Goal: Transaction & Acquisition: Purchase product/service

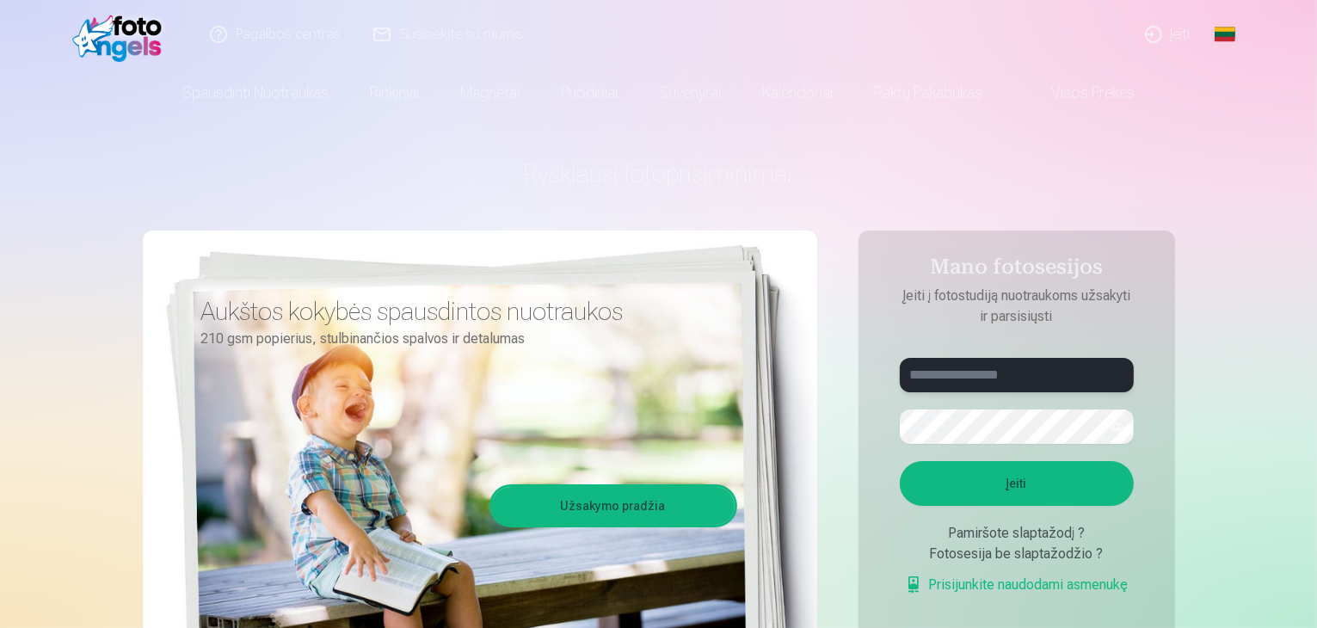
click at [976, 379] on input "text" at bounding box center [1017, 375] width 234 height 34
type input "*"
click at [1118, 421] on button "button" at bounding box center [1116, 426] width 33 height 33
click at [1002, 476] on button "Įeiti" at bounding box center [1017, 483] width 234 height 45
click at [967, 376] on input "**********" at bounding box center [1017, 375] width 234 height 34
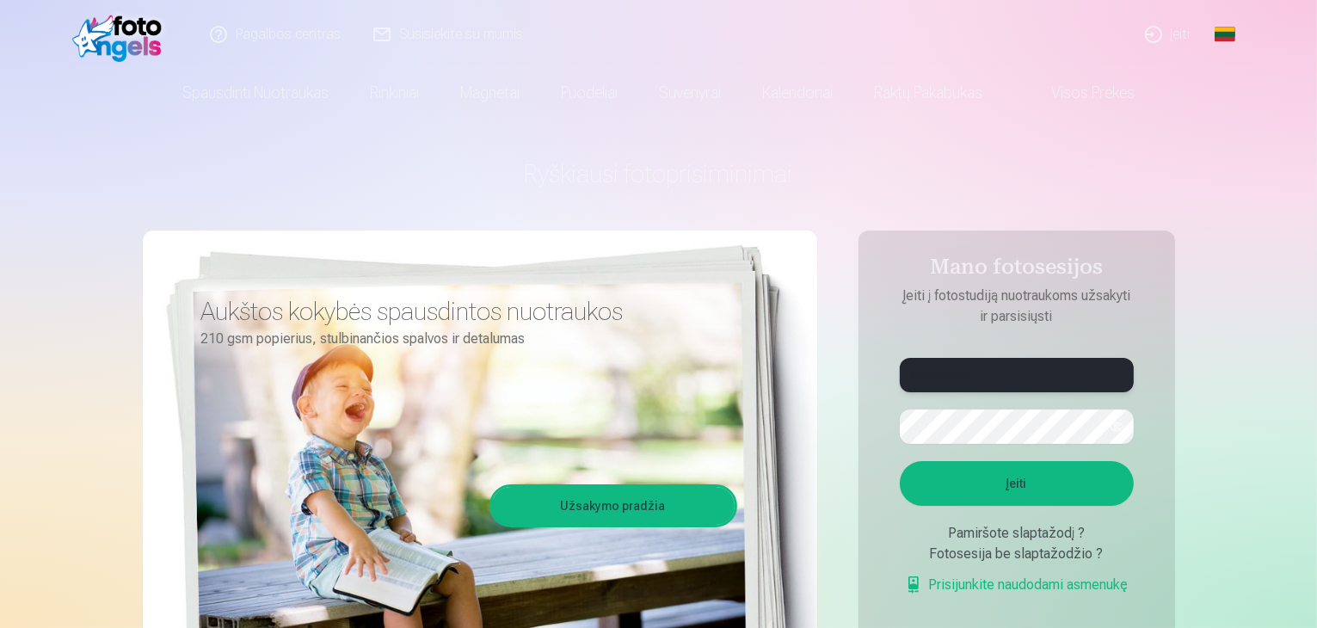
click at [971, 372] on input "**********" at bounding box center [1017, 375] width 234 height 34
type input "**********"
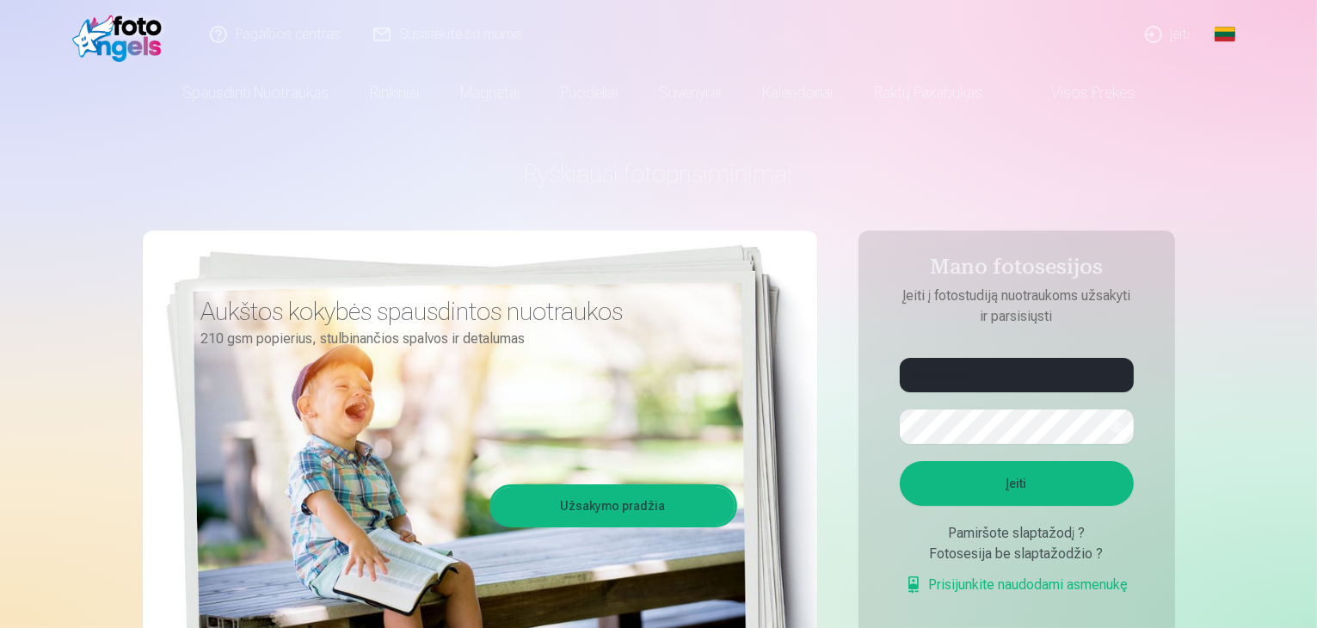
click at [1021, 480] on button "Įeiti" at bounding box center [1017, 483] width 234 height 45
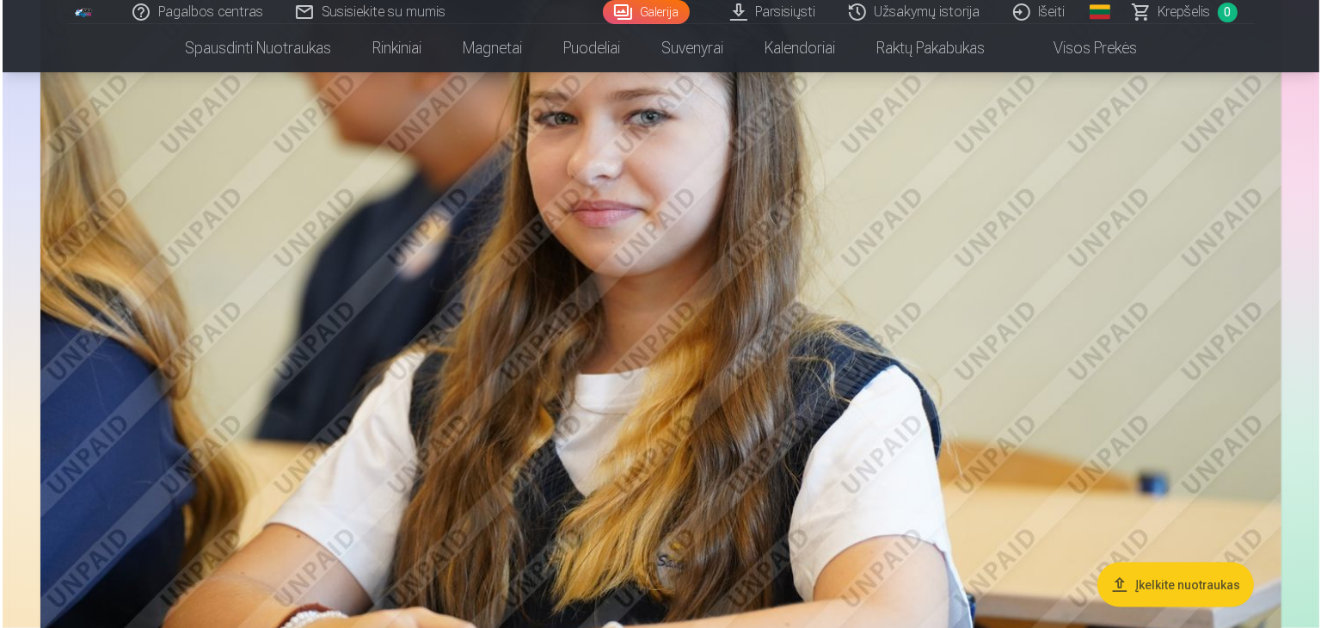
scroll to position [2064, 0]
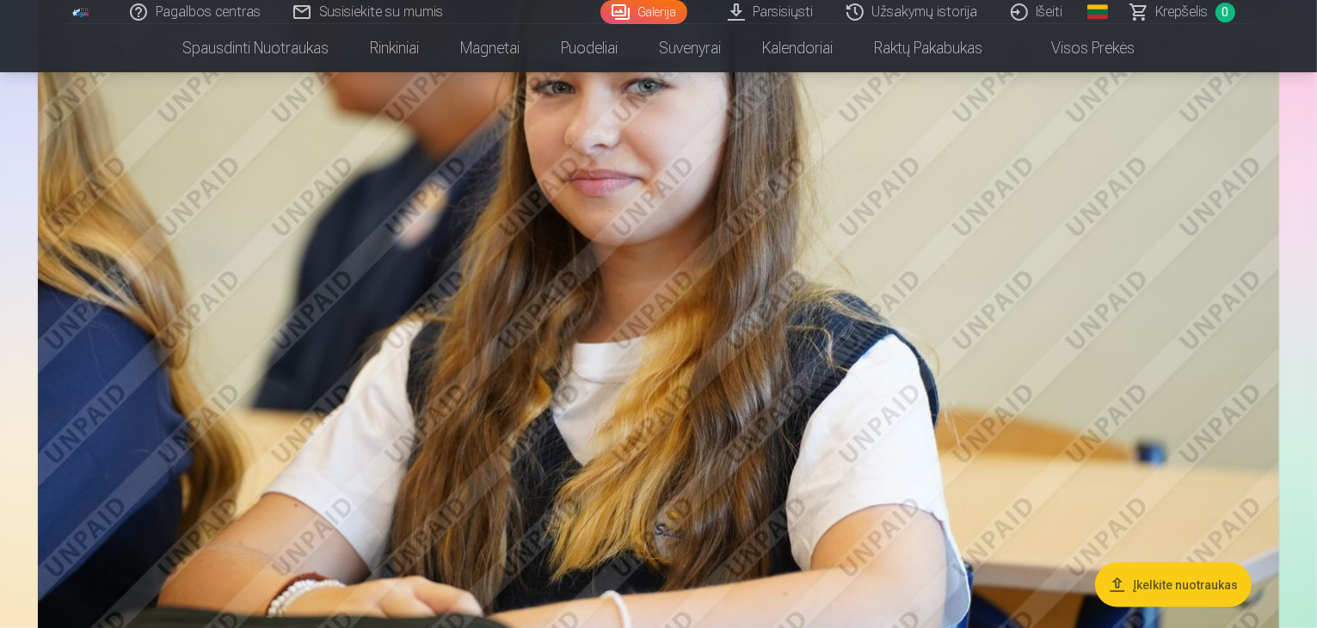
click at [1197, 171] on img at bounding box center [658, 220] width 1241 height 827
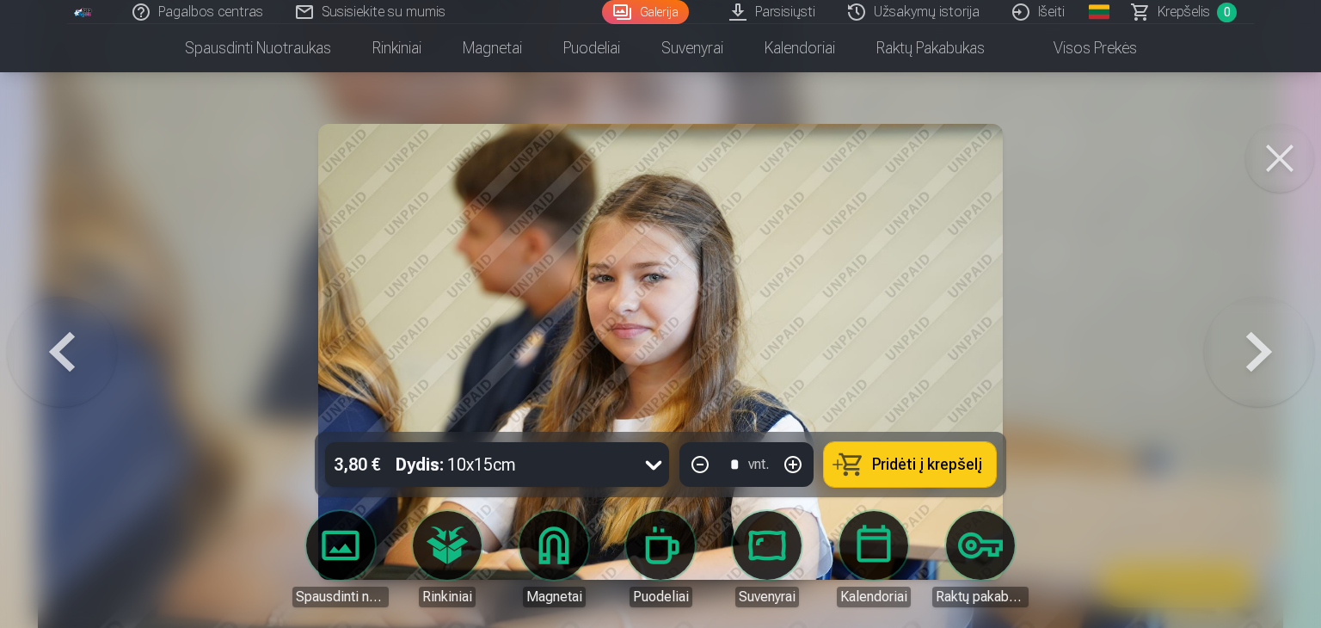
click at [1288, 151] on button at bounding box center [1279, 158] width 69 height 69
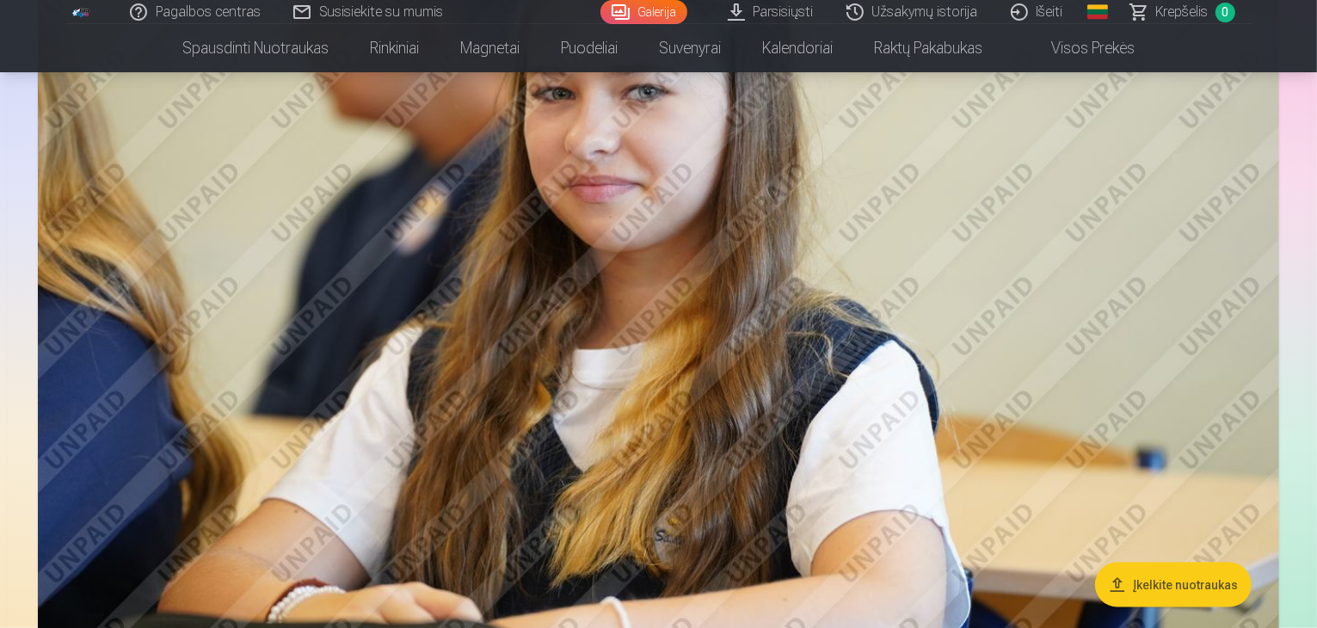
click at [1122, 196] on img at bounding box center [658, 226] width 1241 height 827
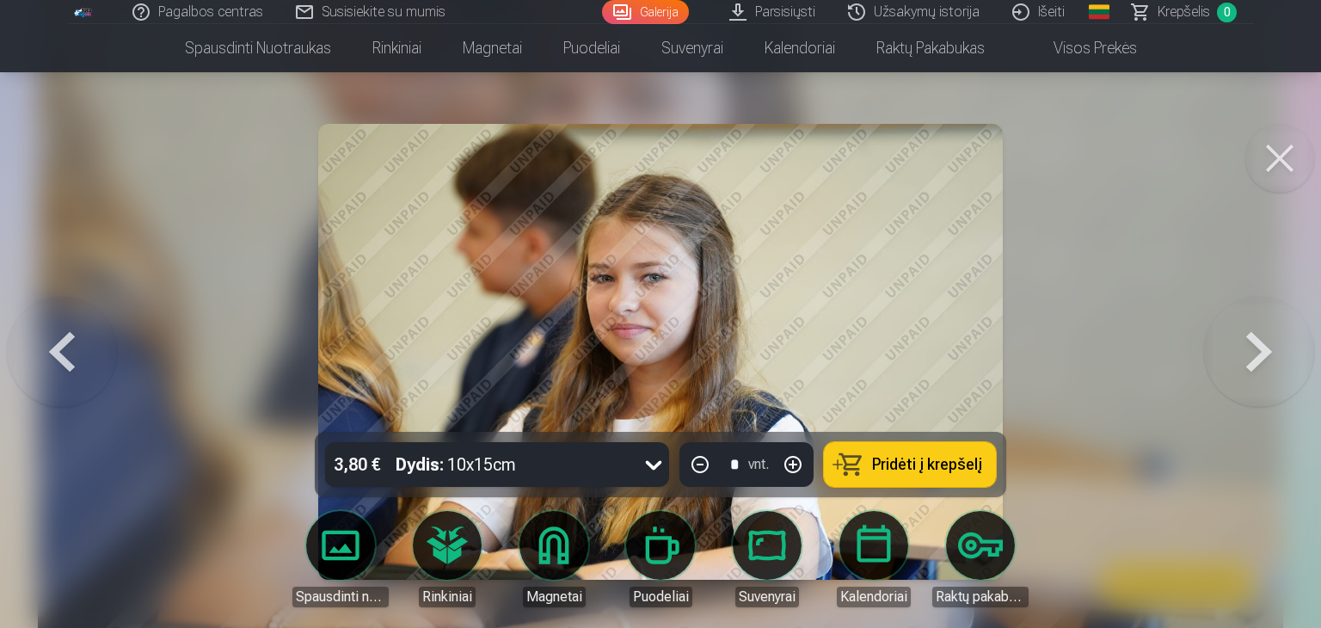
click at [58, 351] on button at bounding box center [62, 352] width 110 height 126
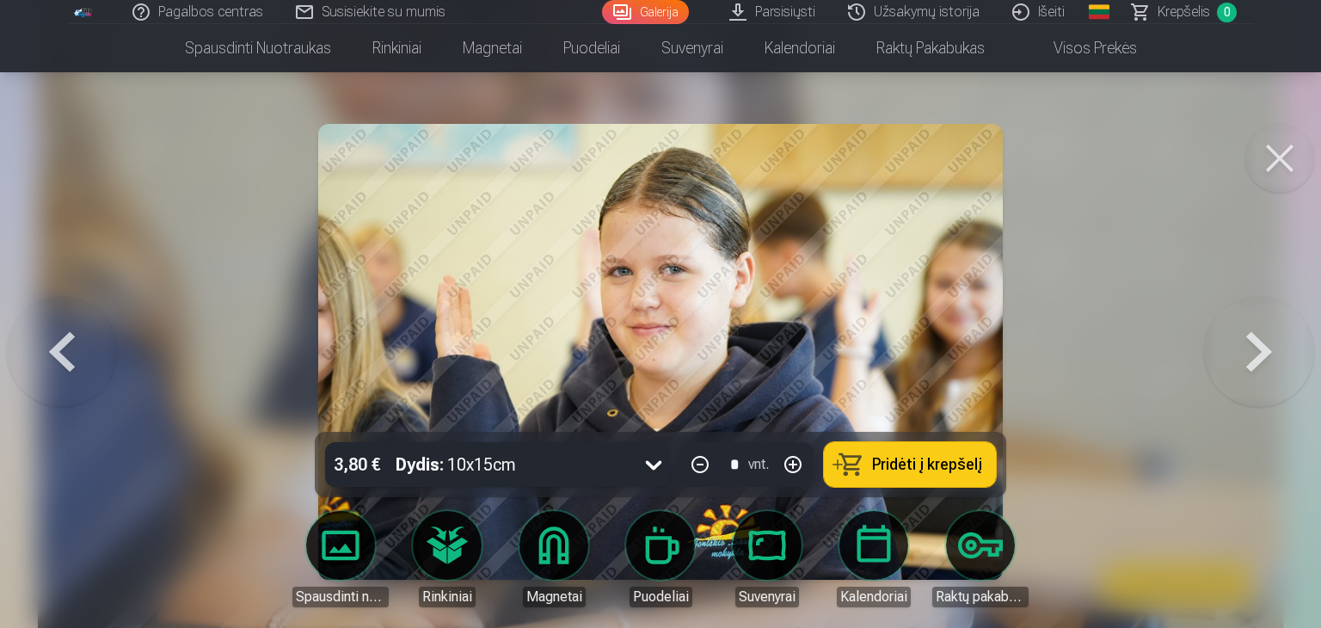
click at [58, 351] on button at bounding box center [62, 352] width 110 height 126
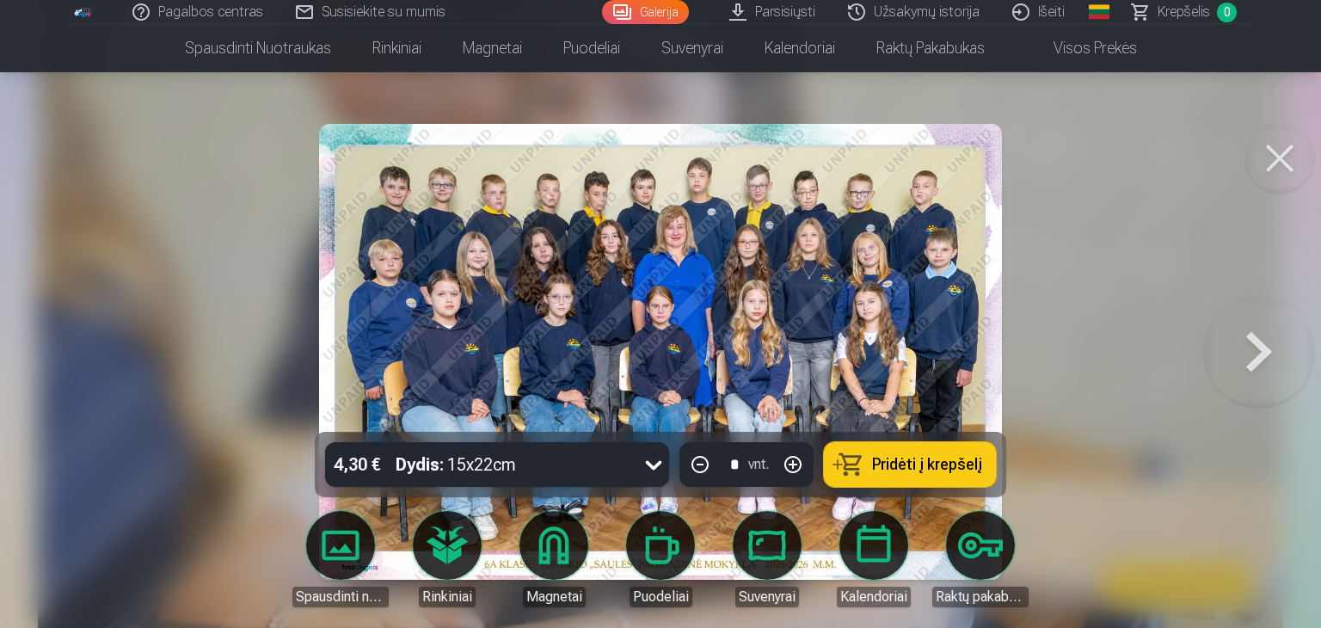
click at [1258, 342] on button at bounding box center [1259, 352] width 110 height 126
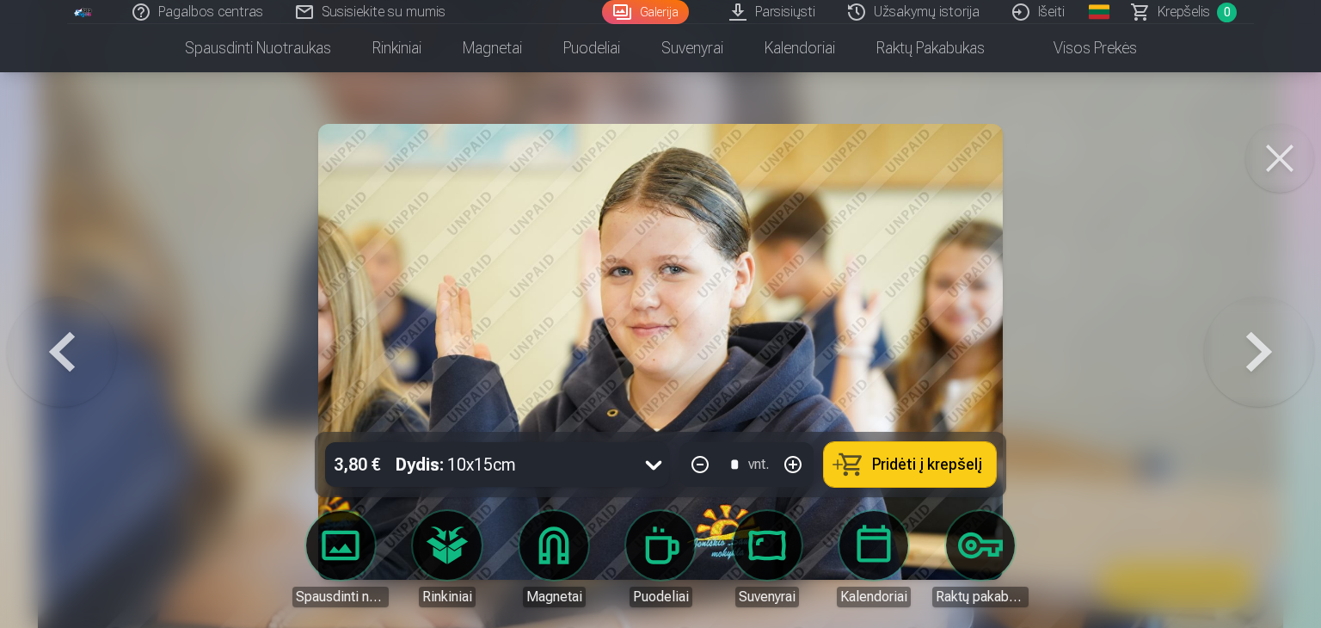
click at [1264, 333] on button at bounding box center [1259, 352] width 110 height 126
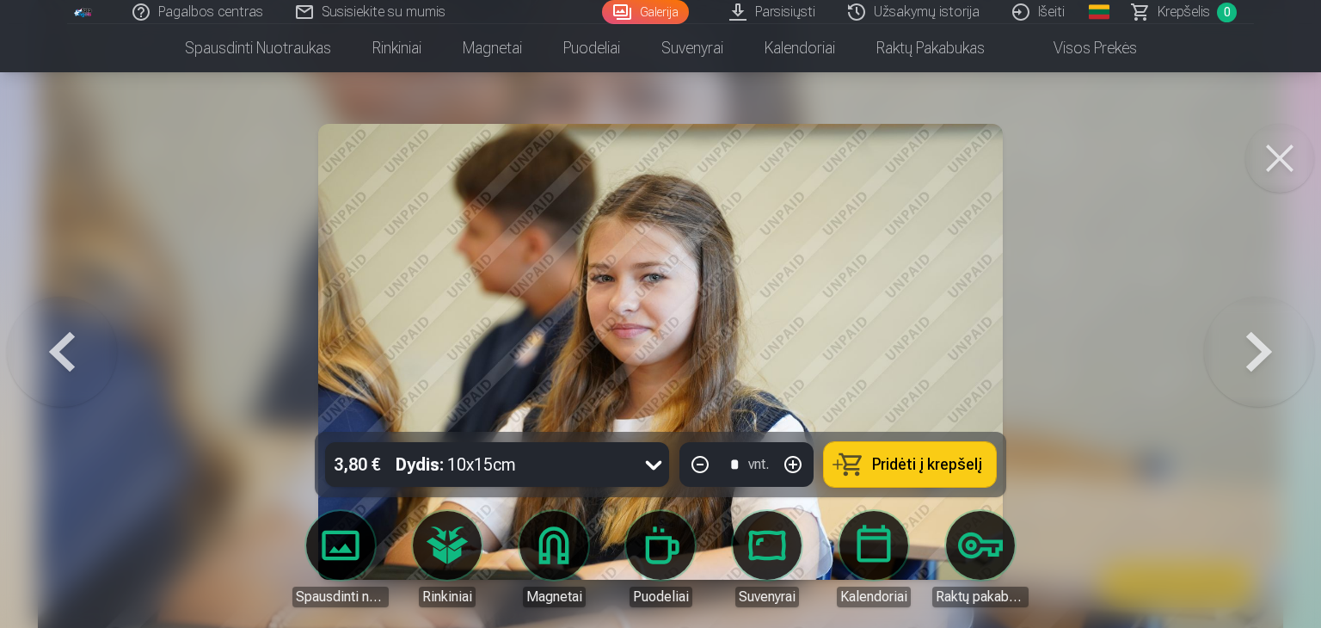
click at [1264, 333] on button at bounding box center [1259, 352] width 110 height 126
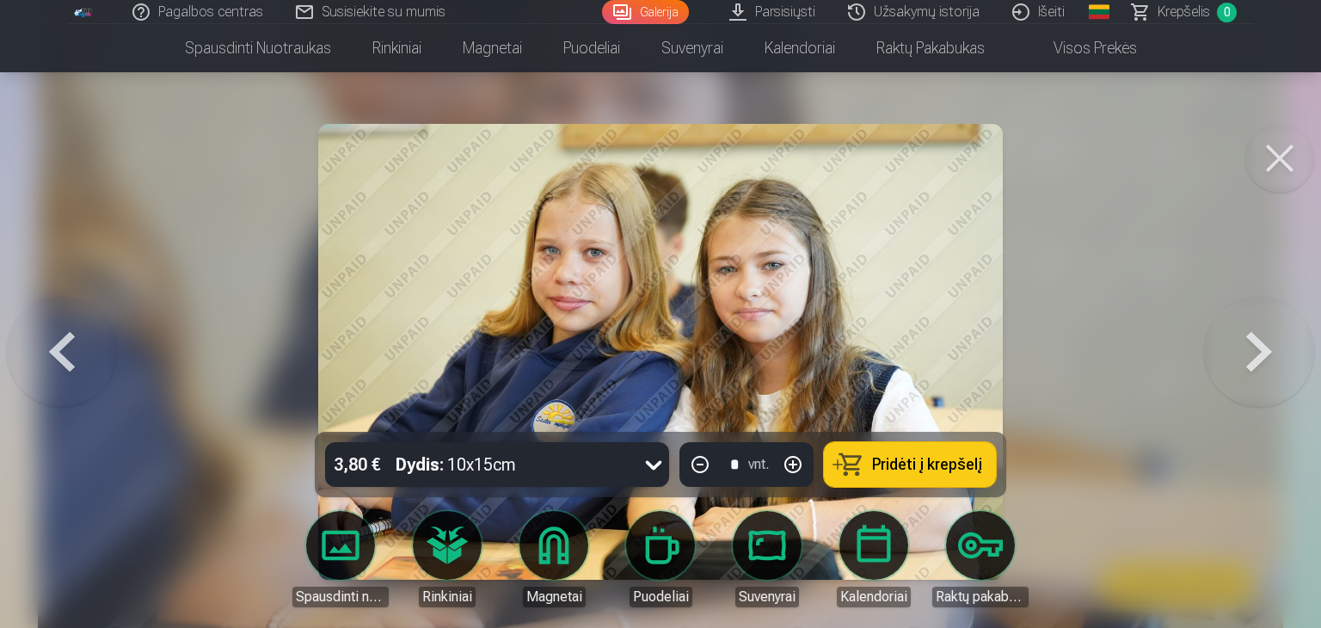
click at [1264, 333] on button at bounding box center [1259, 352] width 110 height 126
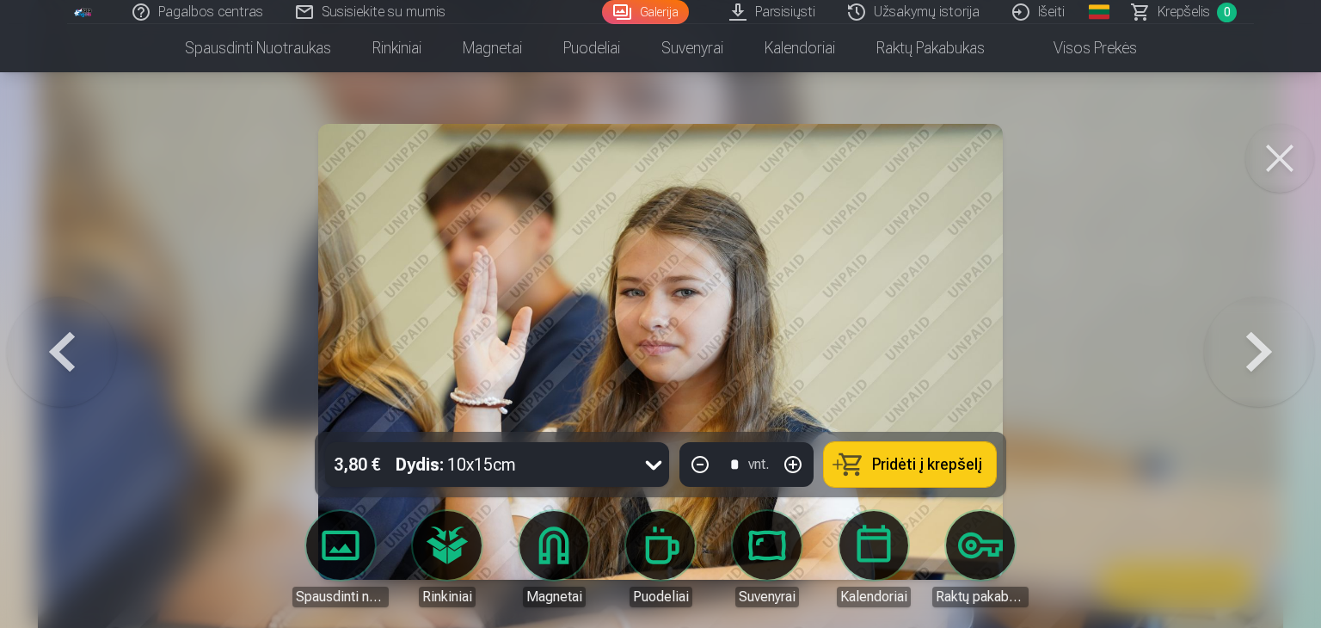
click at [1264, 333] on button at bounding box center [1259, 352] width 110 height 126
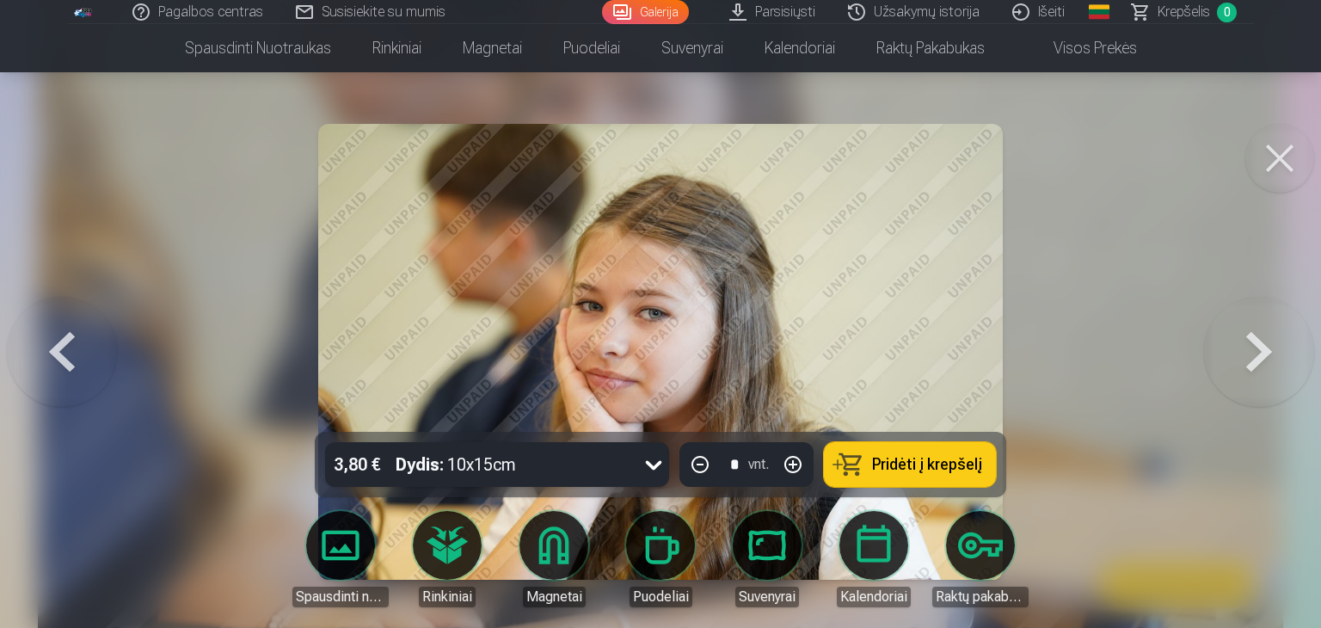
click at [1254, 355] on button at bounding box center [1259, 352] width 110 height 126
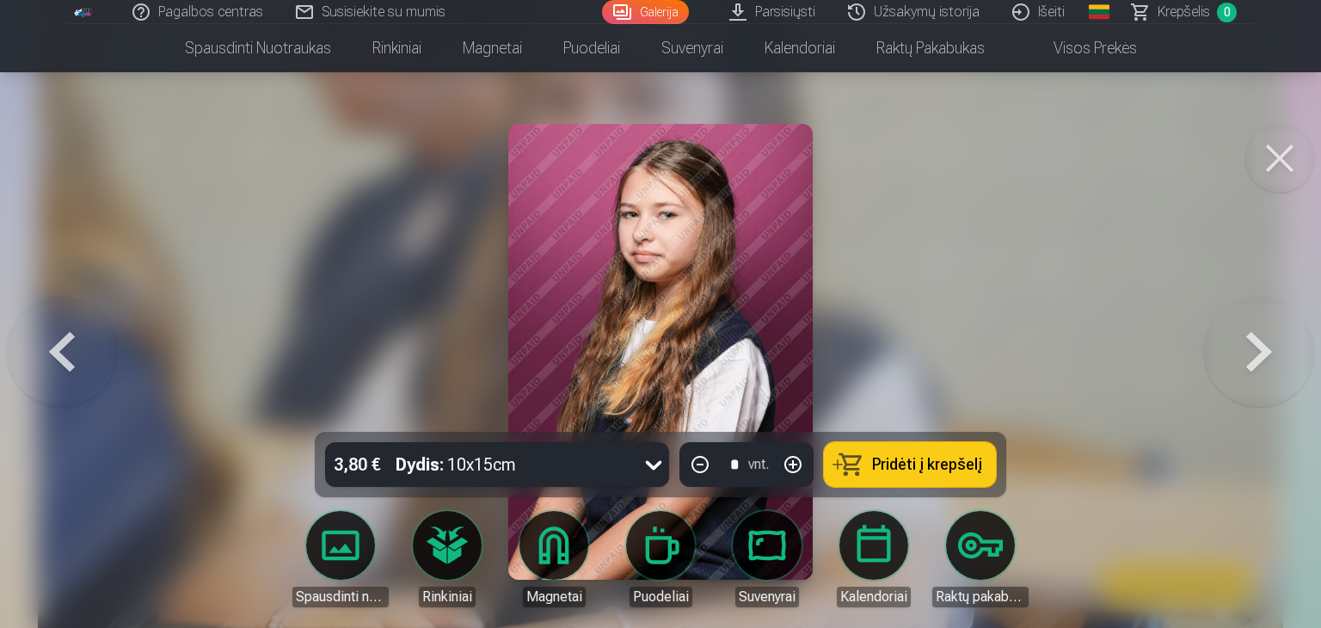
click at [1254, 355] on button at bounding box center [1259, 352] width 110 height 126
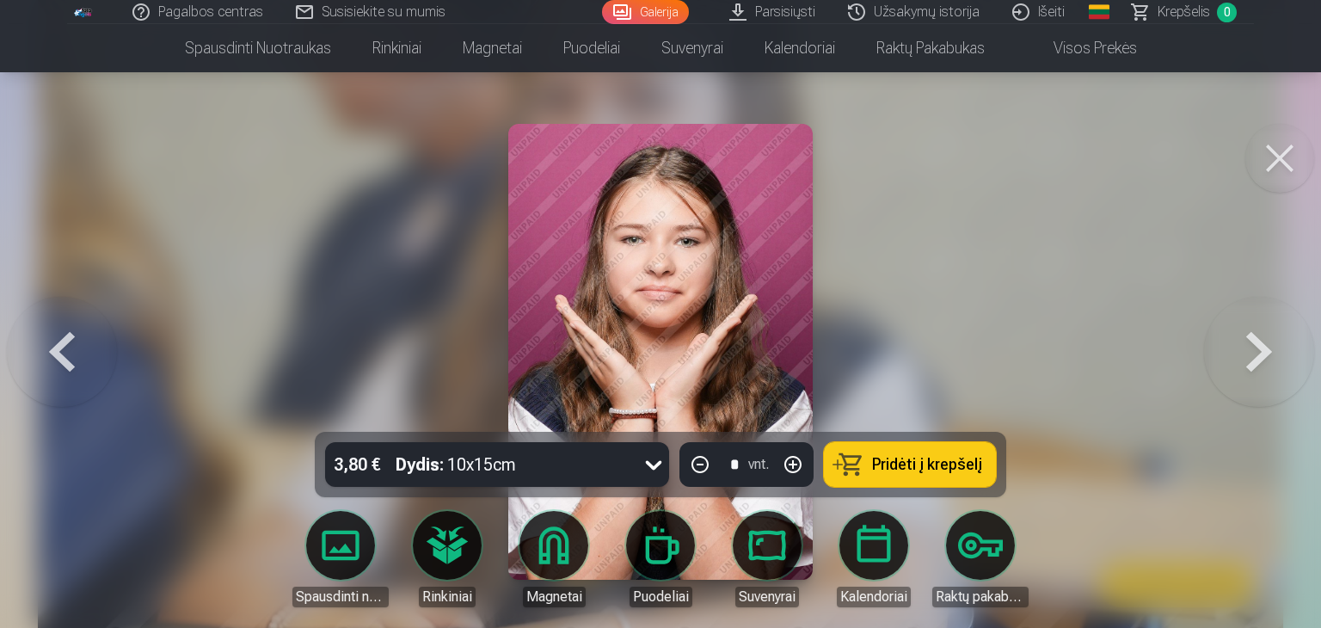
click at [1254, 355] on button at bounding box center [1259, 352] width 110 height 126
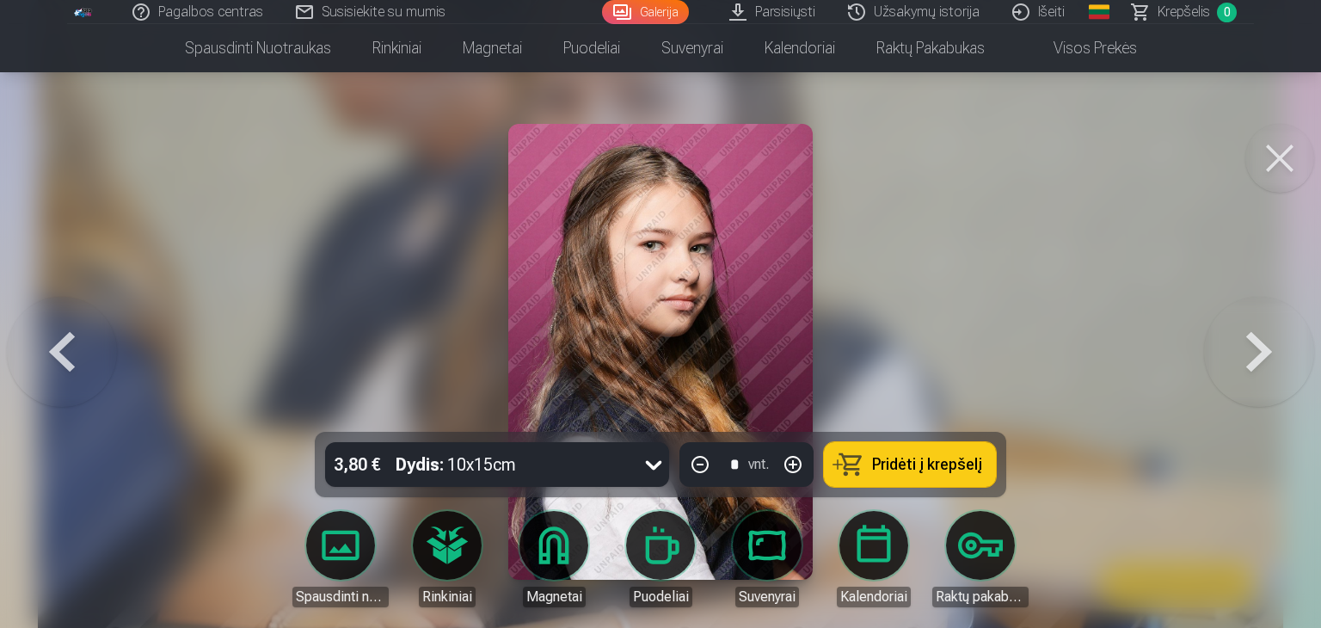
click at [1254, 355] on button at bounding box center [1259, 352] width 110 height 126
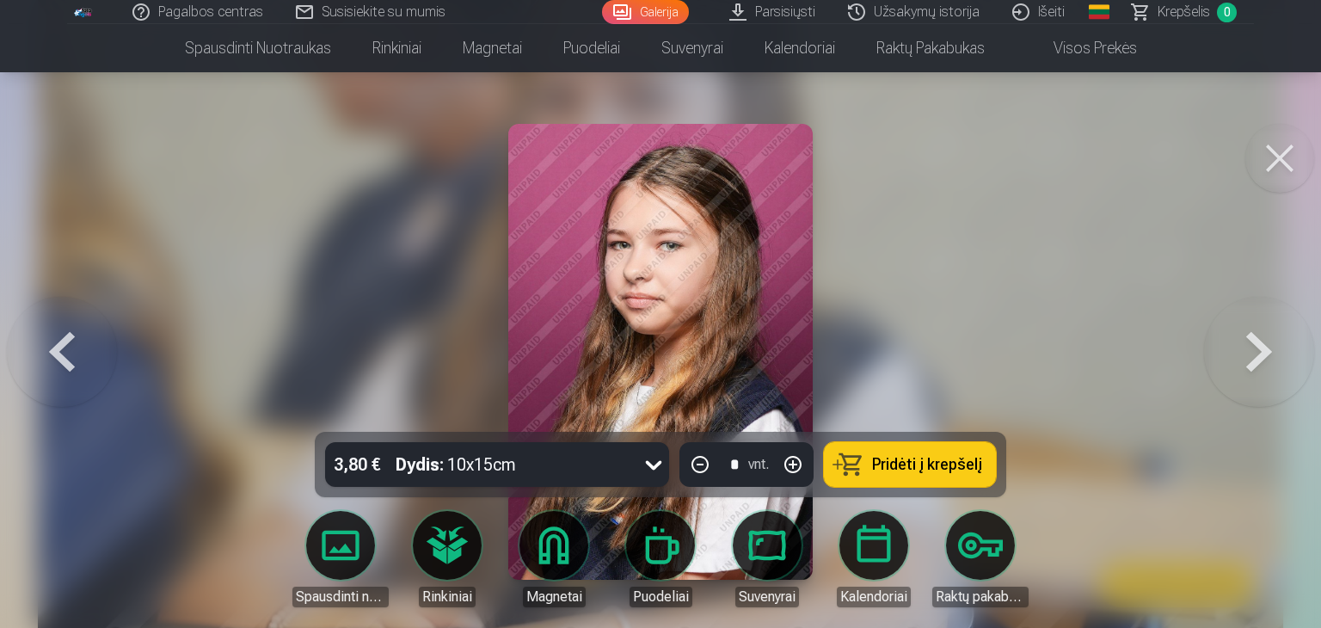
click at [1254, 355] on button at bounding box center [1259, 352] width 110 height 126
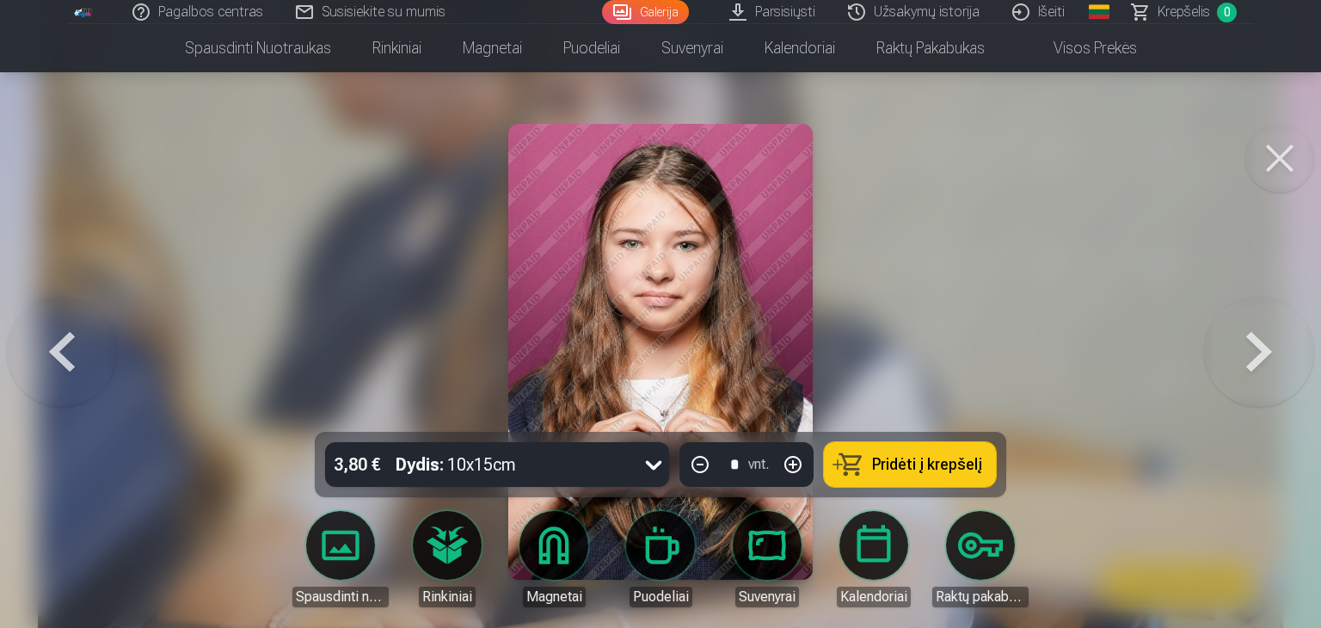
click at [1254, 355] on button at bounding box center [1259, 352] width 110 height 126
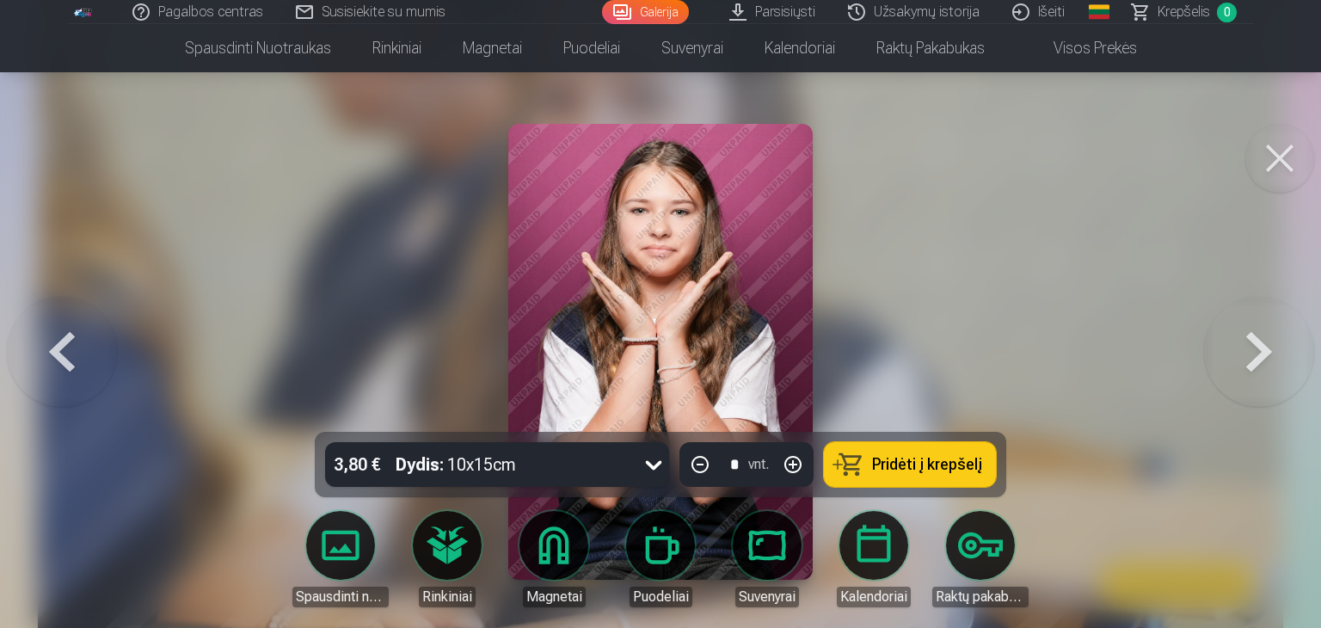
click at [75, 359] on button at bounding box center [62, 352] width 110 height 126
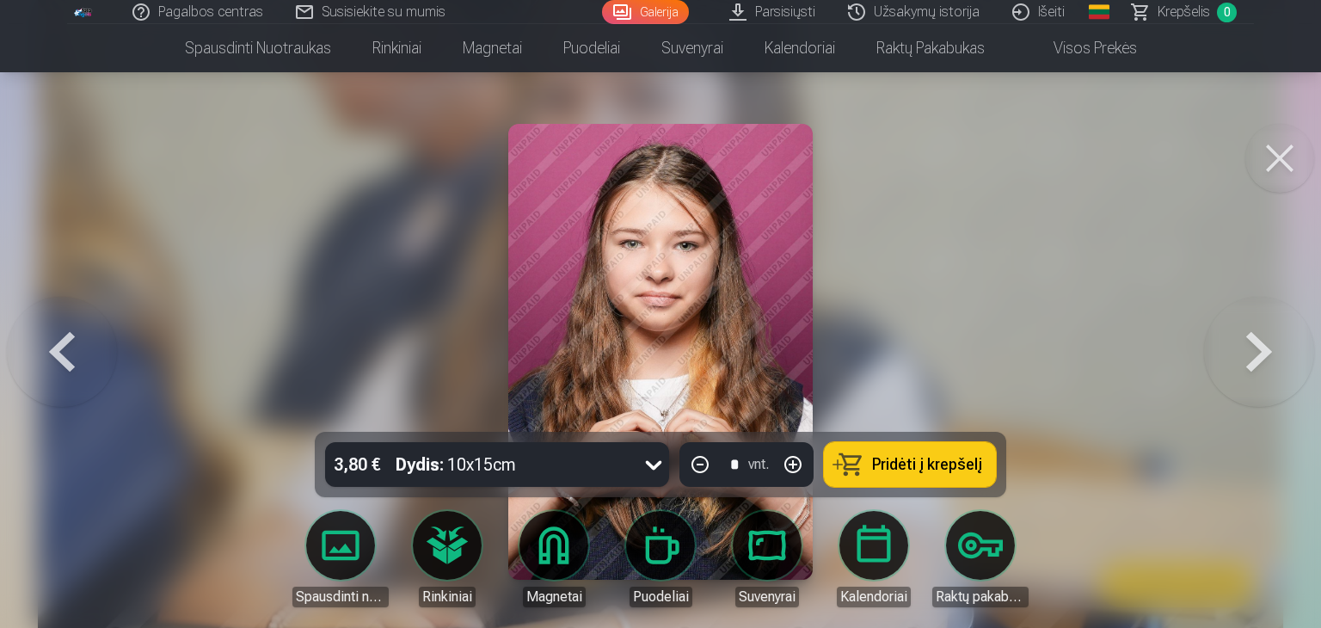
click at [1266, 363] on button at bounding box center [1259, 352] width 110 height 126
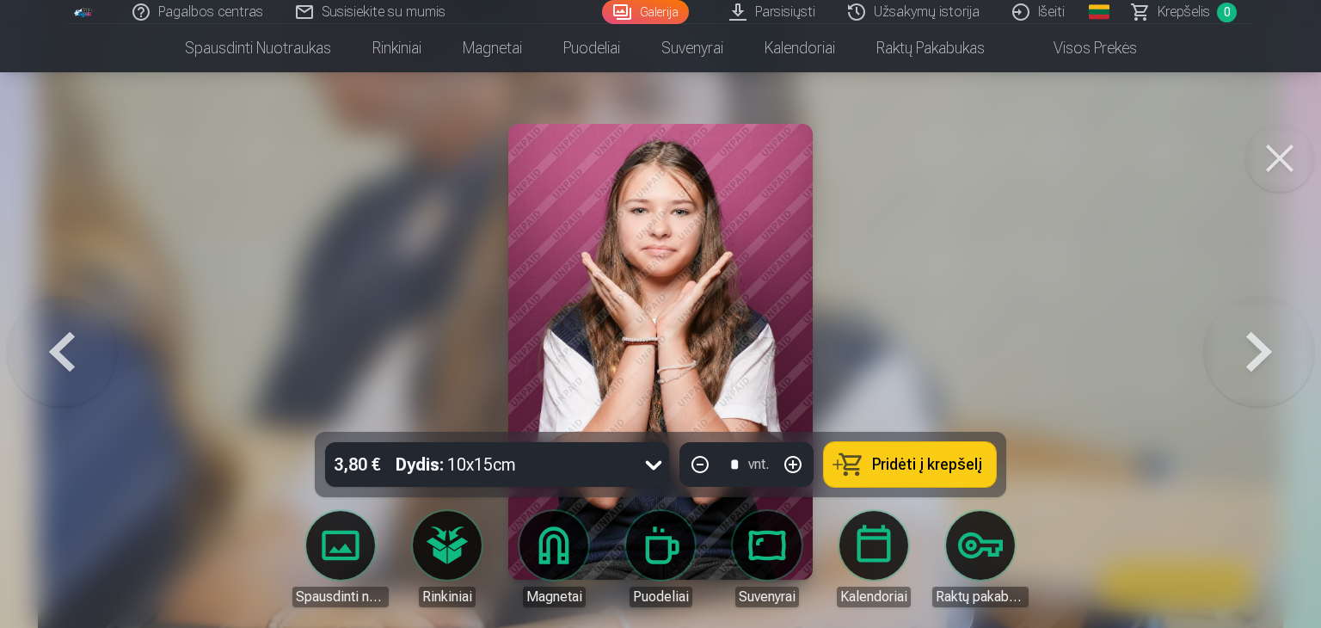
click at [1266, 363] on button at bounding box center [1259, 352] width 110 height 126
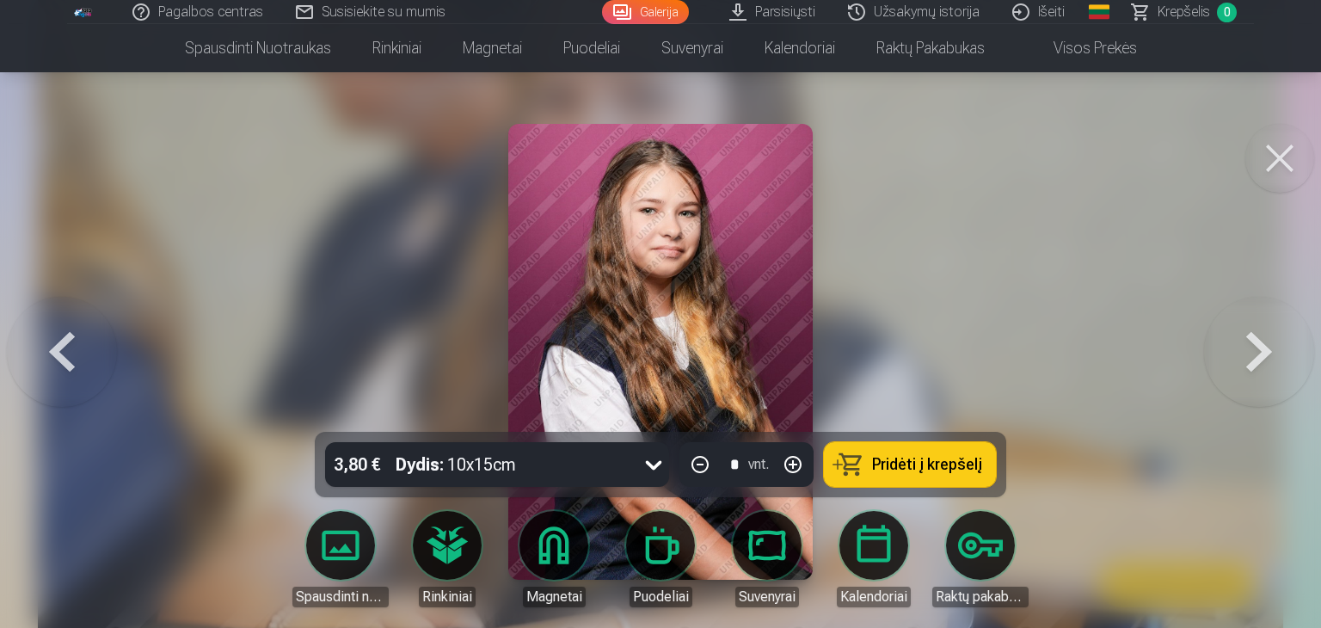
click at [1251, 345] on button at bounding box center [1259, 352] width 110 height 126
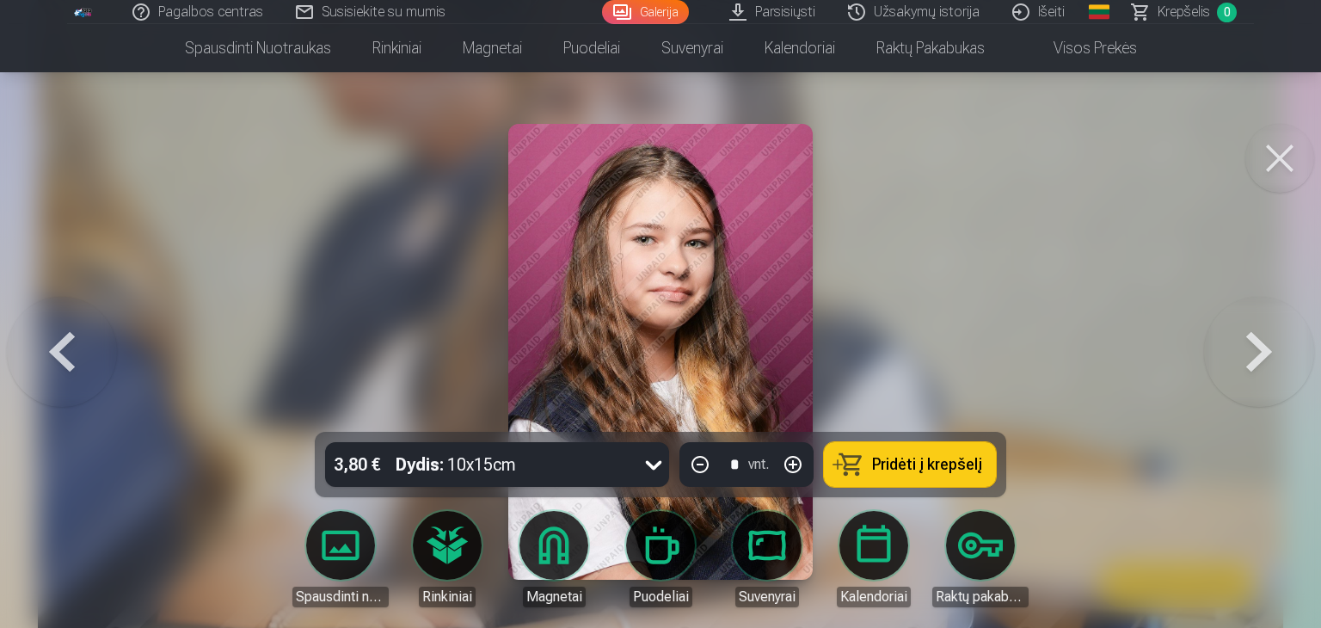
click at [1266, 358] on button at bounding box center [1259, 352] width 110 height 126
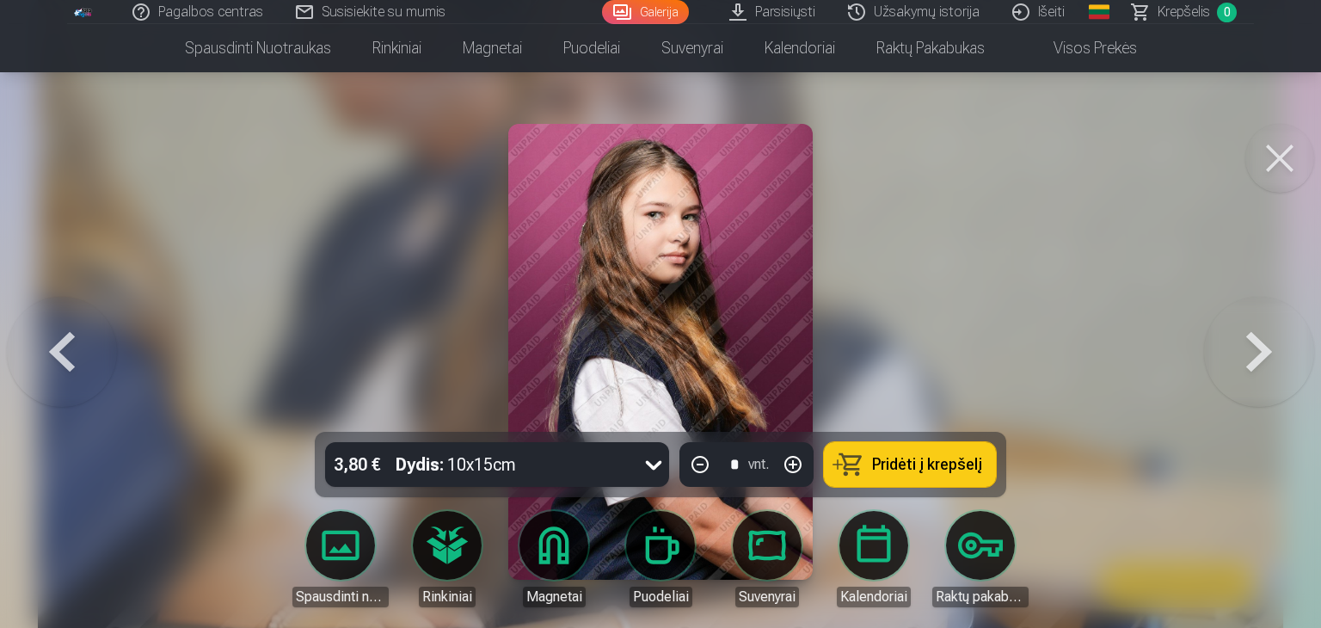
click at [1266, 358] on button at bounding box center [1259, 352] width 110 height 126
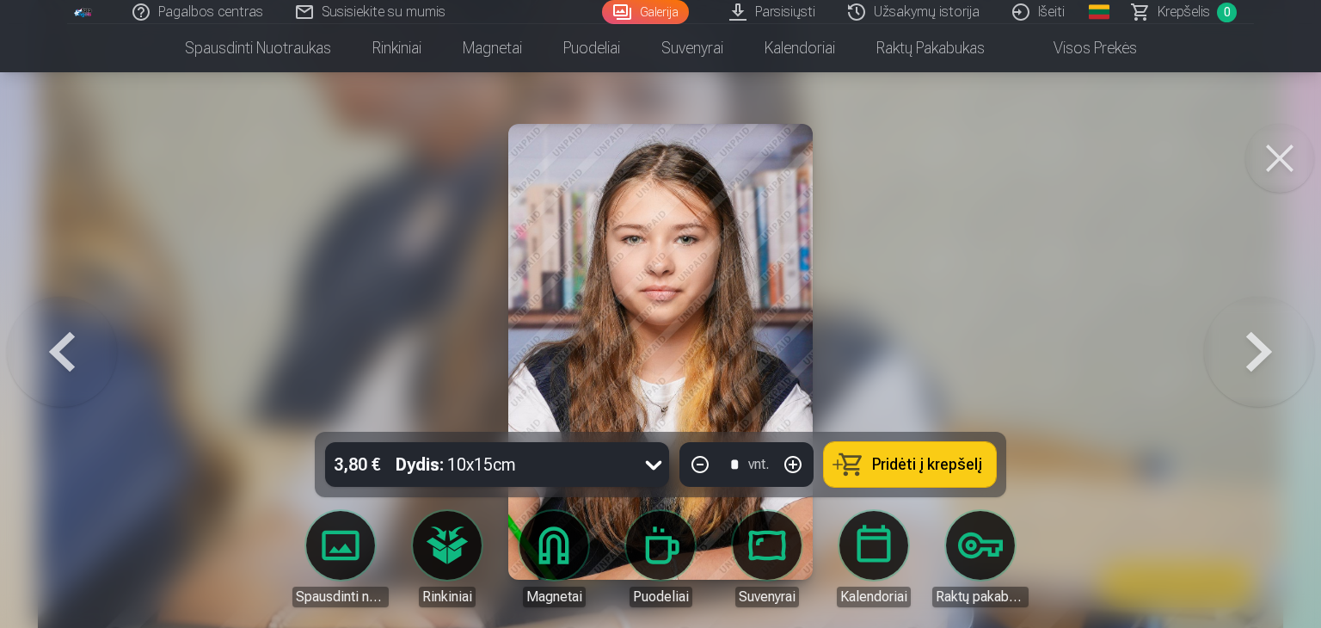
click at [1267, 338] on button at bounding box center [1259, 352] width 110 height 126
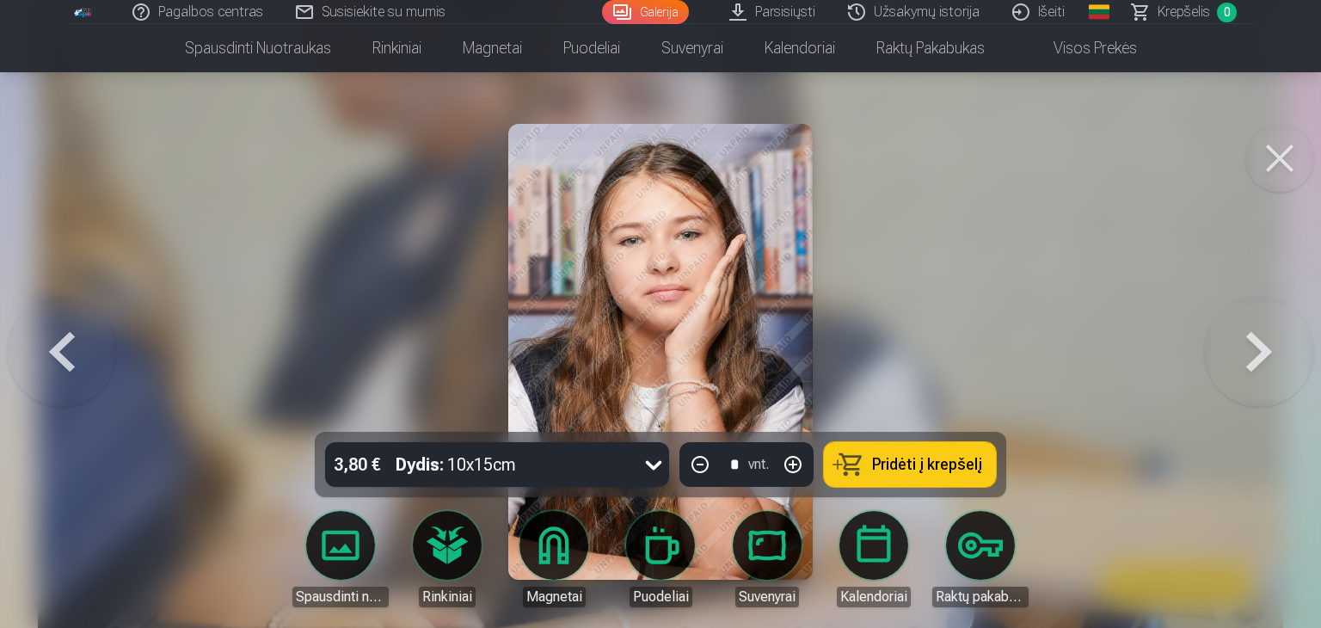
click at [1267, 338] on button at bounding box center [1259, 352] width 110 height 126
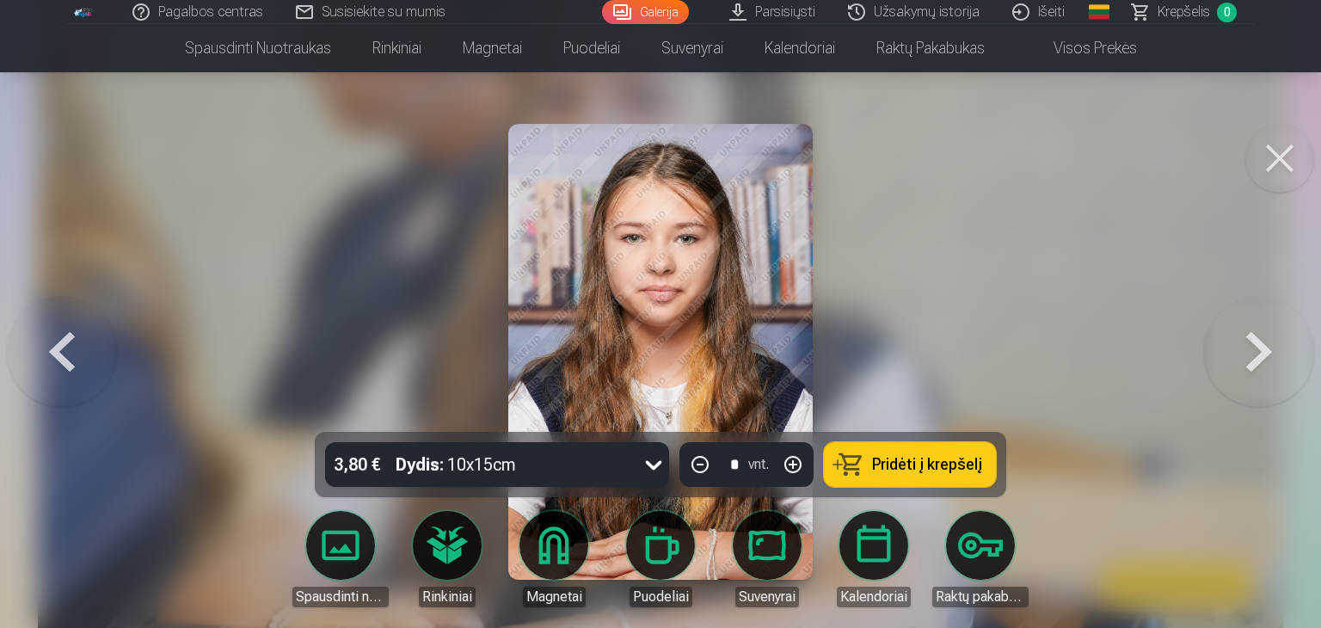
click at [1267, 338] on button at bounding box center [1259, 352] width 110 height 126
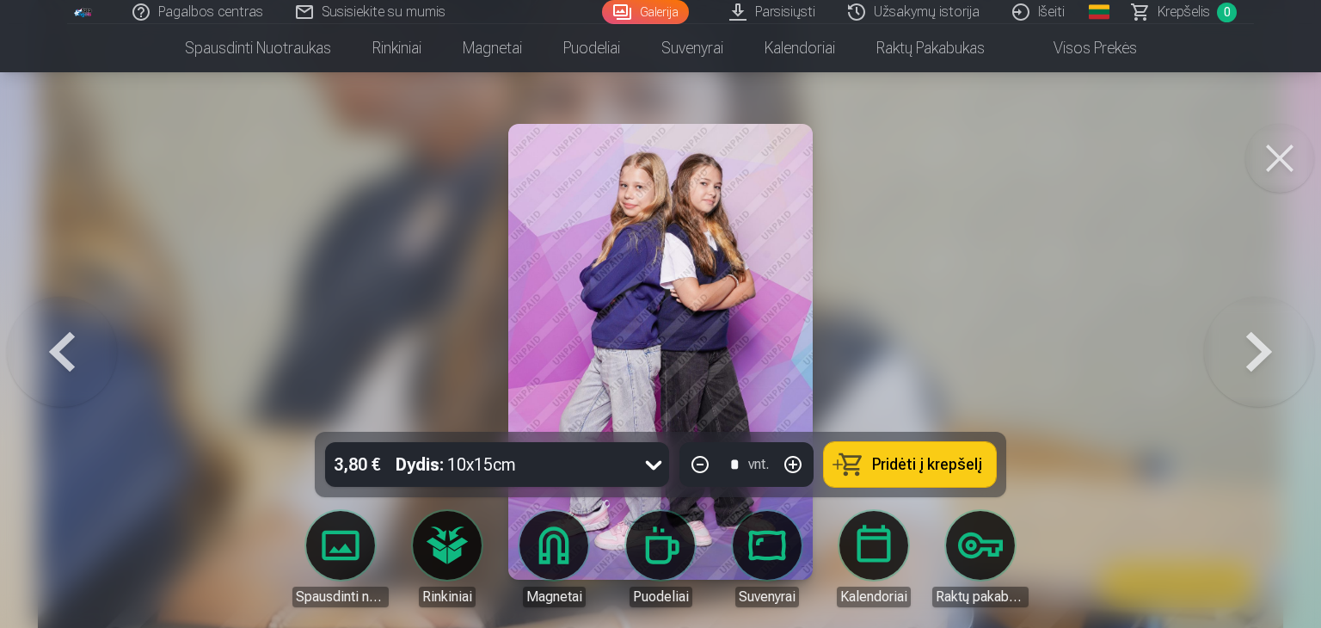
click at [1267, 338] on button at bounding box center [1259, 352] width 110 height 126
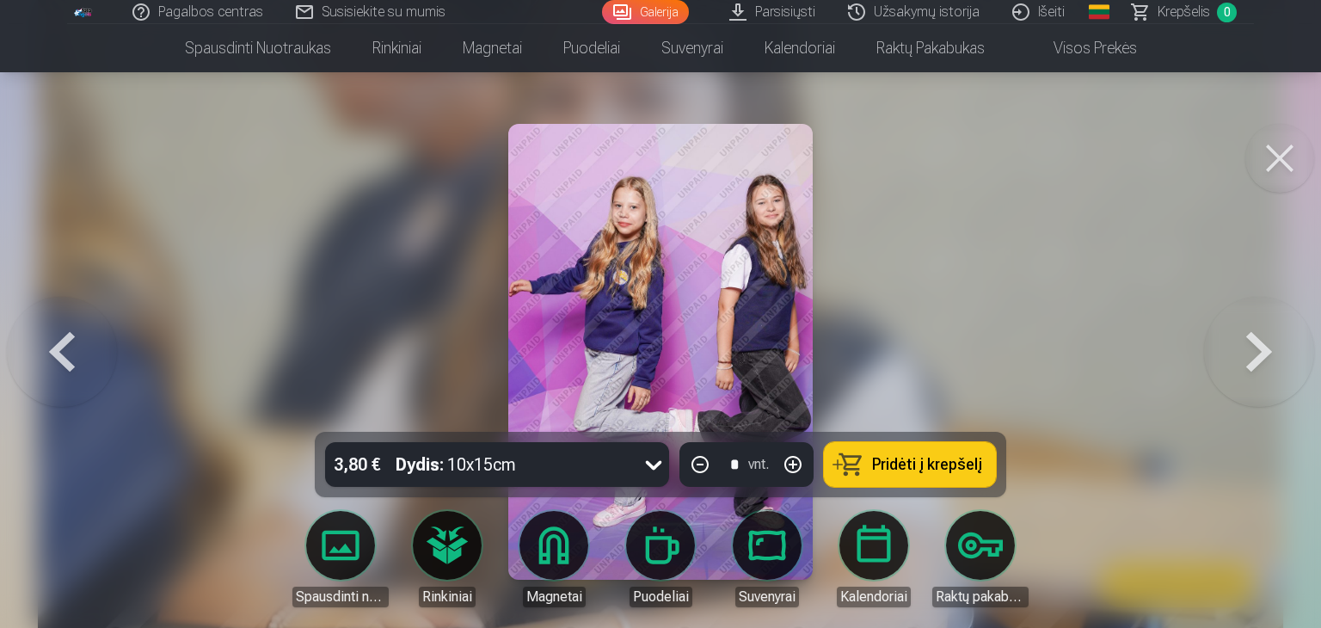
click at [1267, 338] on button at bounding box center [1259, 352] width 110 height 126
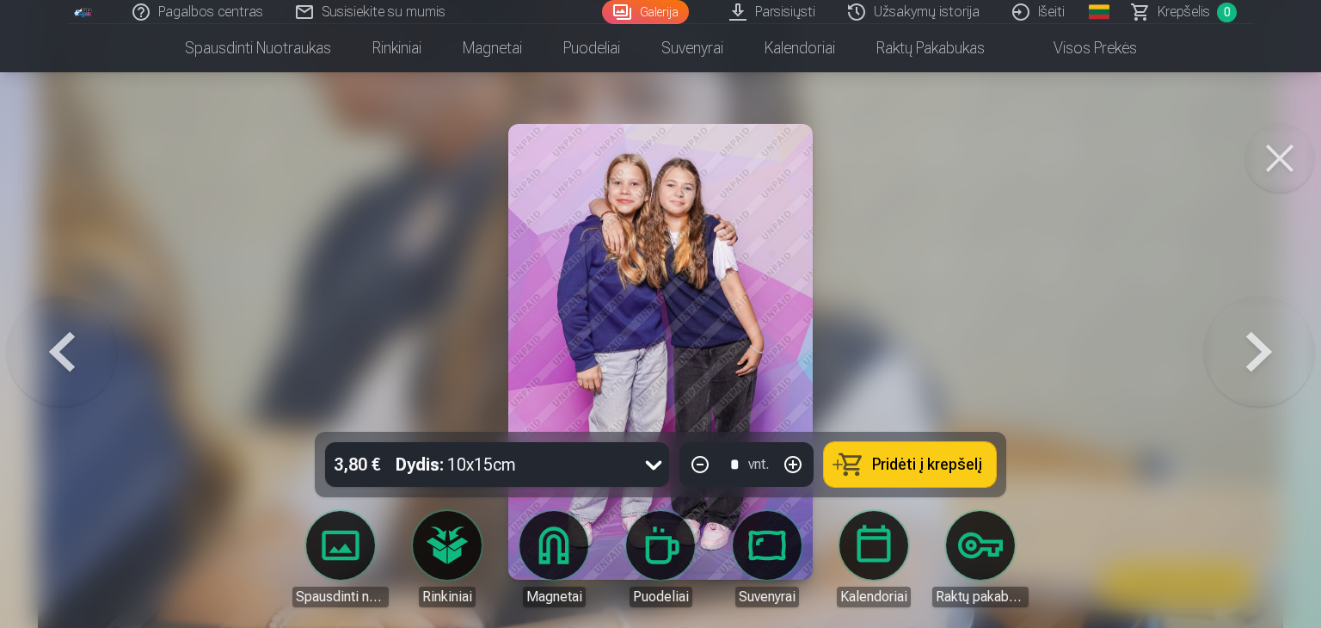
click at [1267, 338] on button at bounding box center [1259, 352] width 110 height 126
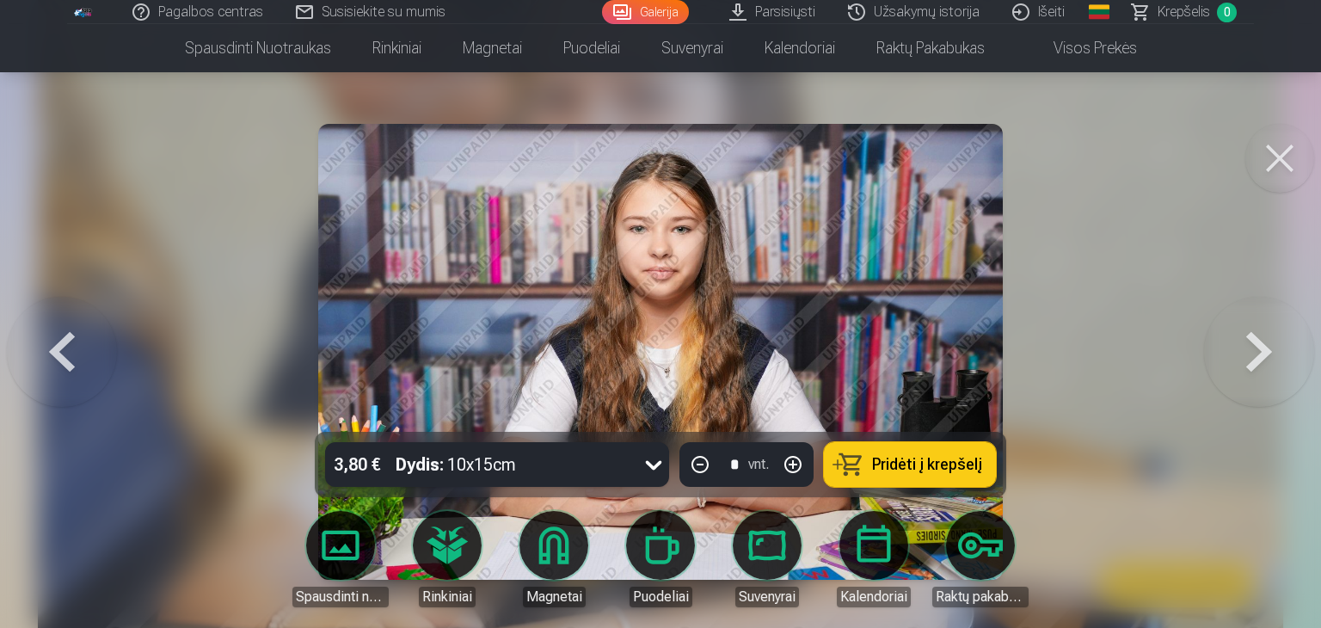
click at [1267, 338] on button at bounding box center [1259, 352] width 110 height 126
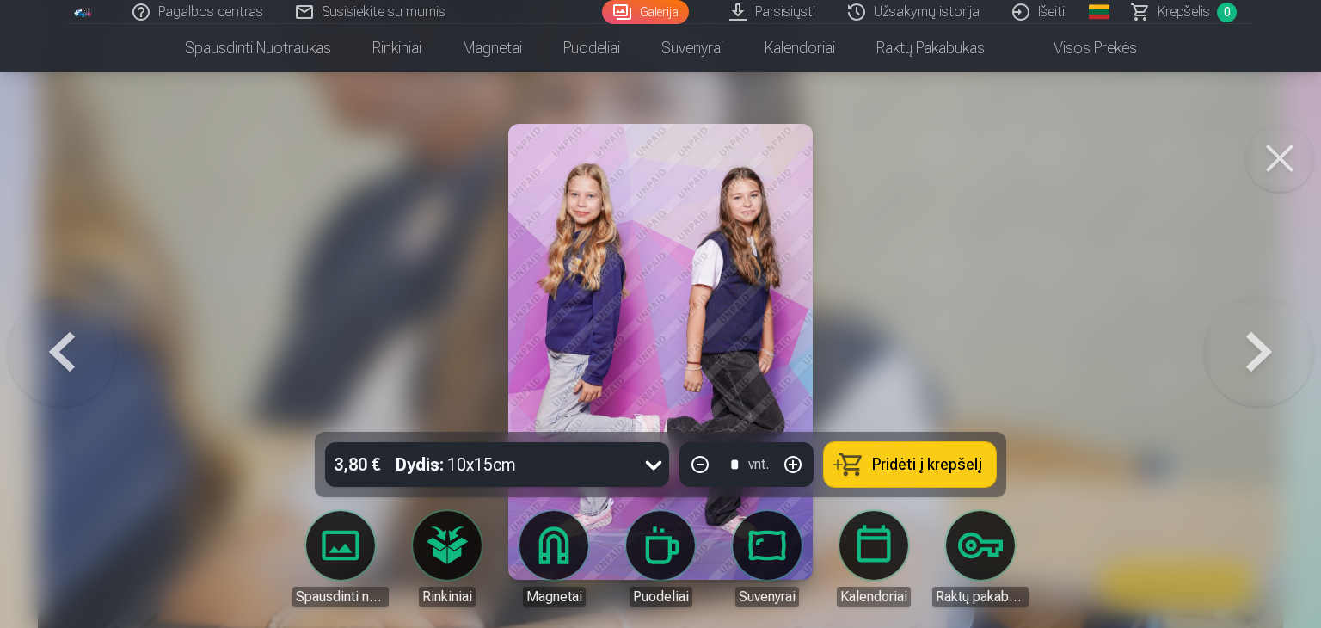
click at [1267, 338] on button at bounding box center [1259, 352] width 110 height 126
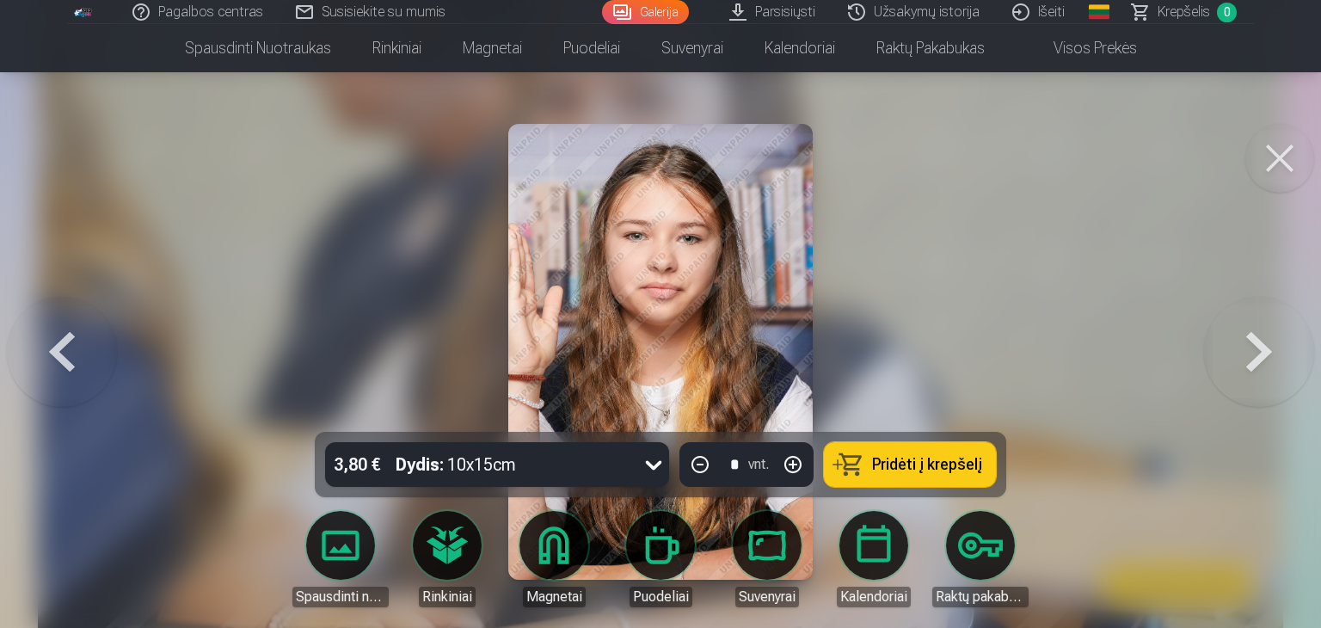
click at [1267, 338] on button at bounding box center [1259, 352] width 110 height 126
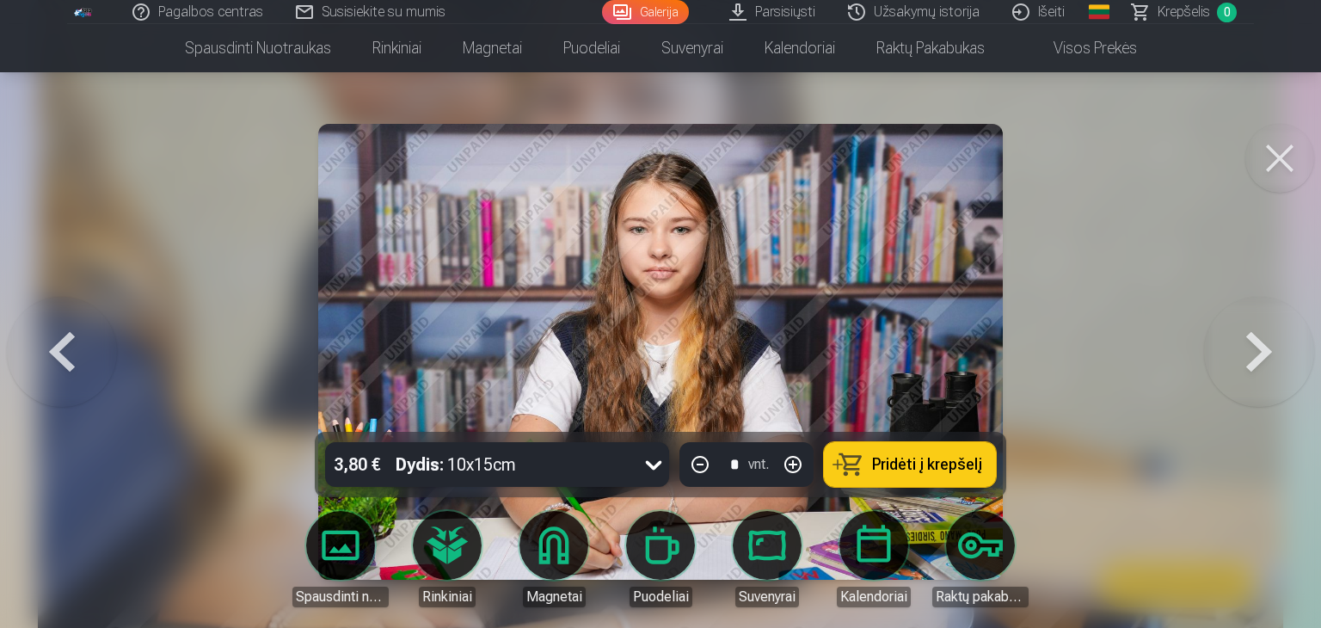
click at [1267, 338] on button at bounding box center [1259, 352] width 110 height 126
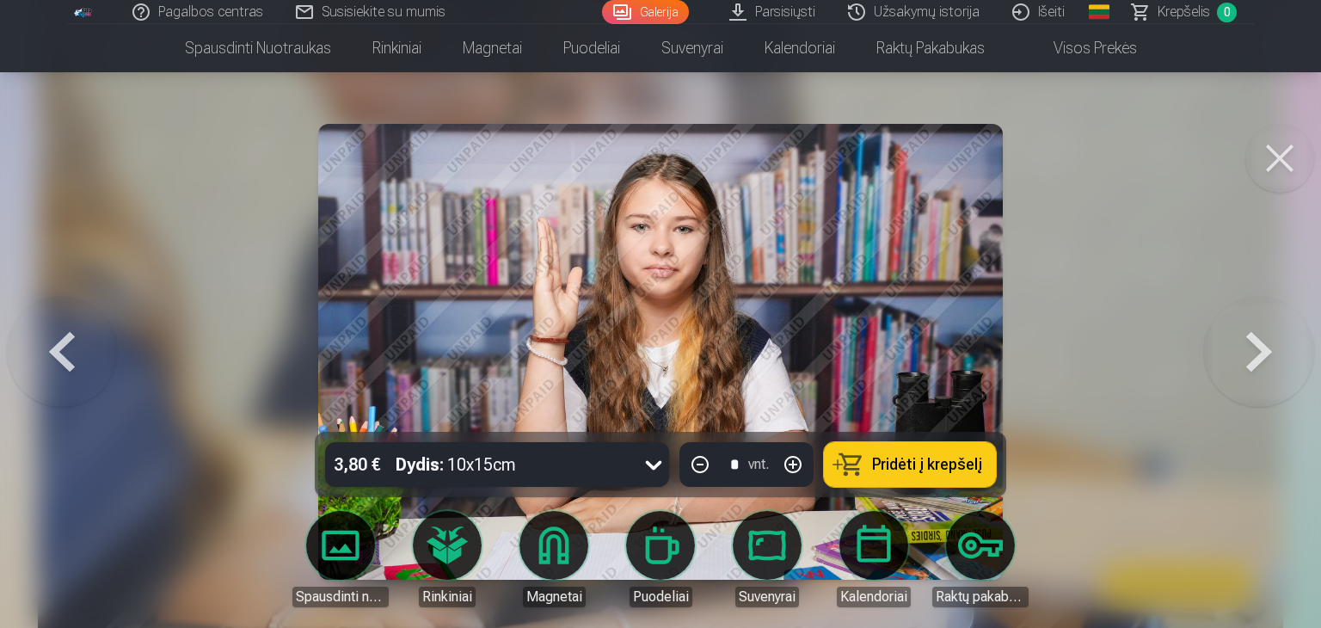
click at [1267, 338] on button at bounding box center [1259, 352] width 110 height 126
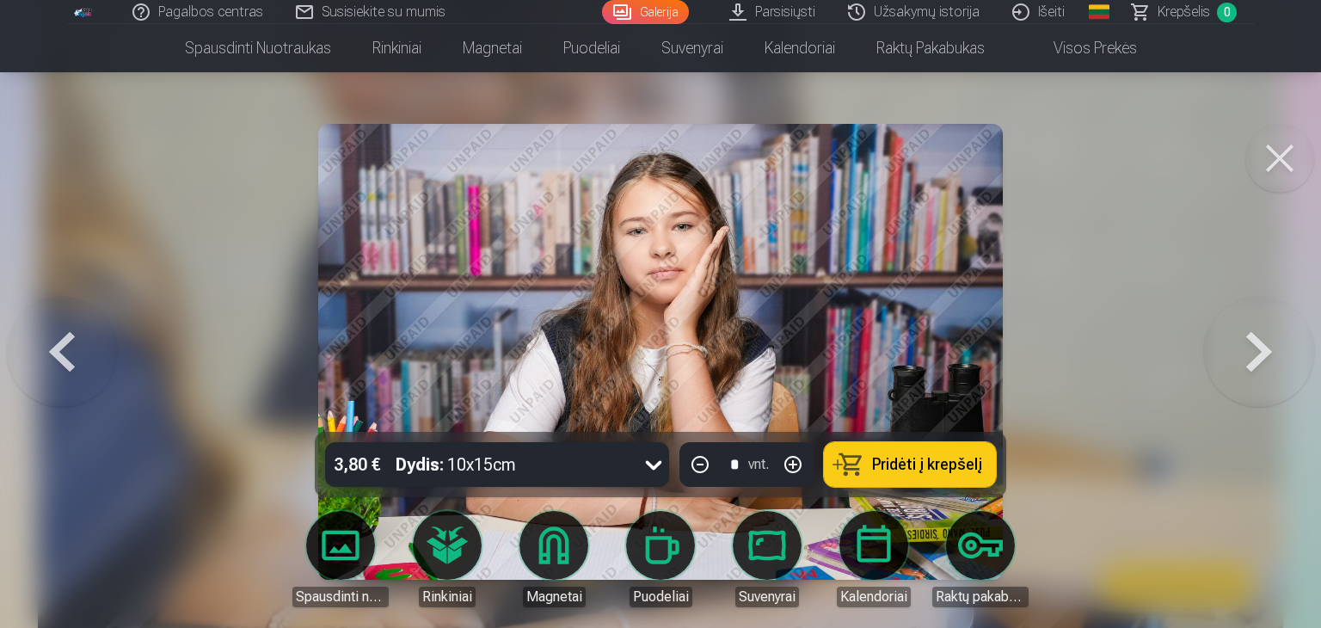
click at [1267, 338] on button at bounding box center [1259, 352] width 110 height 126
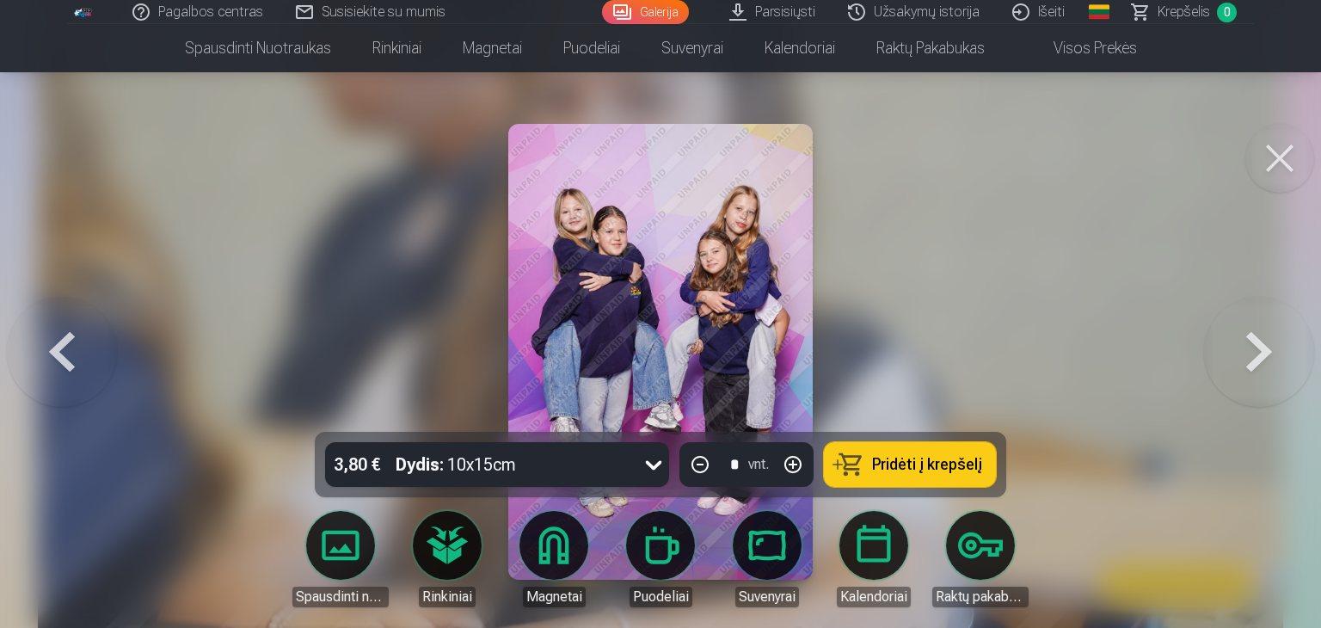
click at [1252, 347] on button at bounding box center [1259, 352] width 110 height 126
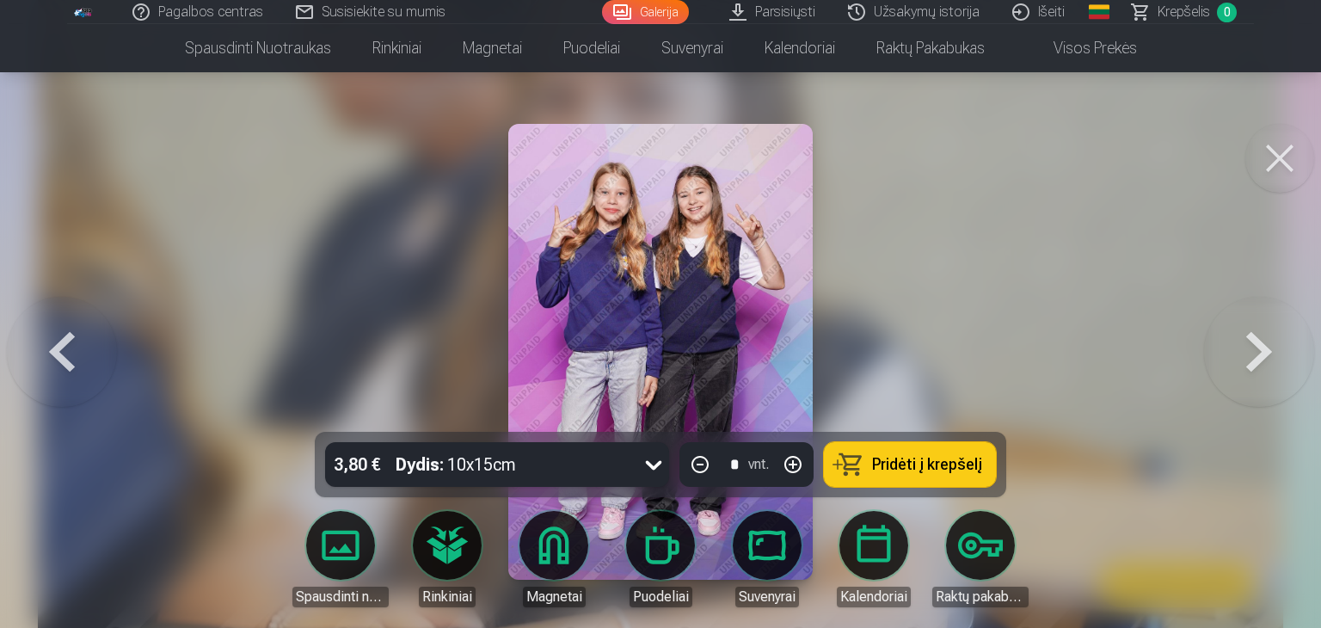
click at [1252, 347] on button at bounding box center [1259, 352] width 110 height 126
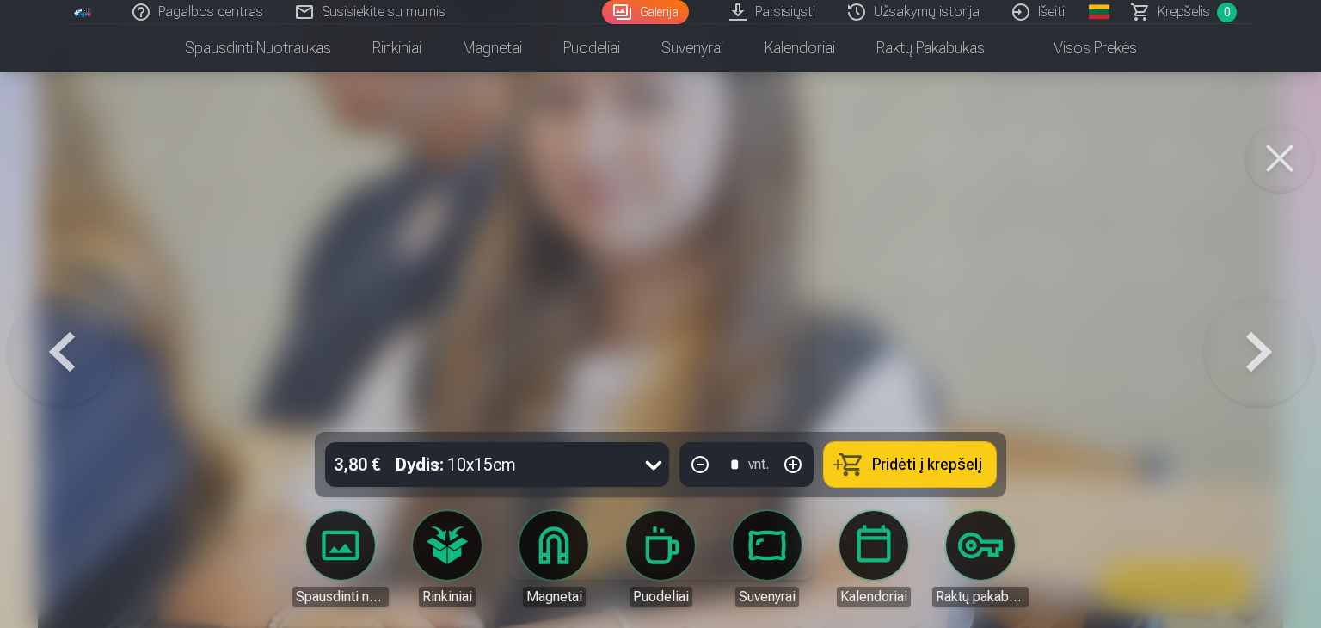
click at [1252, 347] on button at bounding box center [1259, 352] width 110 height 126
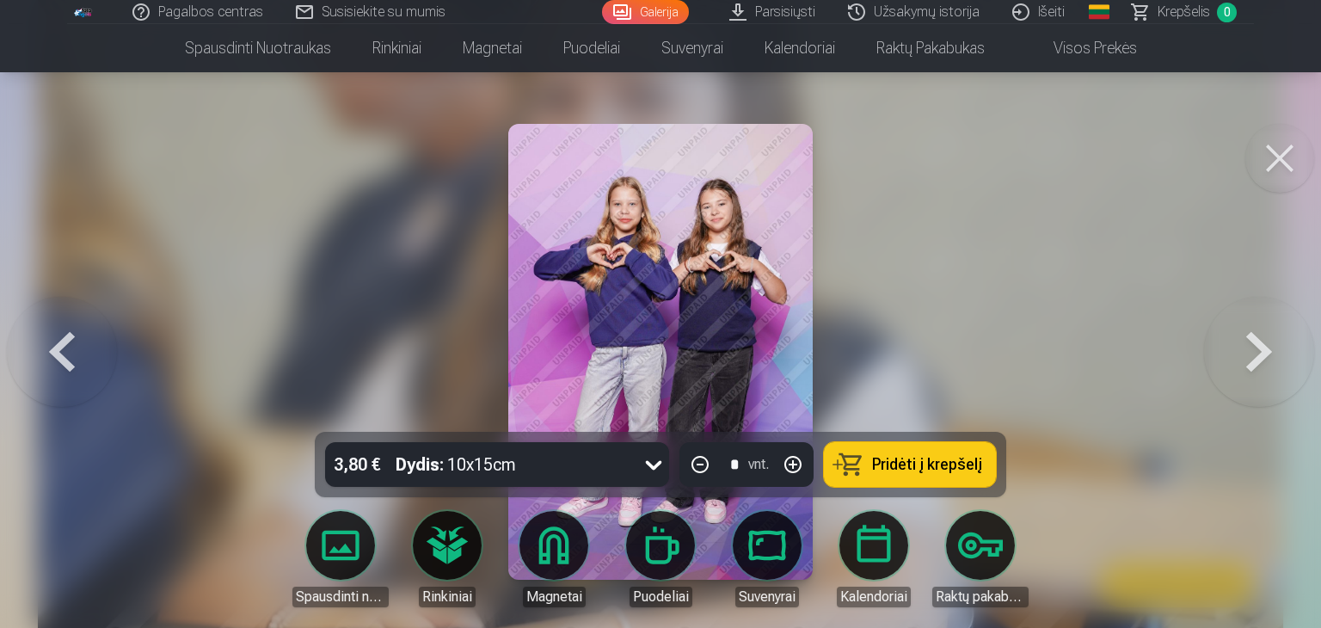
click at [1252, 347] on button at bounding box center [1259, 352] width 110 height 126
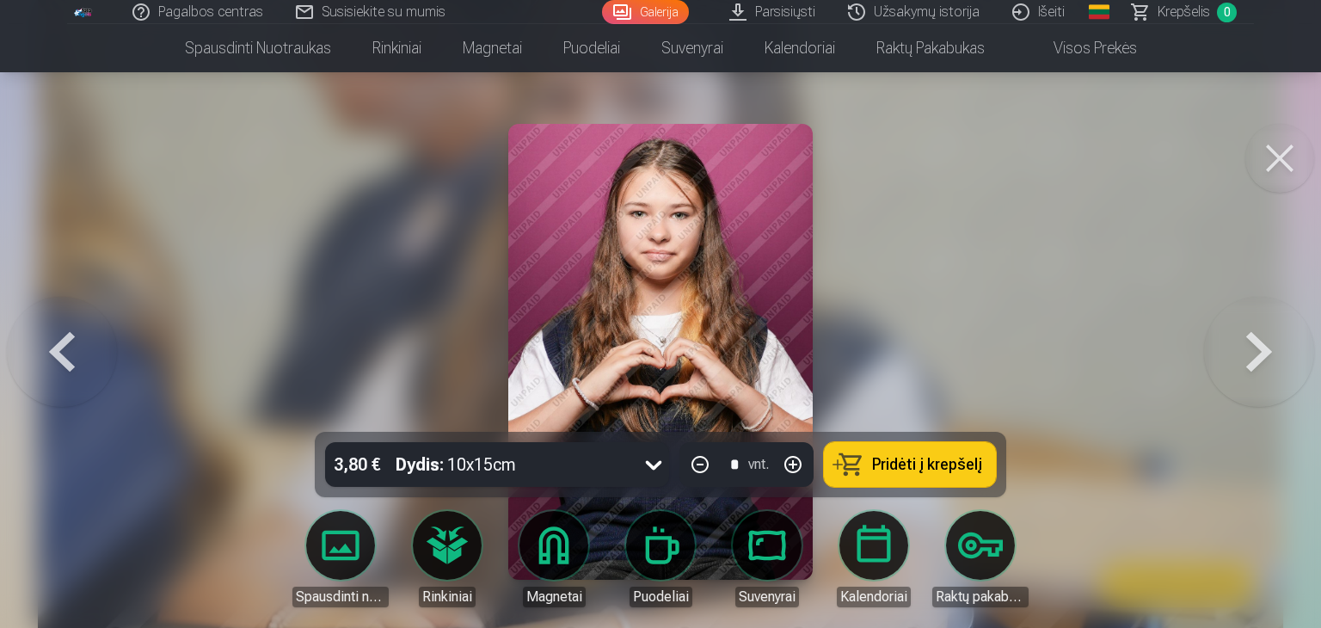
click at [1252, 347] on button at bounding box center [1259, 352] width 110 height 126
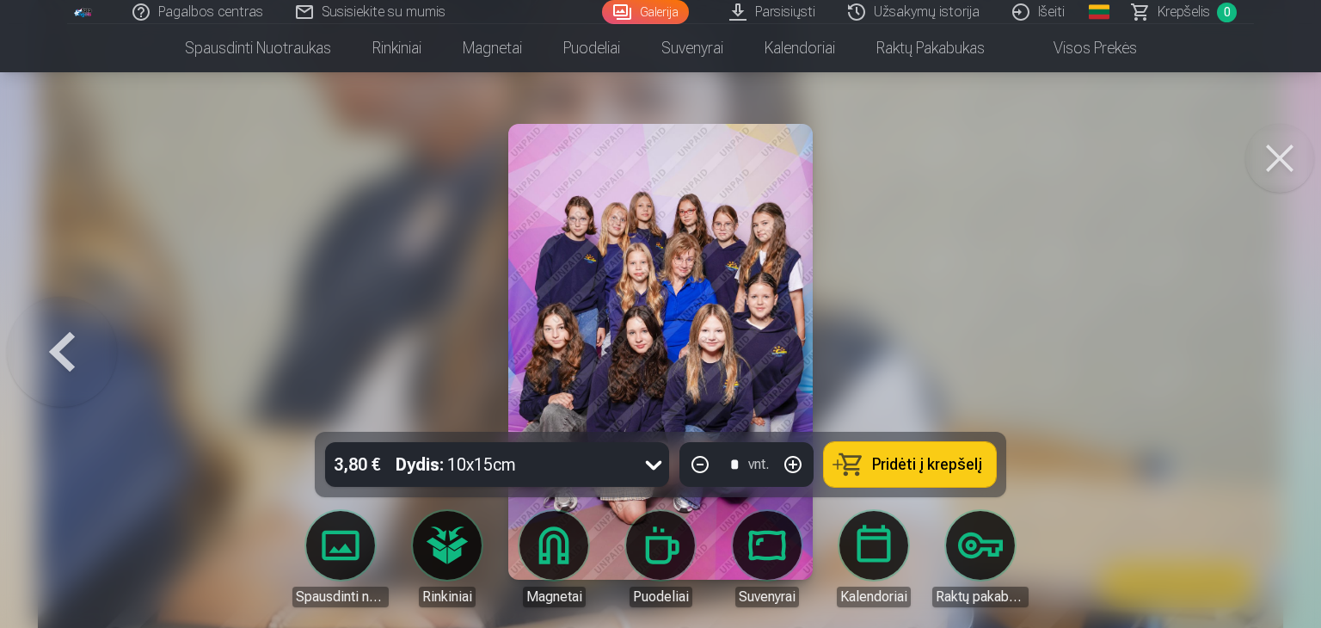
click at [901, 457] on span "Pridėti į krepšelį" at bounding box center [927, 464] width 110 height 15
click at [76, 341] on button at bounding box center [62, 352] width 110 height 126
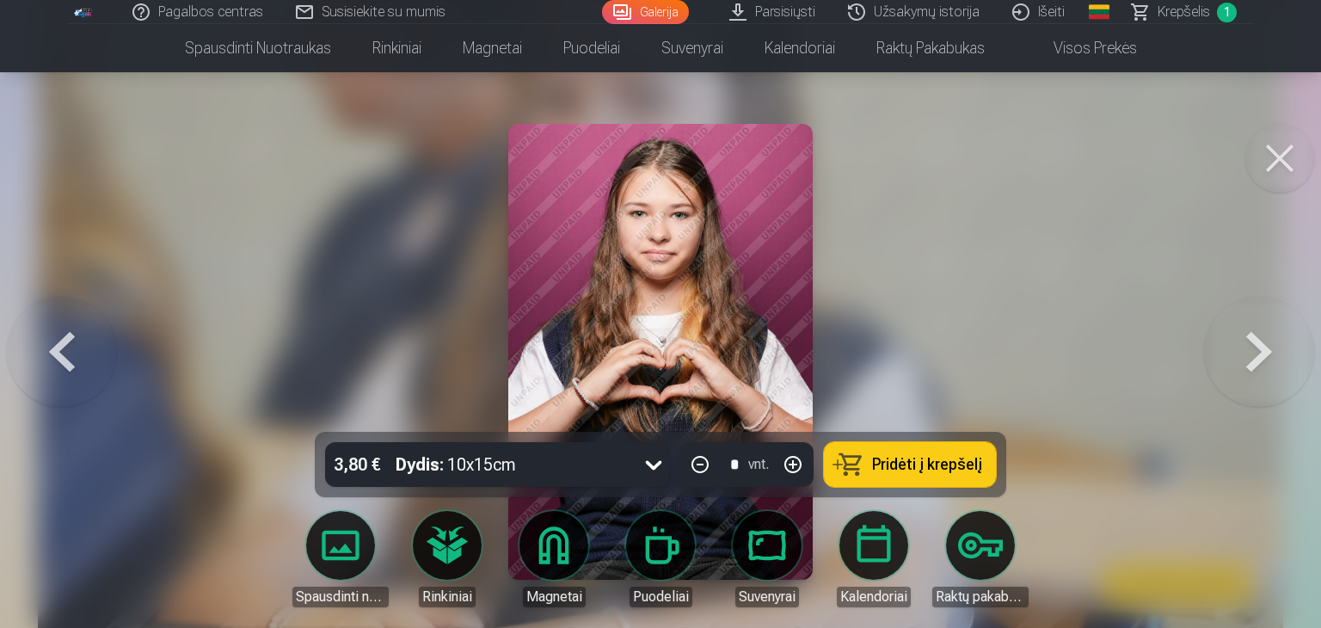
click at [76, 341] on button at bounding box center [62, 352] width 110 height 126
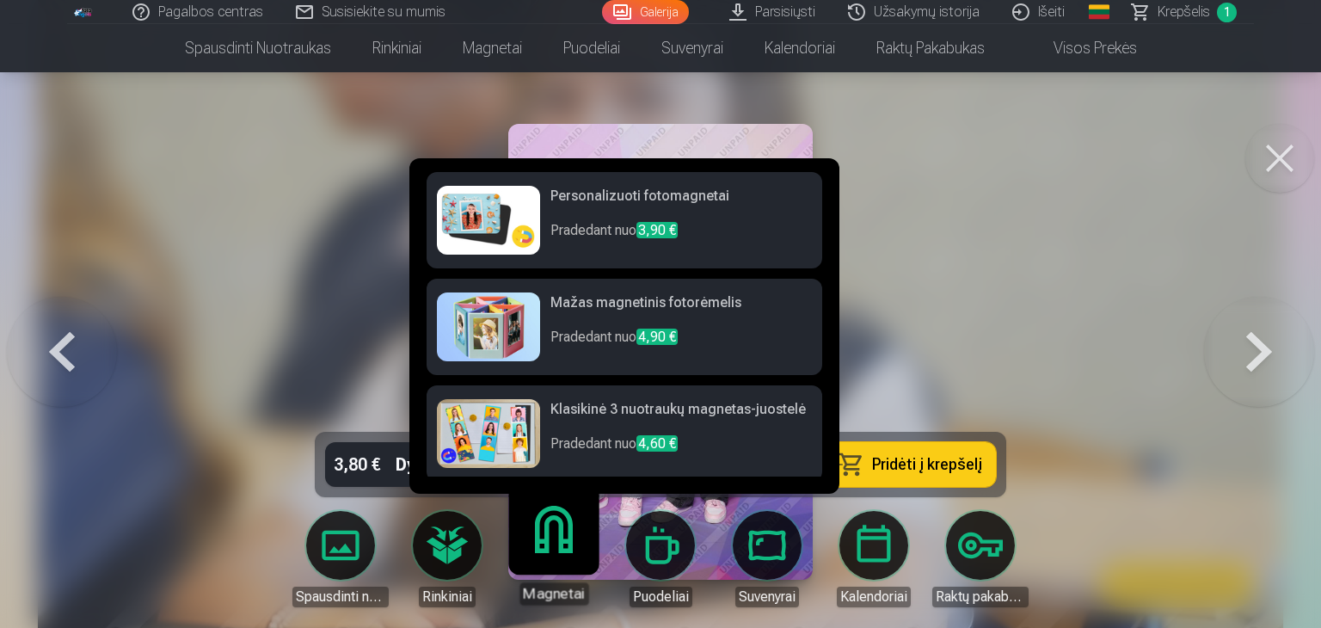
click at [547, 549] on link "Magnetai" at bounding box center [554, 552] width 106 height 106
click at [553, 553] on link "Magnetai" at bounding box center [554, 552] width 106 height 106
click at [621, 207] on h6 "Personalizuoti fotomagnetai" at bounding box center [680, 203] width 261 height 34
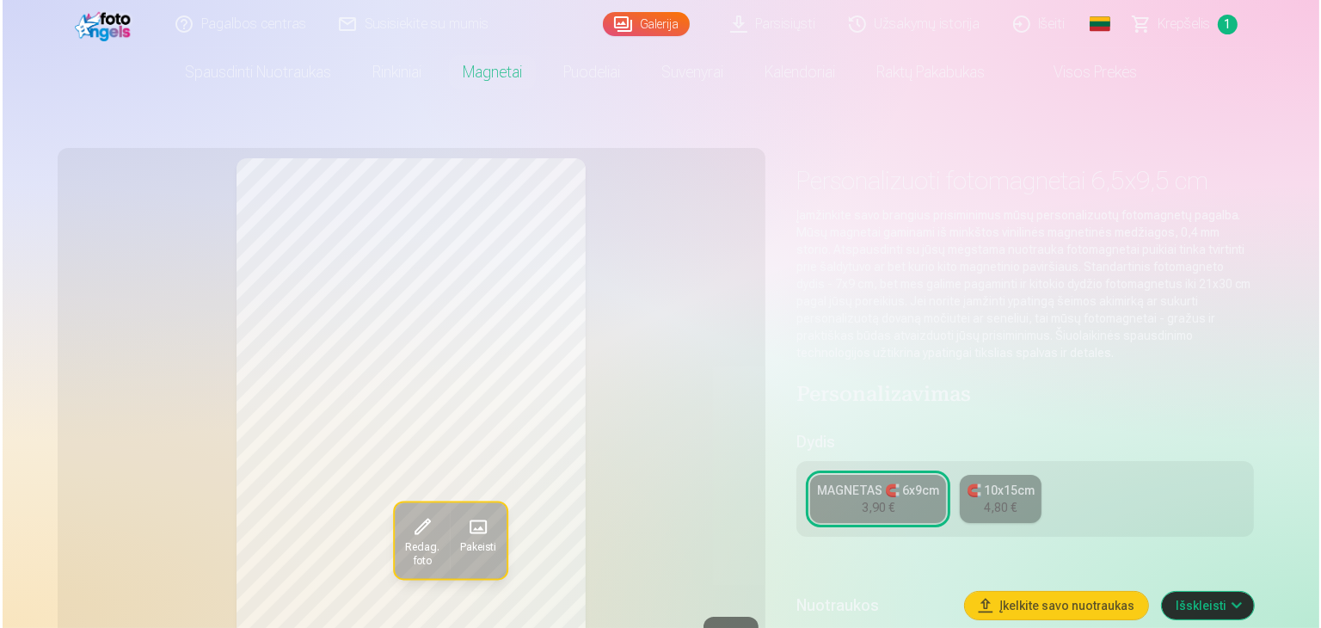
scroll to position [86, 0]
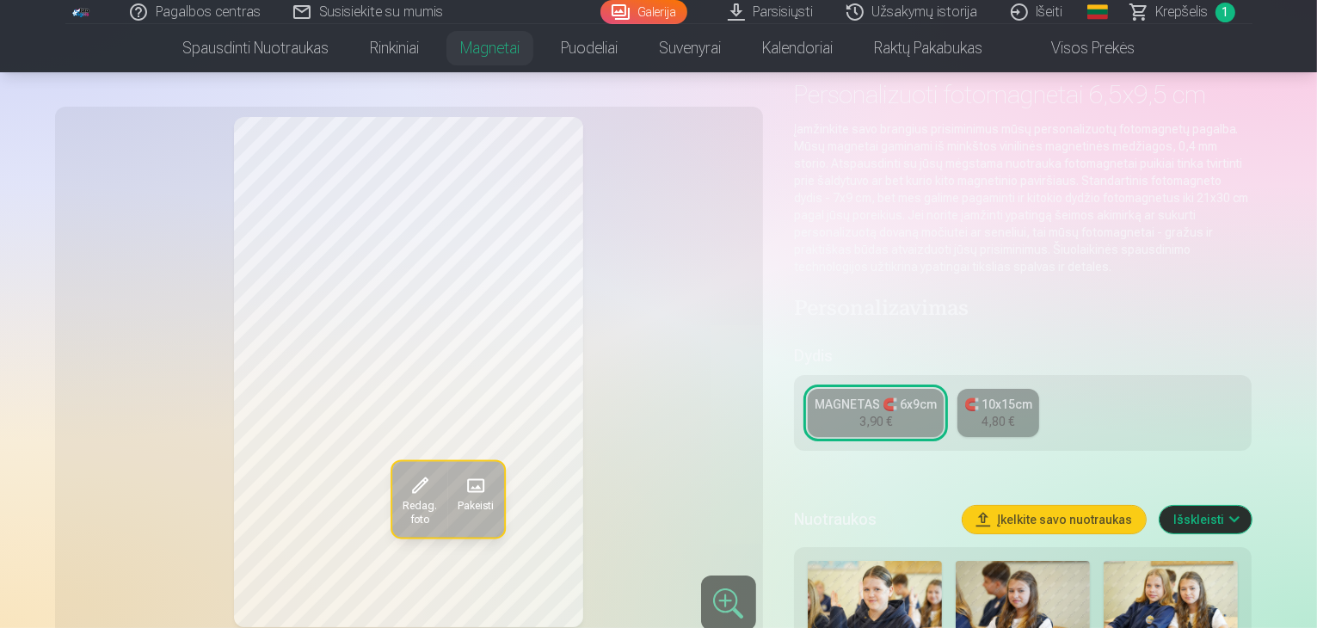
click at [457, 504] on span "Pakeisti" at bounding box center [475, 507] width 36 height 14
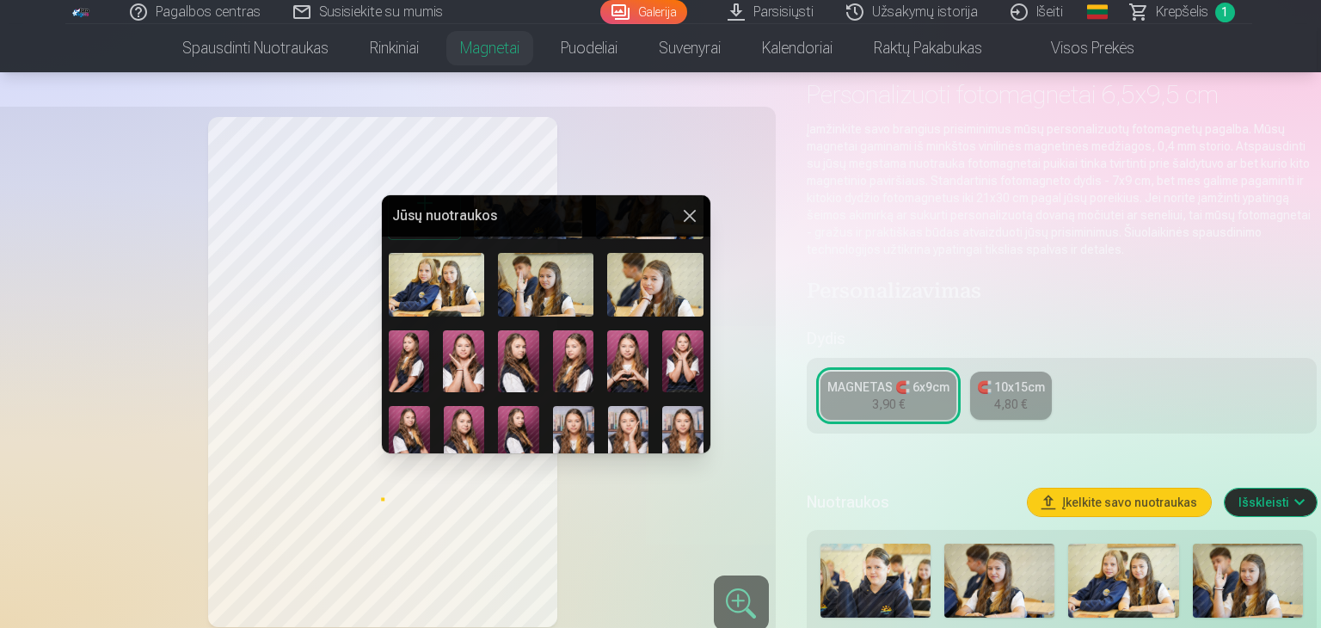
drag, startPoint x: 550, startPoint y: 214, endPoint x: 607, endPoint y: 221, distance: 58.0
click at [607, 221] on h5 "Jūsų nuotraukos" at bounding box center [535, 216] width 287 height 21
drag, startPoint x: 573, startPoint y: 221, endPoint x: 624, endPoint y: 238, distance: 54.4
click at [624, 238] on div "Jūsų nuotraukos" at bounding box center [546, 324] width 329 height 258
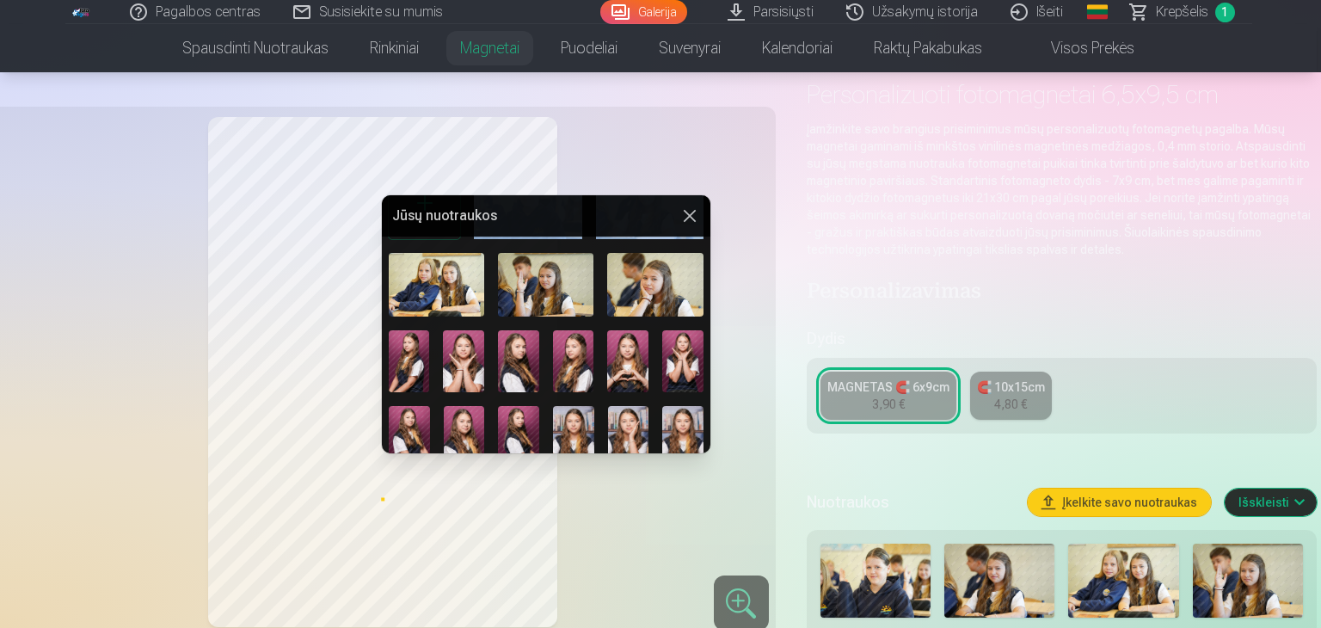
click at [514, 427] on img at bounding box center [518, 437] width 41 height 62
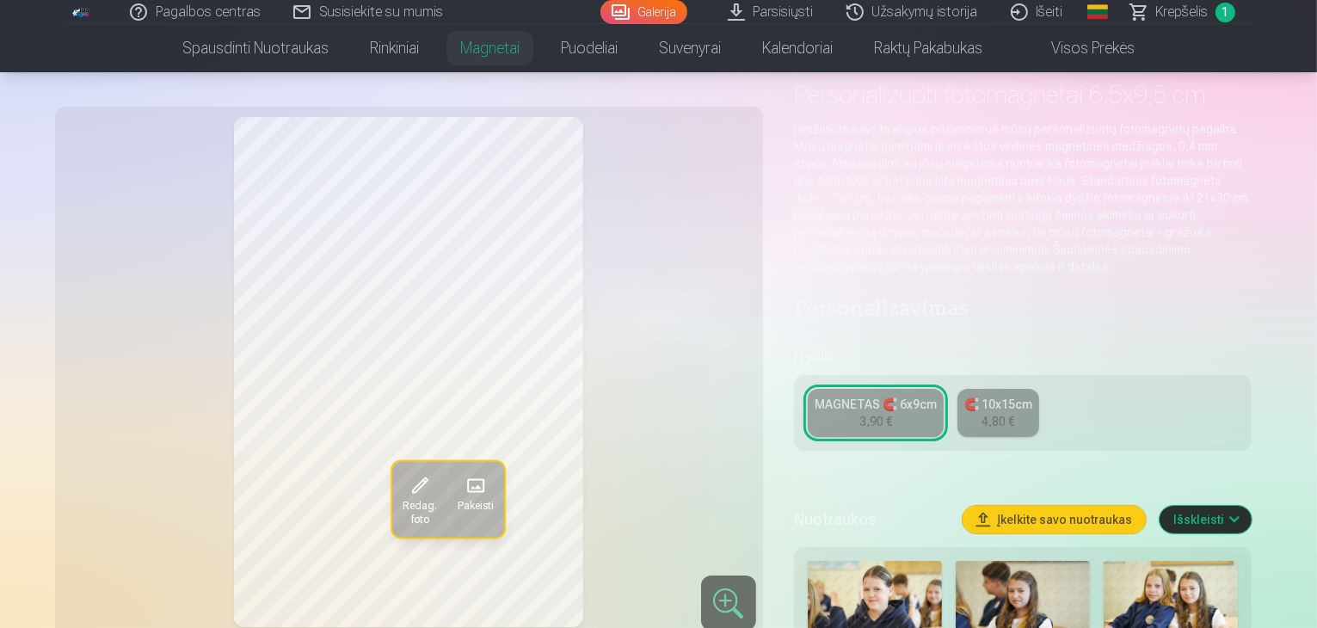
click at [922, 400] on link "MAGNETAS 🧲 6x9cm 3,90 €" at bounding box center [876, 413] width 136 height 48
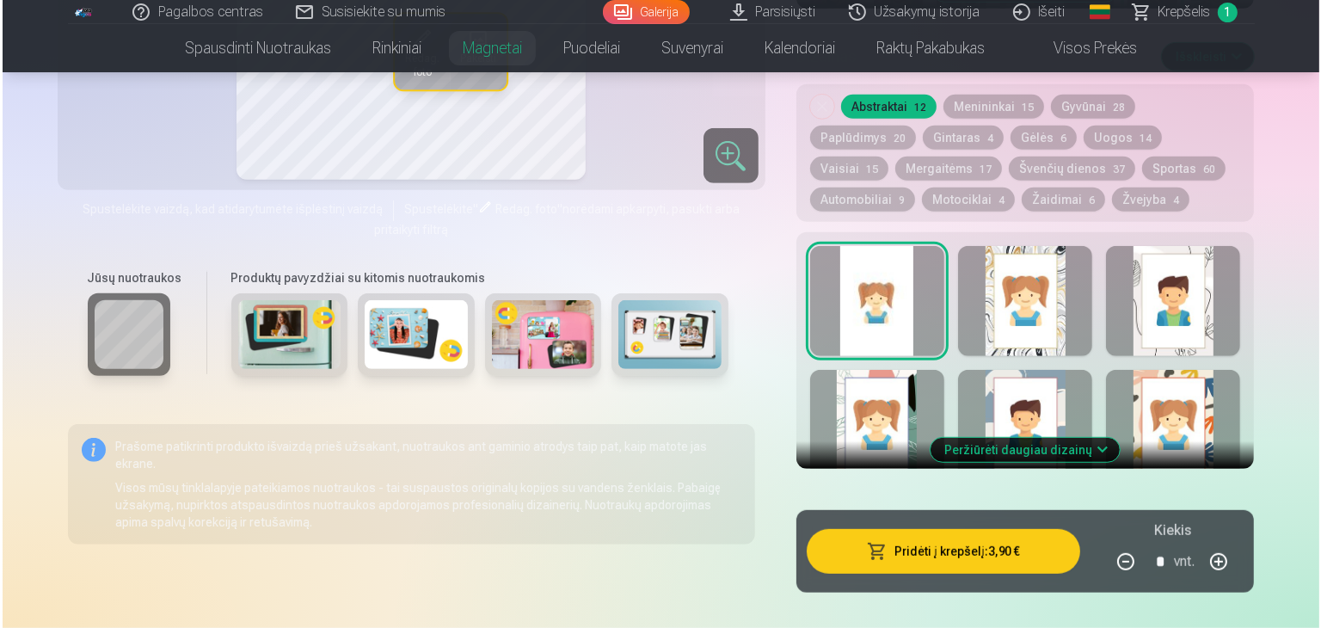
scroll to position [946, 0]
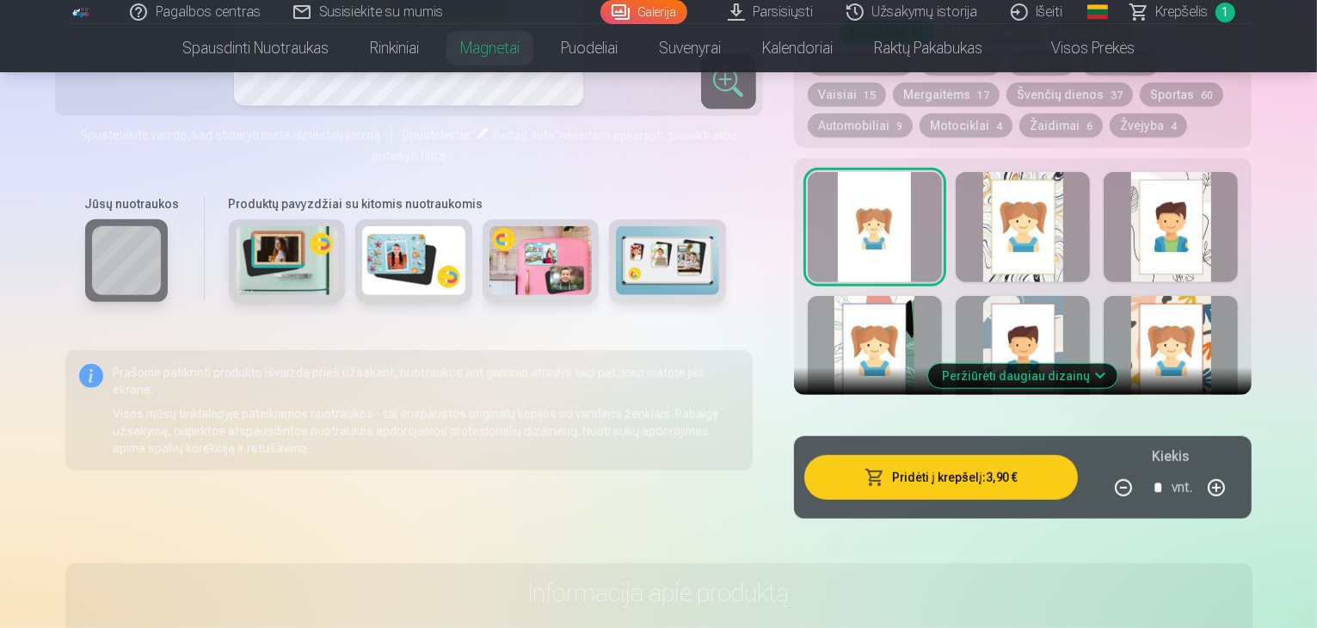
click at [1077, 464] on button "Pridėti į krepšelį : 3,90 €" at bounding box center [941, 477] width 274 height 45
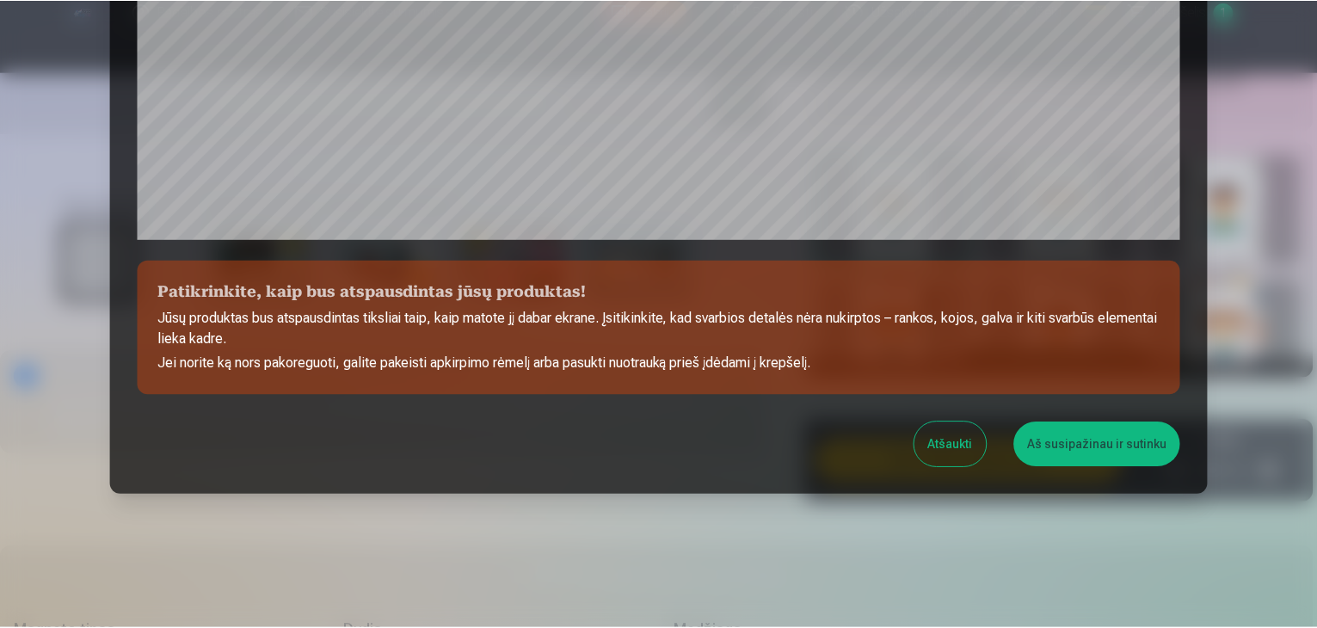
scroll to position [611, 0]
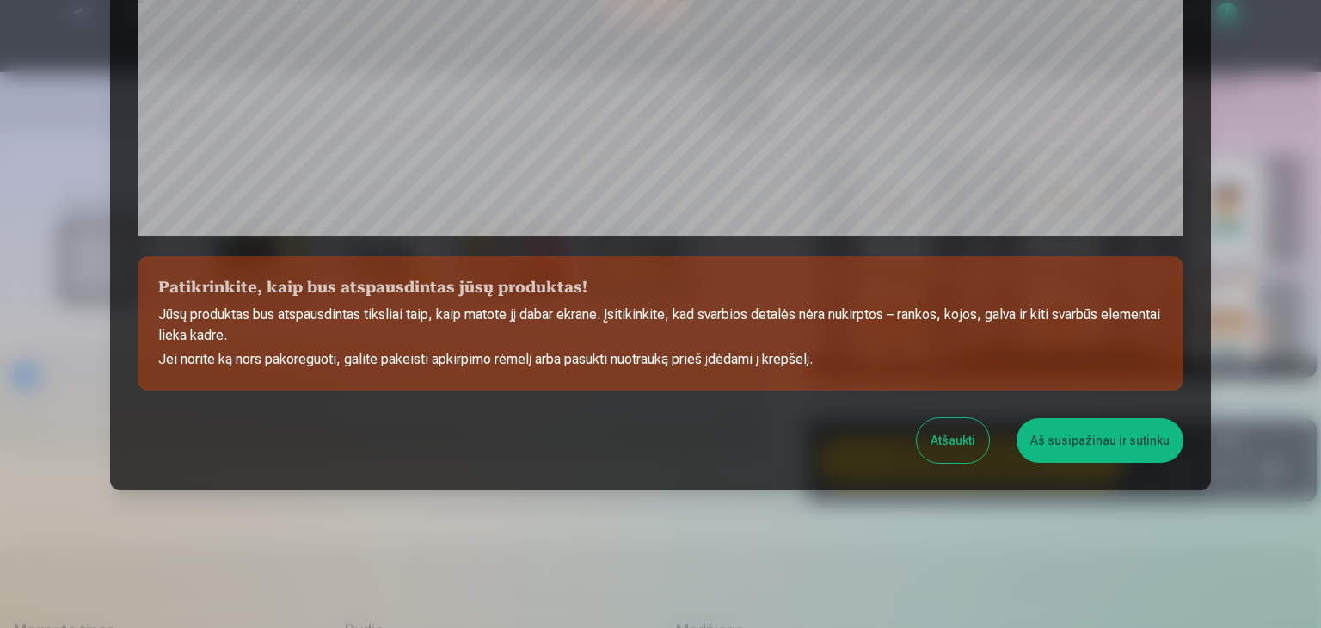
click at [1079, 445] on button "Aš susipažinau ir sutinku" at bounding box center [1100, 440] width 167 height 45
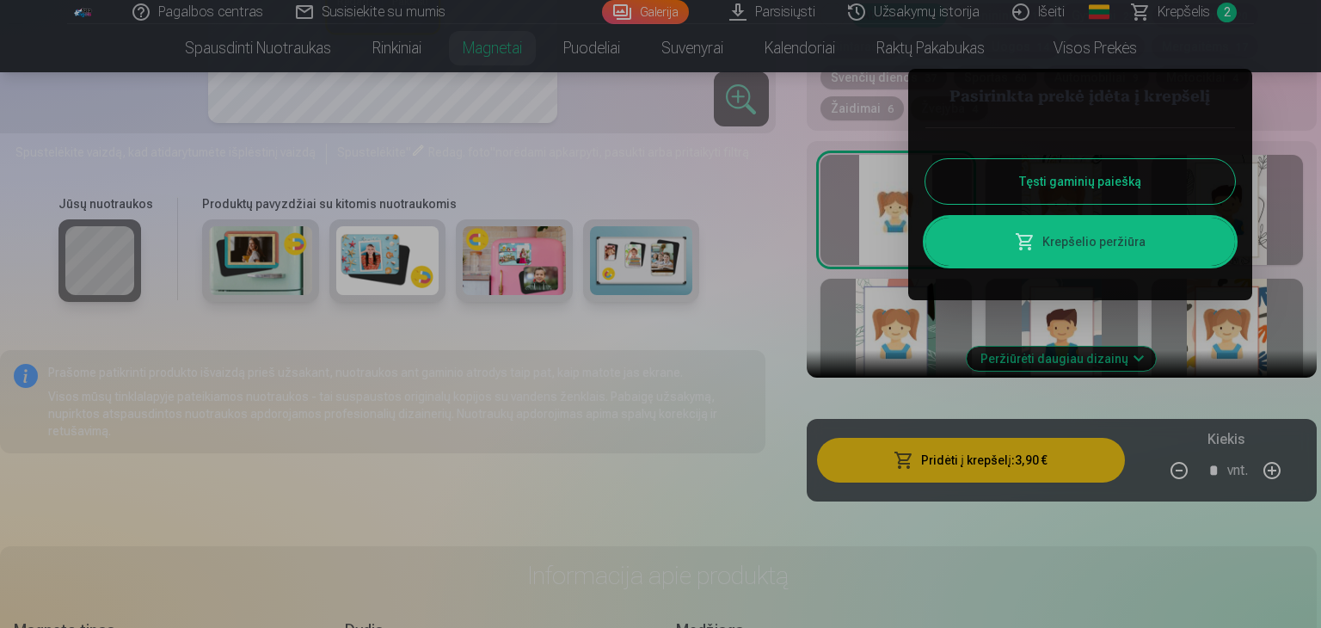
click at [1095, 187] on button "Tęsti gaminių paiešką" at bounding box center [1081, 181] width 310 height 45
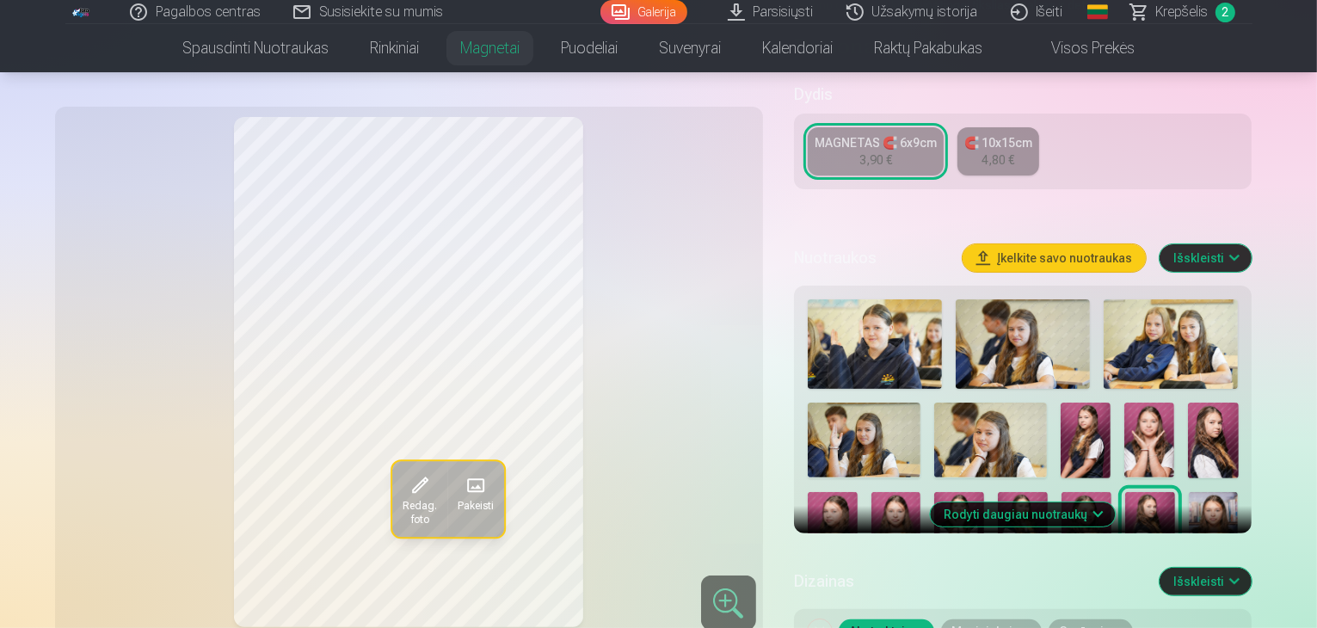
scroll to position [344, 0]
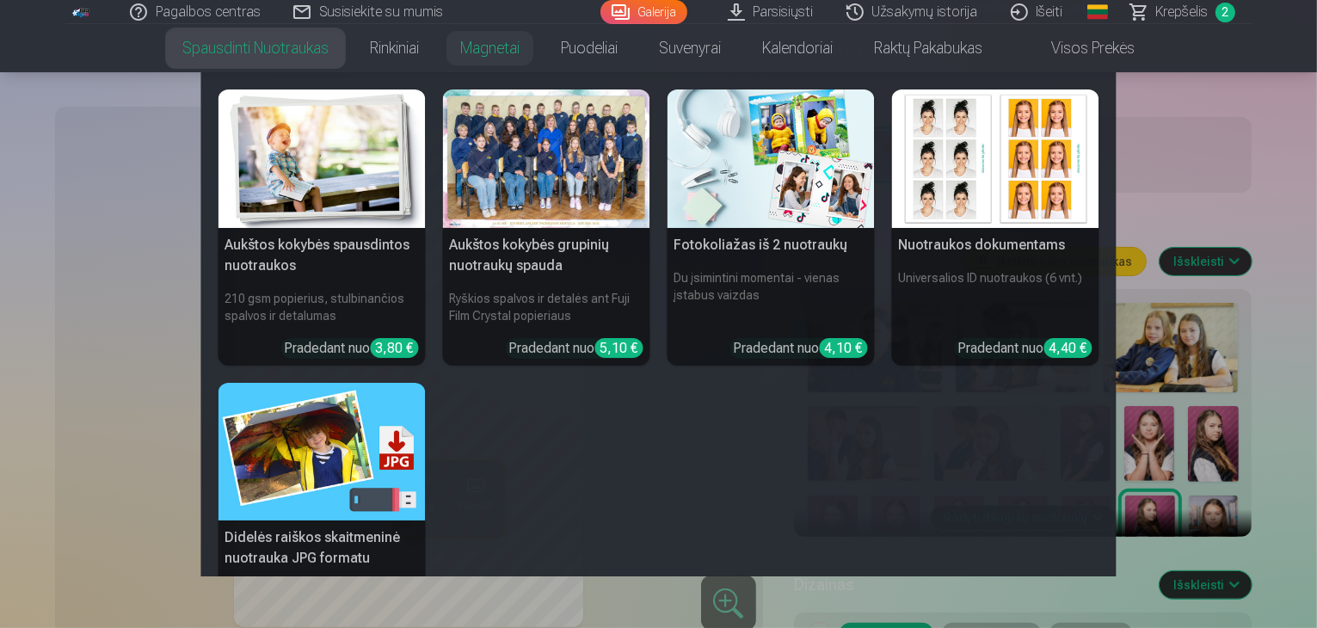
click at [292, 56] on link "Spausdinti nuotraukas" at bounding box center [256, 48] width 188 height 48
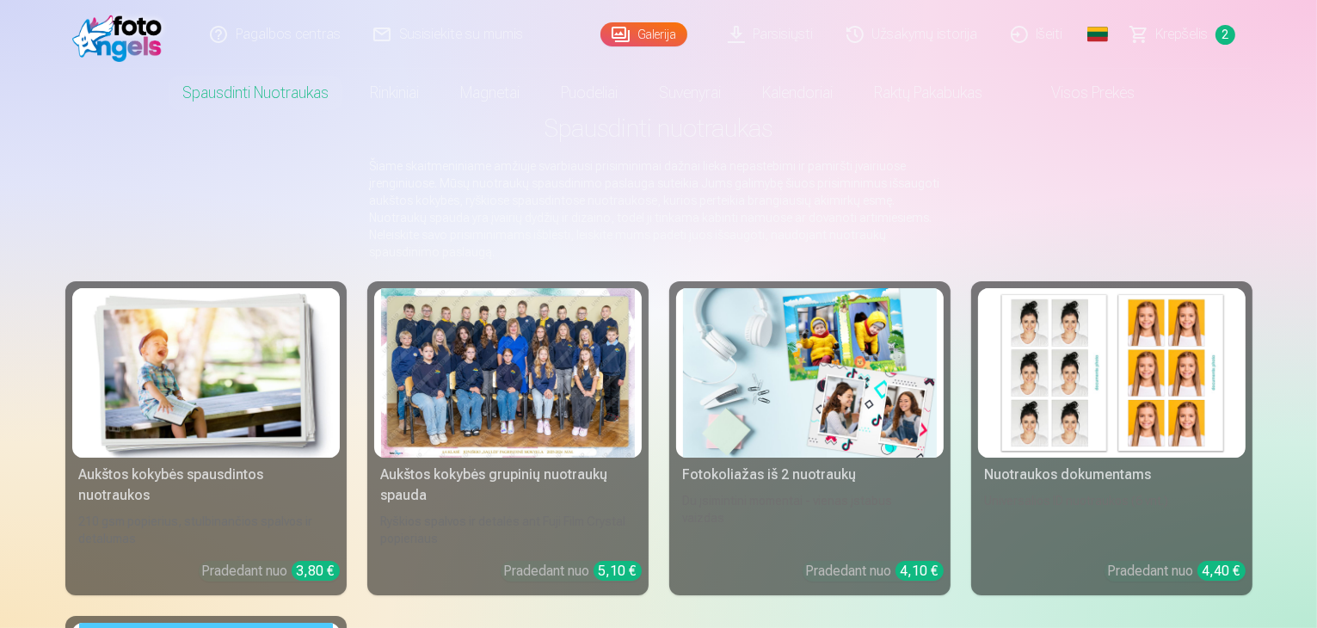
scroll to position [86, 0]
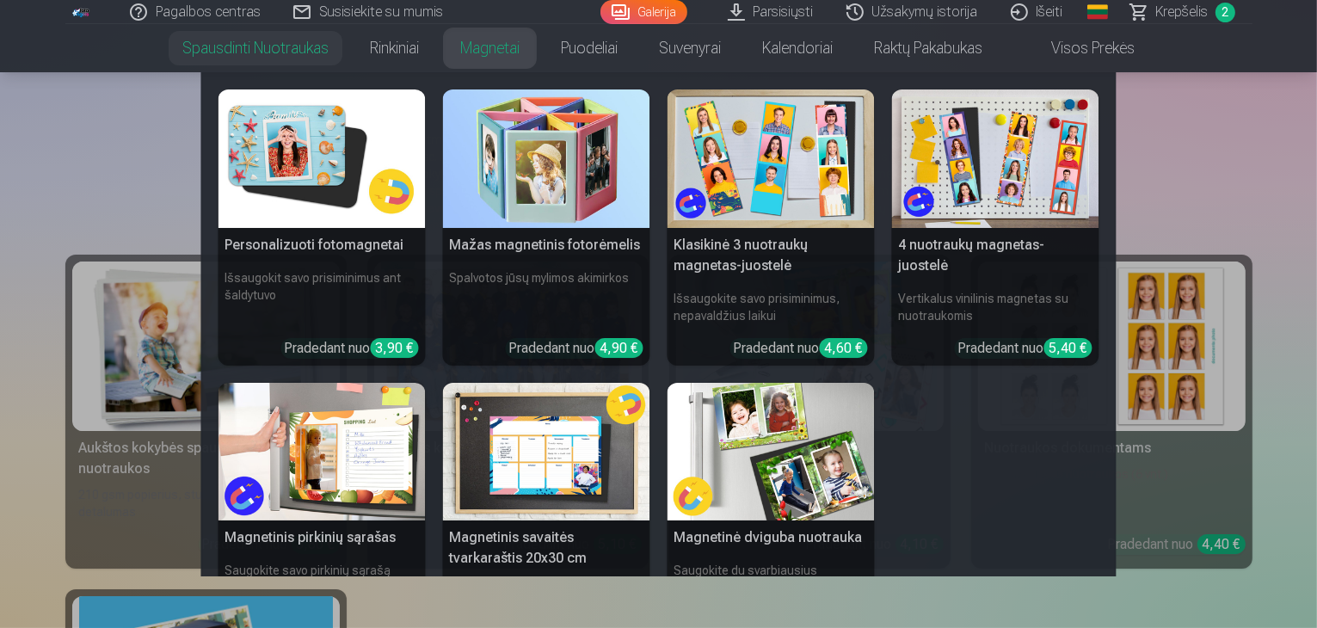
click at [507, 50] on link "Magnetai" at bounding box center [490, 48] width 101 height 48
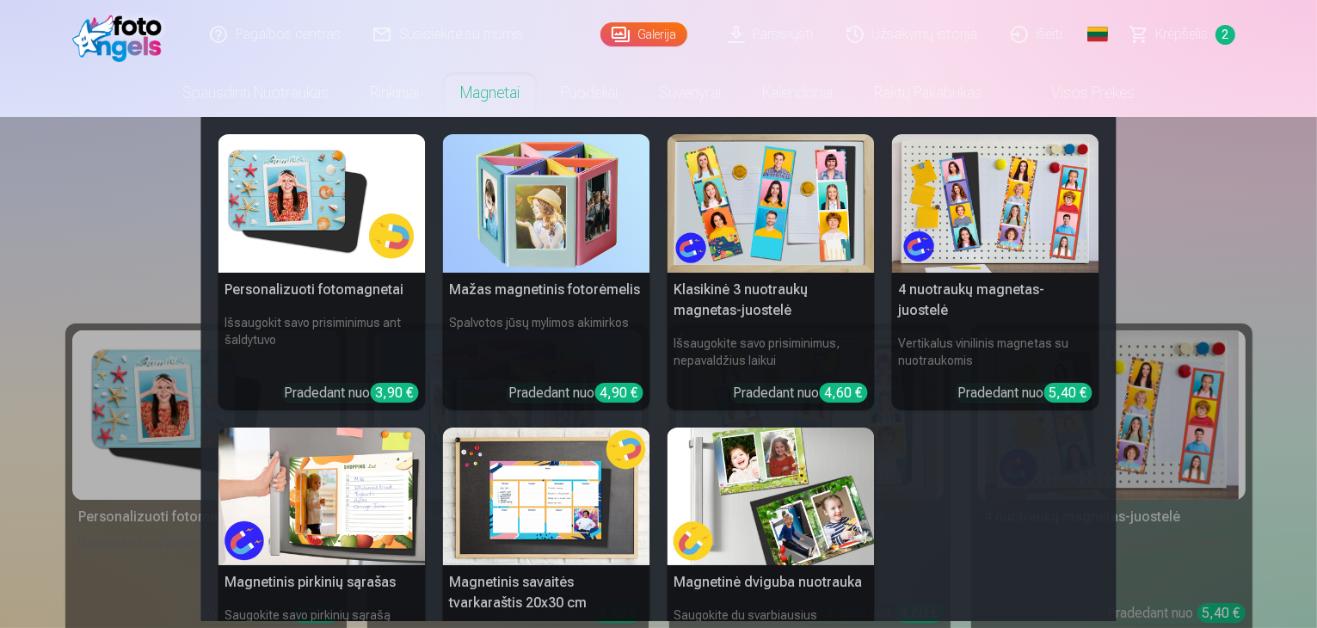
click at [347, 207] on img at bounding box center [321, 203] width 207 height 138
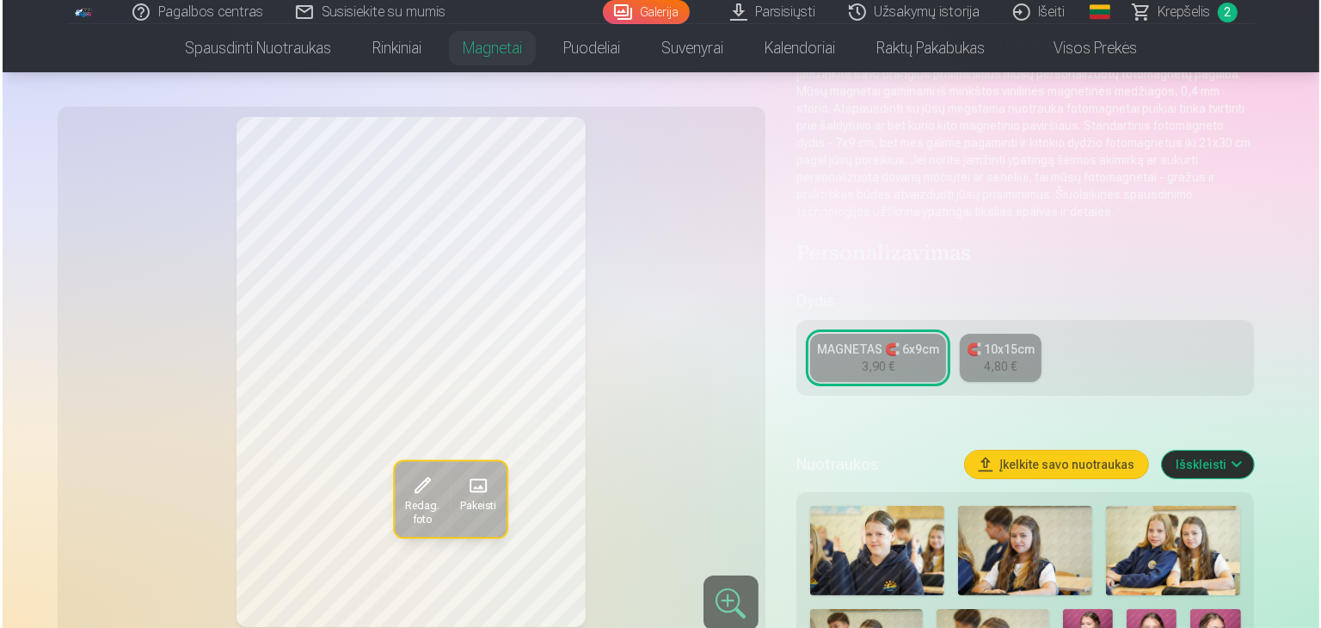
scroll to position [172, 0]
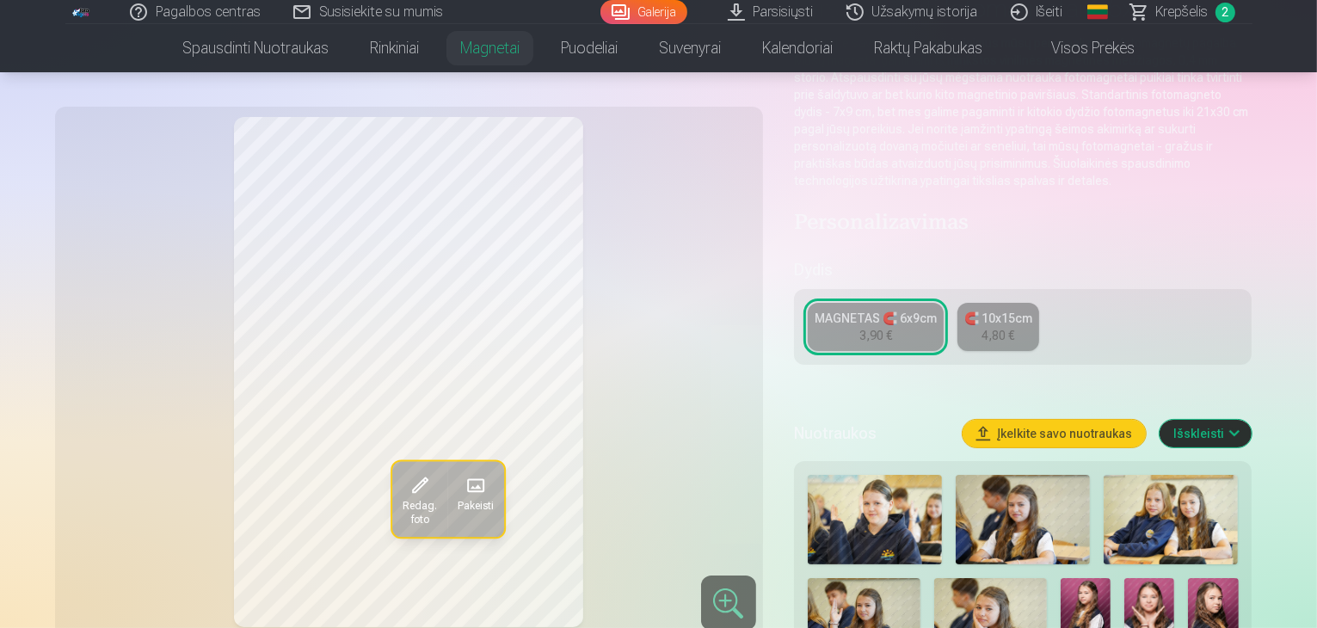
click at [461, 486] on span at bounding box center [475, 486] width 28 height 28
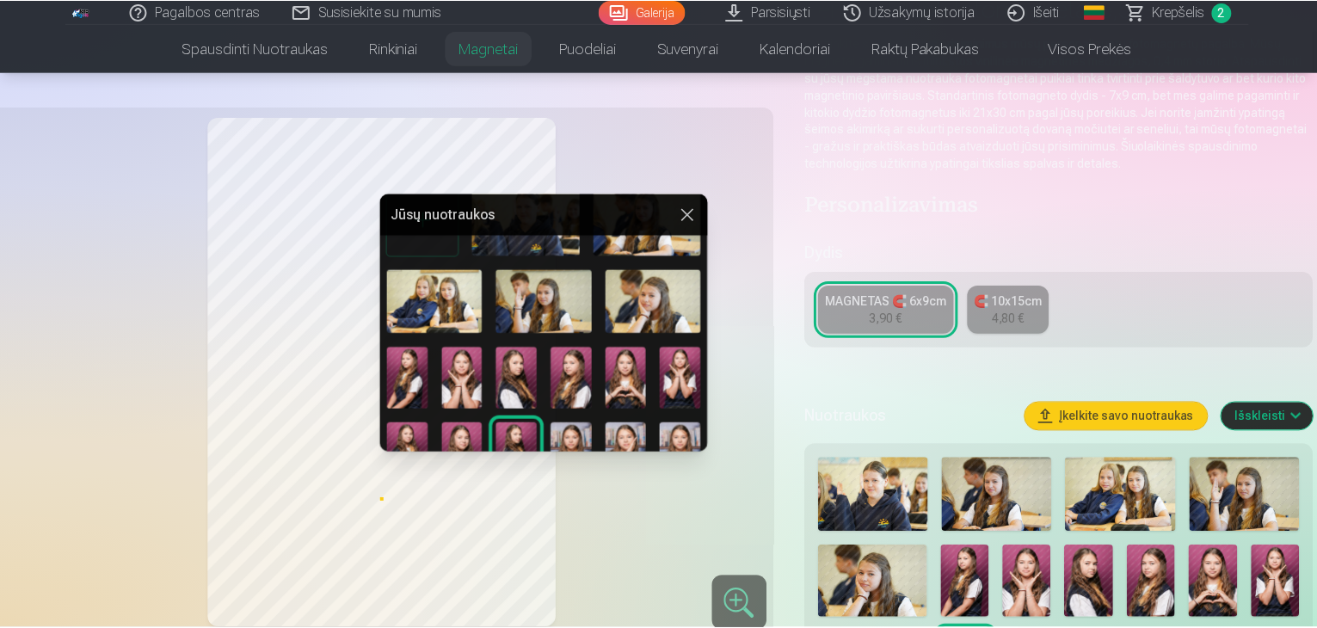
scroll to position [0, 0]
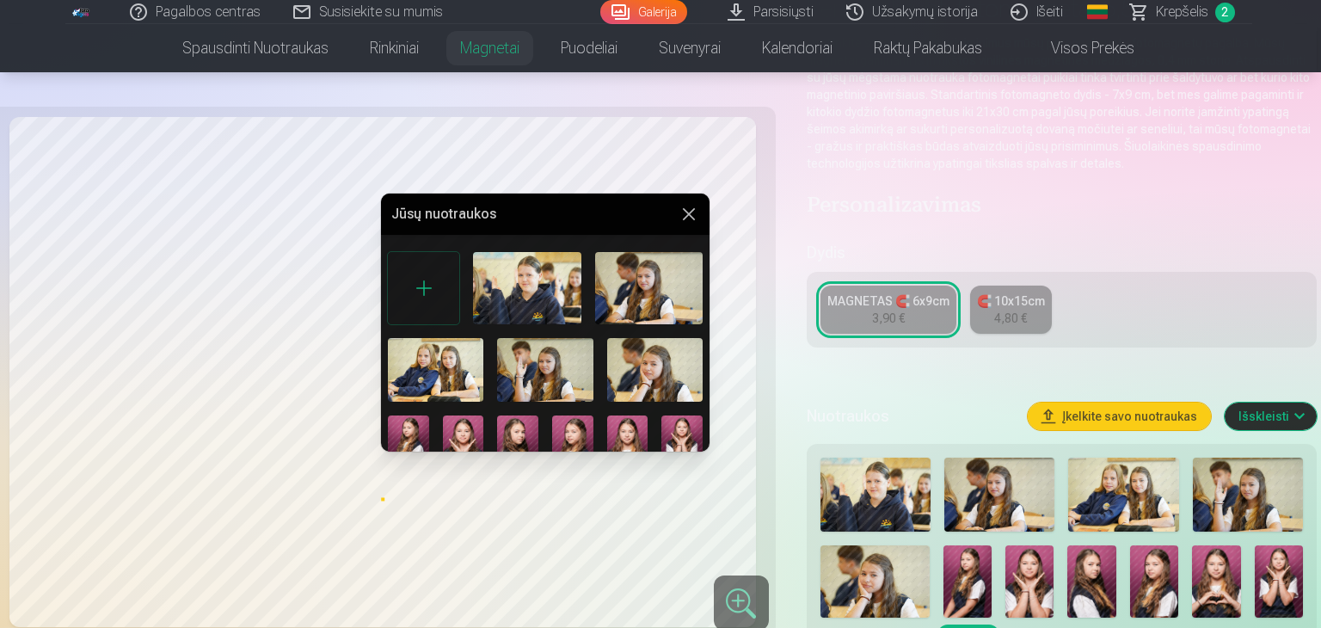
click at [623, 372] on img at bounding box center [654, 370] width 95 height 64
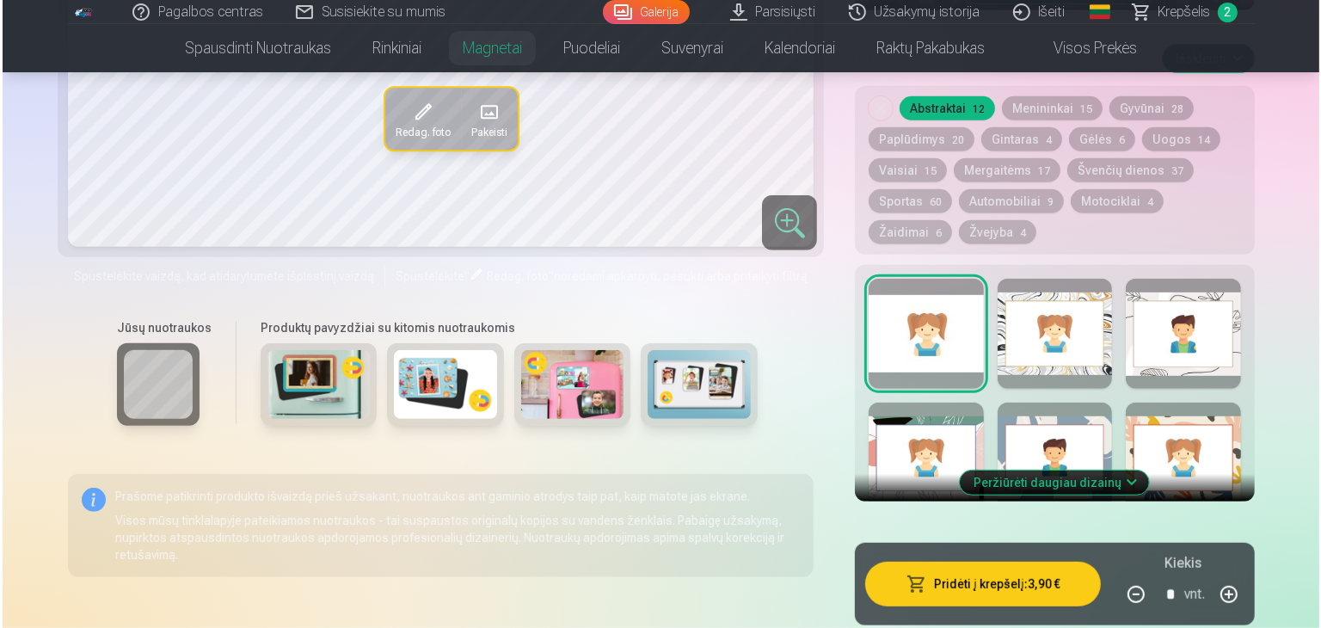
scroll to position [946, 0]
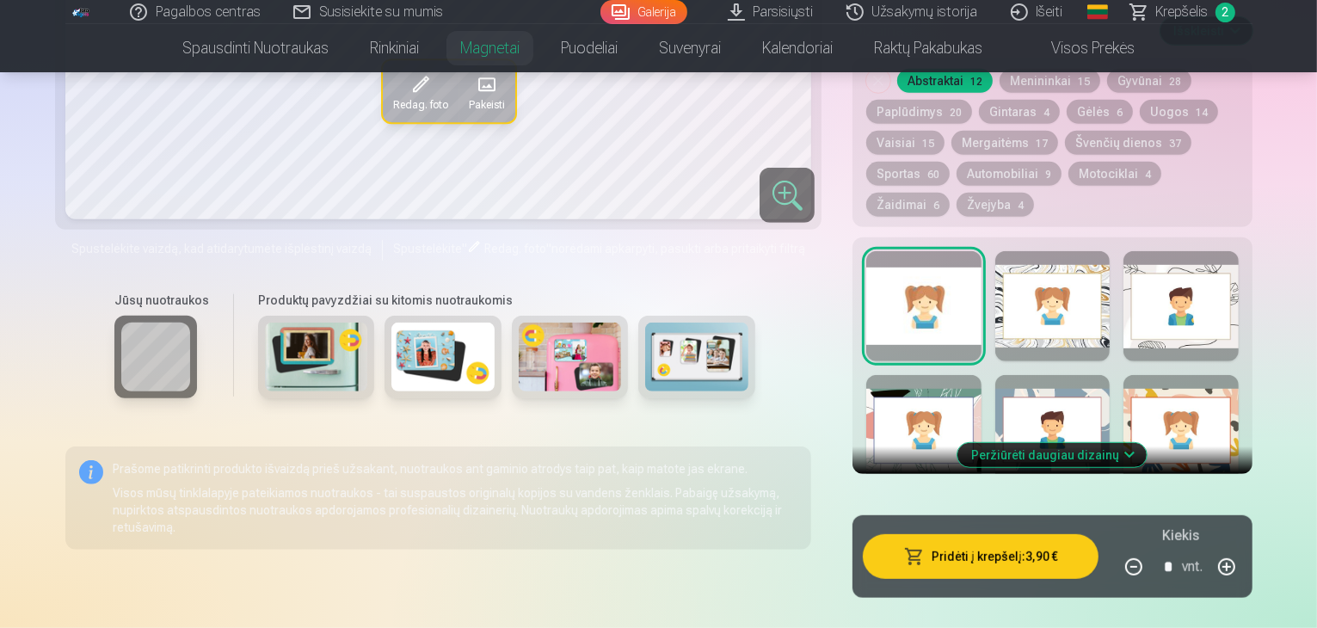
click at [978, 534] on button "Pridėti į krepšelį : 3,90 €" at bounding box center [981, 556] width 236 height 45
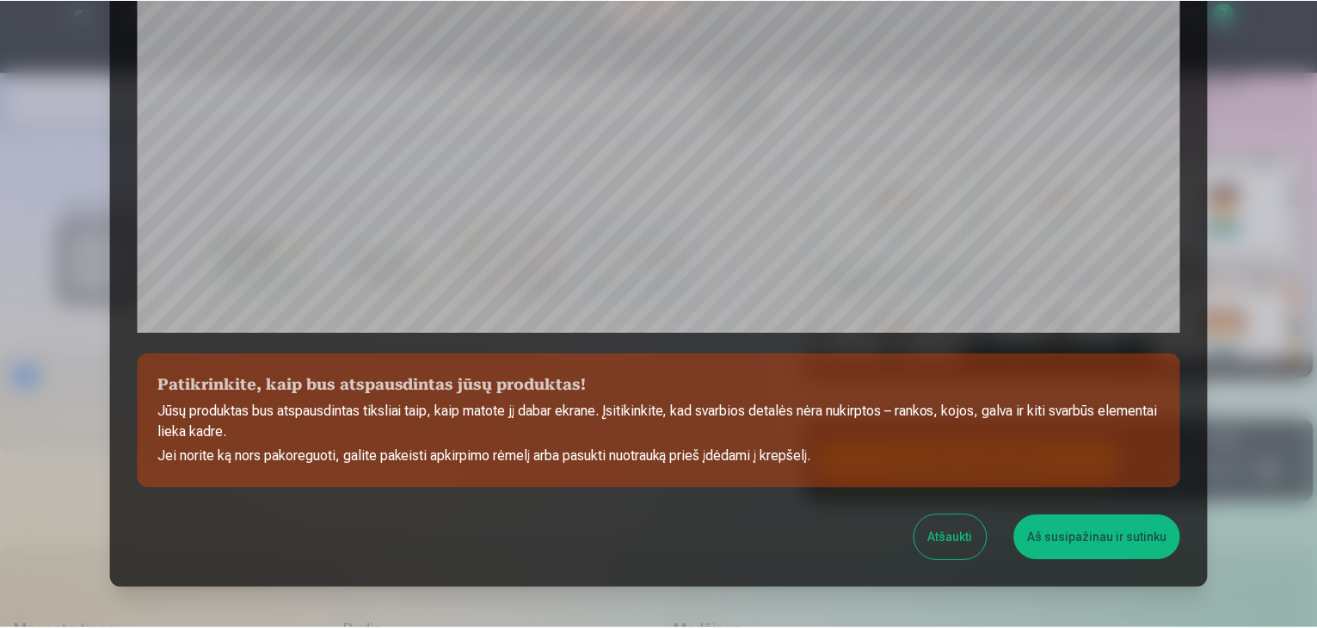
scroll to position [525, 0]
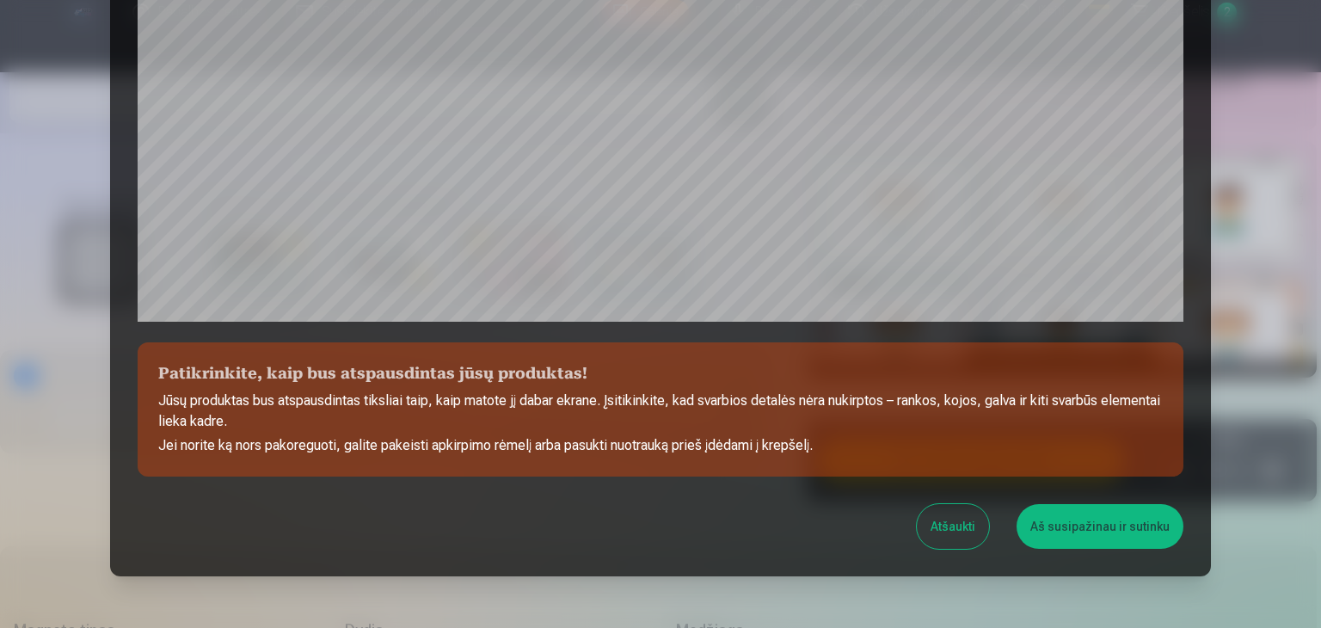
click at [1053, 534] on button "Aš susipažinau ir sutinku" at bounding box center [1100, 526] width 167 height 45
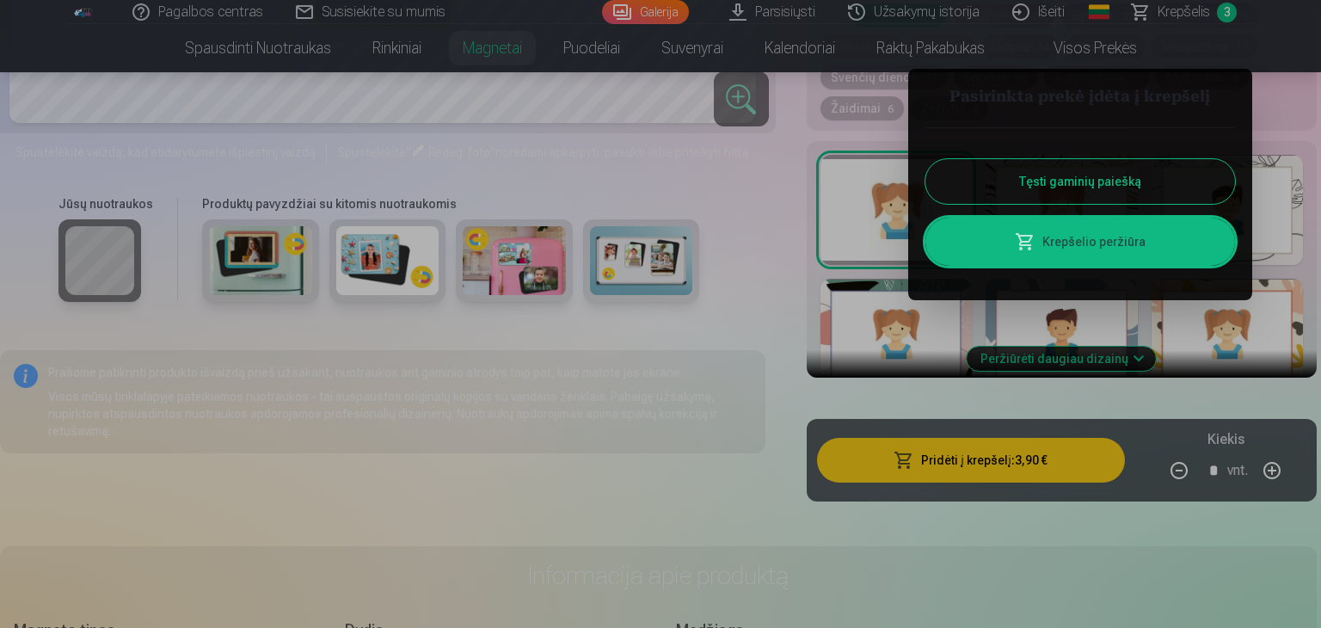
click at [1084, 185] on button "Tęsti gaminių paiešką" at bounding box center [1081, 181] width 310 height 45
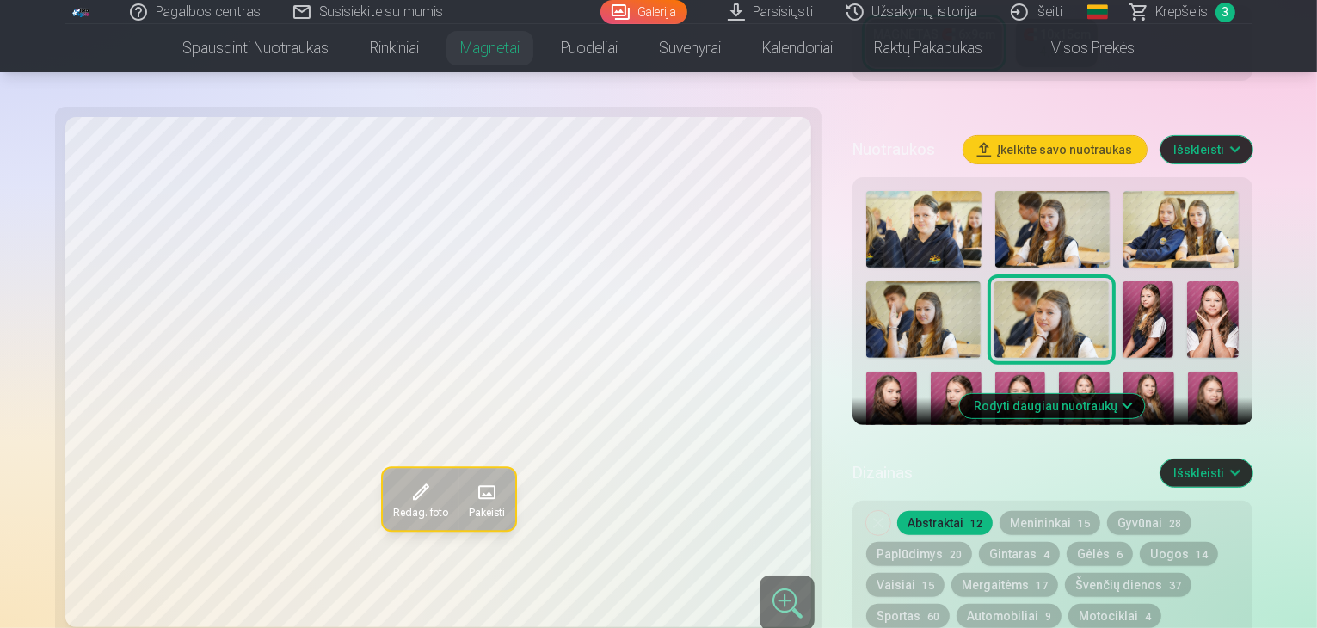
scroll to position [430, 0]
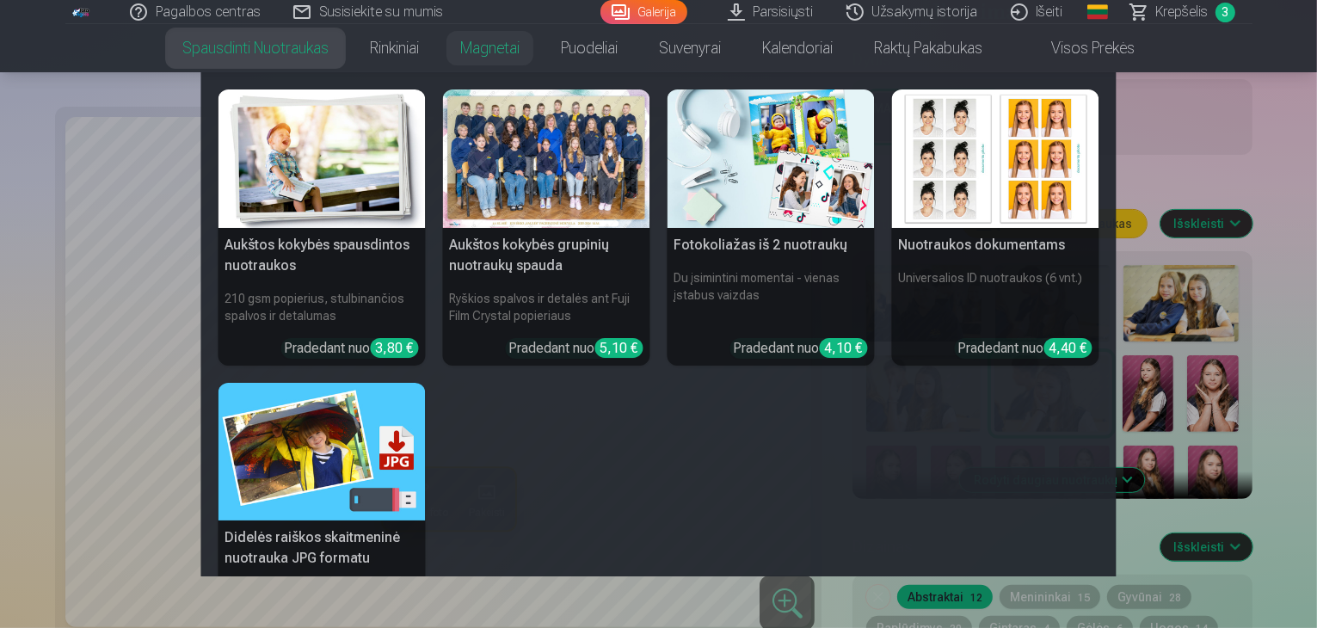
click at [335, 152] on img at bounding box center [321, 158] width 207 height 138
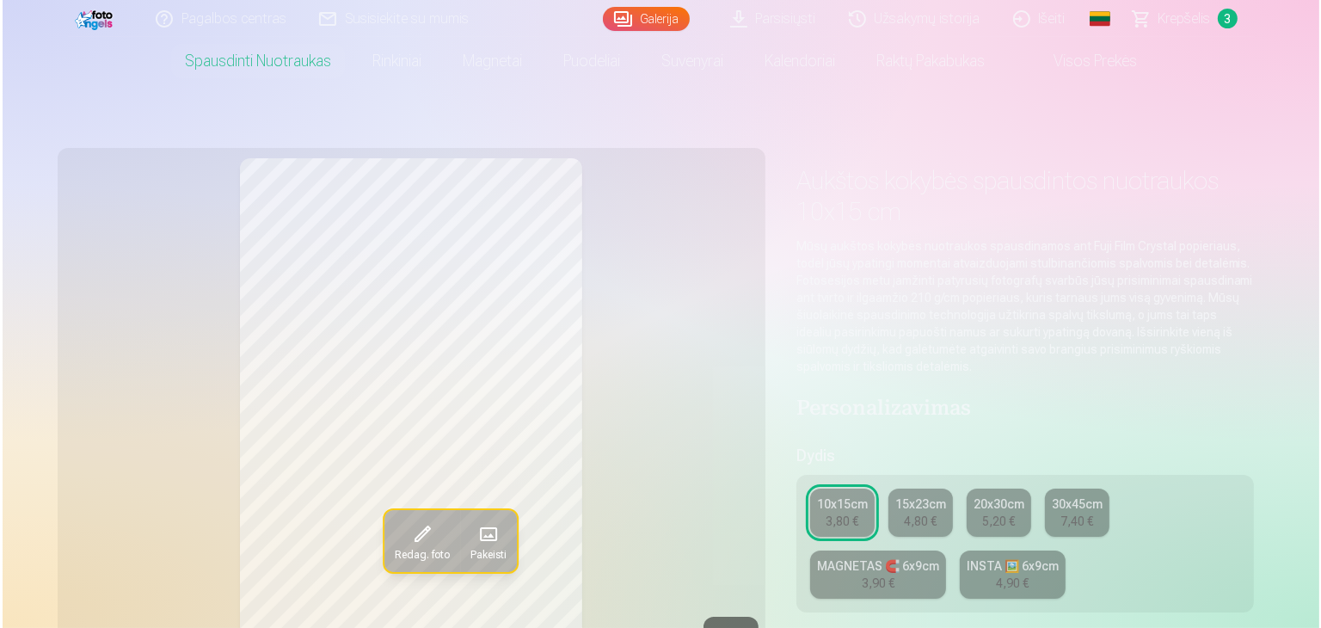
scroll to position [86, 0]
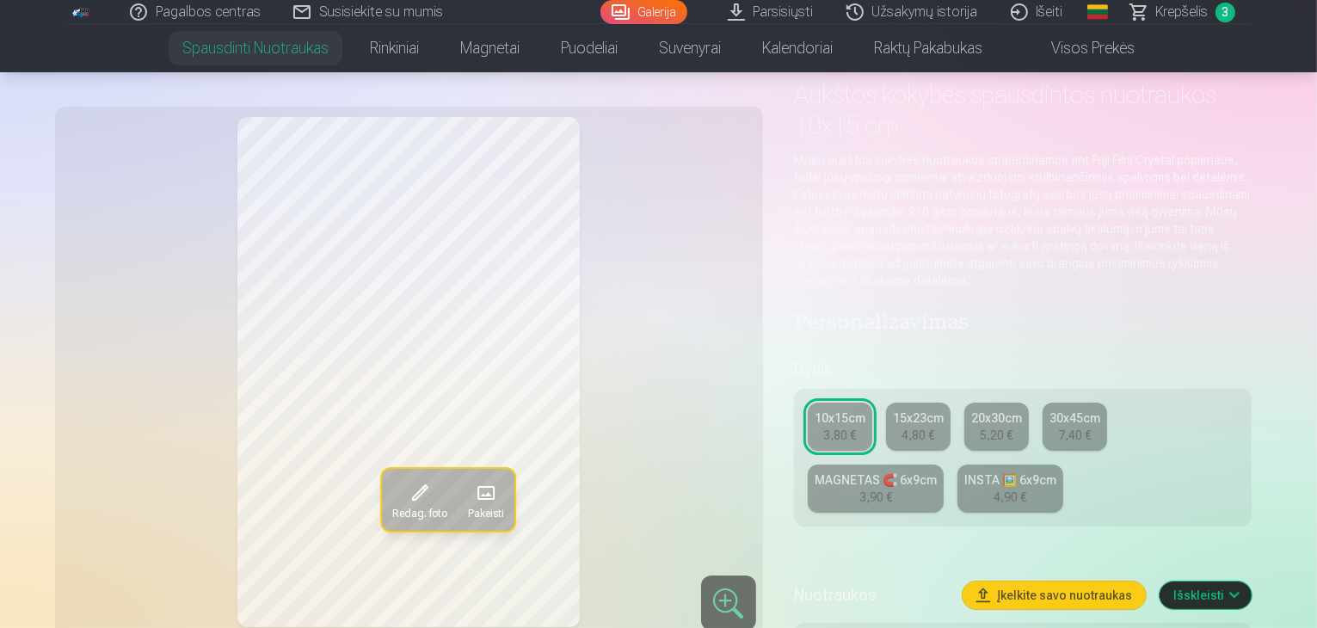
click at [471, 486] on span at bounding box center [485, 493] width 28 height 28
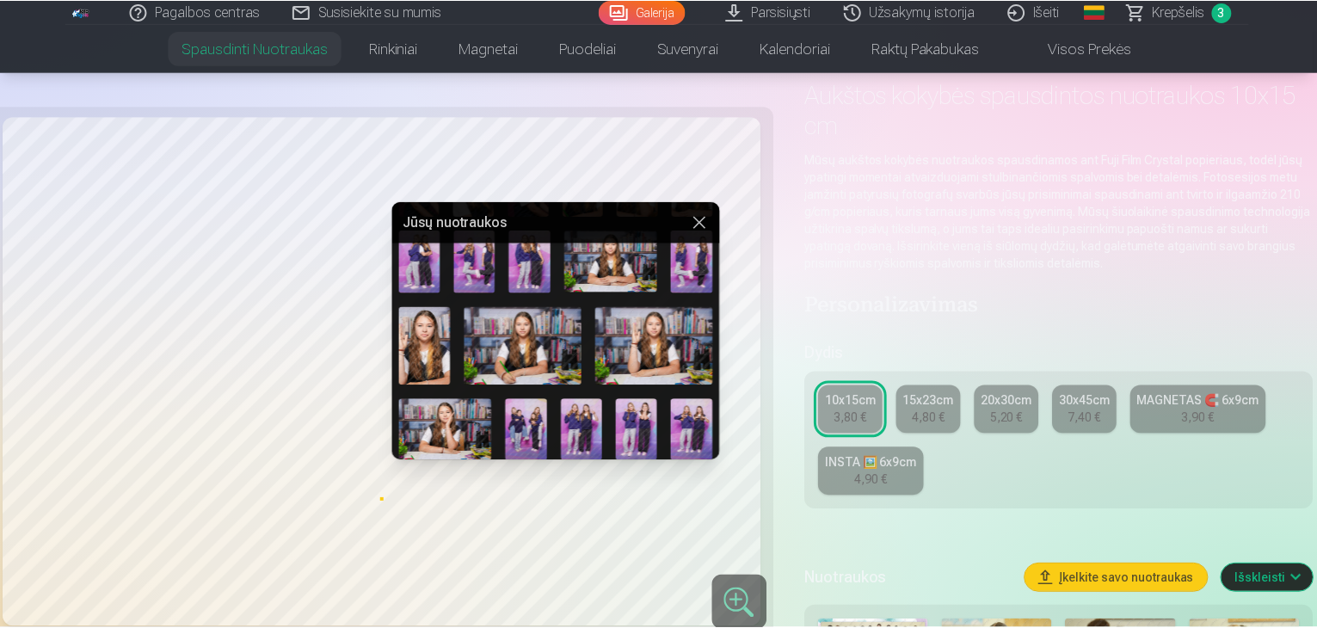
scroll to position [413, 0]
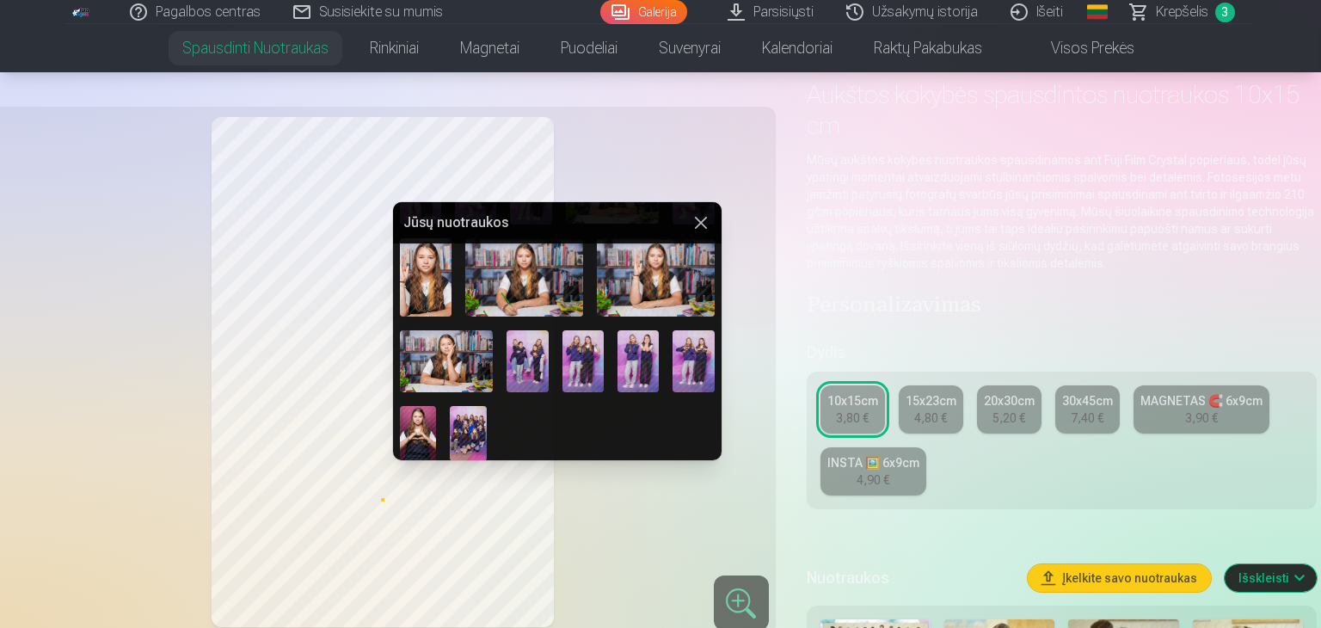
click at [421, 418] on img at bounding box center [418, 433] width 37 height 55
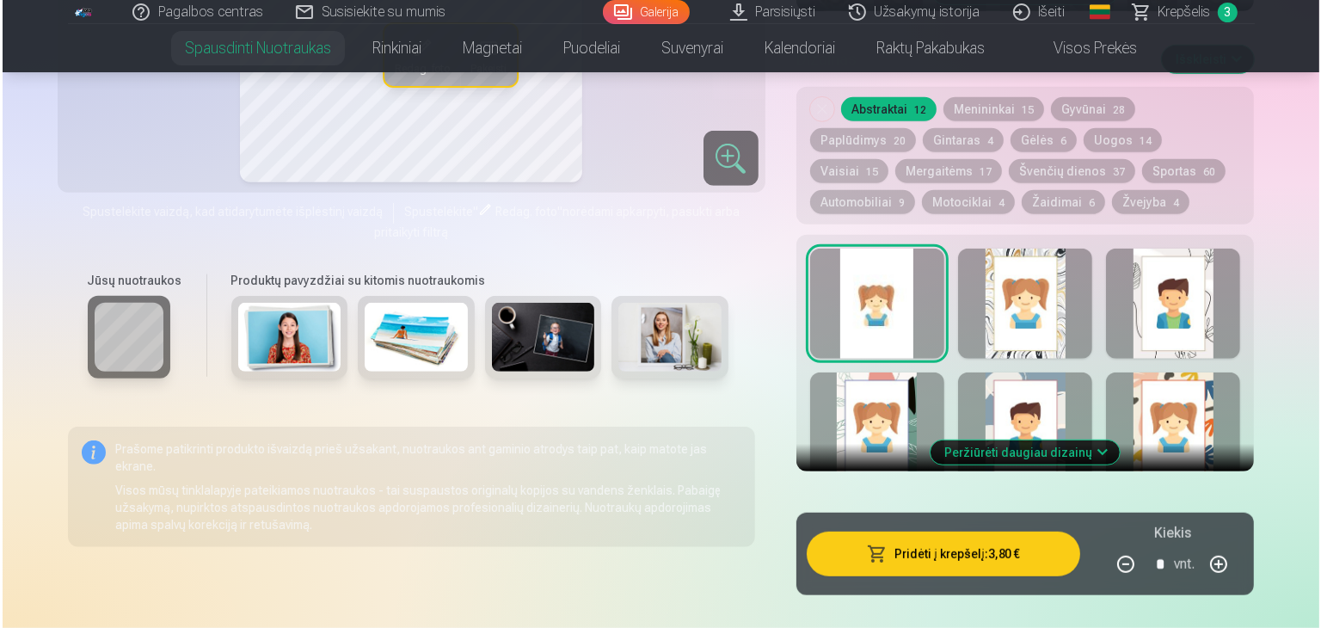
scroll to position [946, 0]
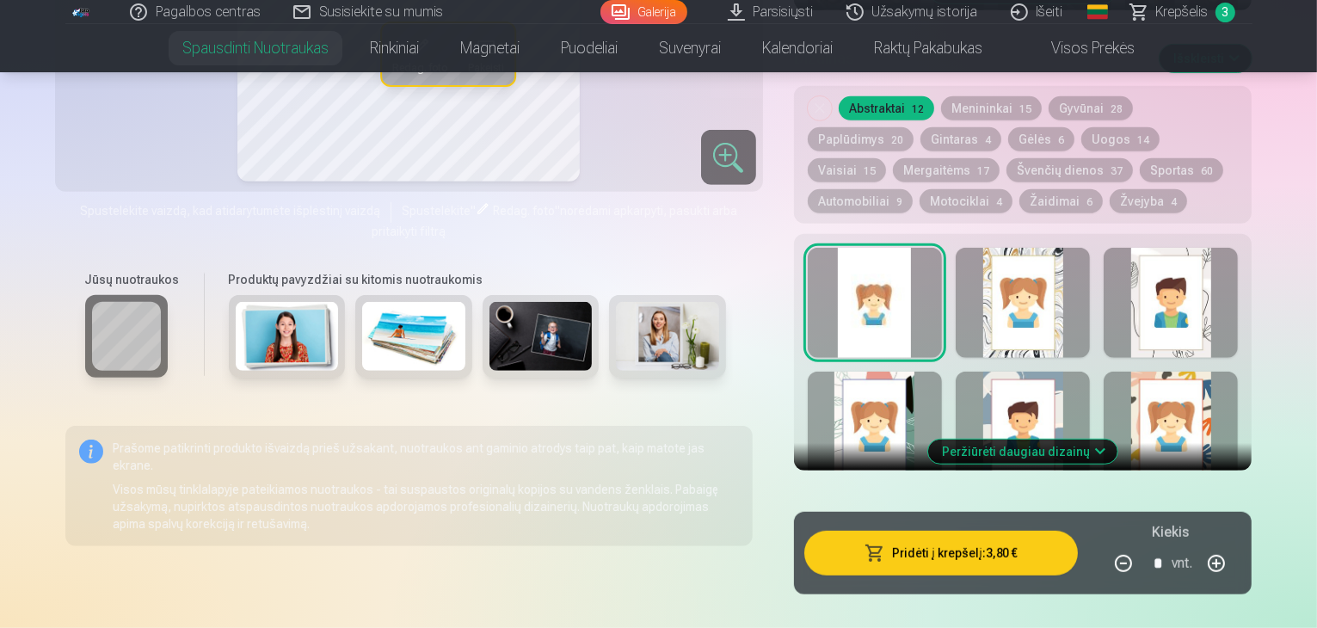
click at [1005, 538] on button "Pridėti į krepšelį : 3,80 €" at bounding box center [941, 553] width 274 height 45
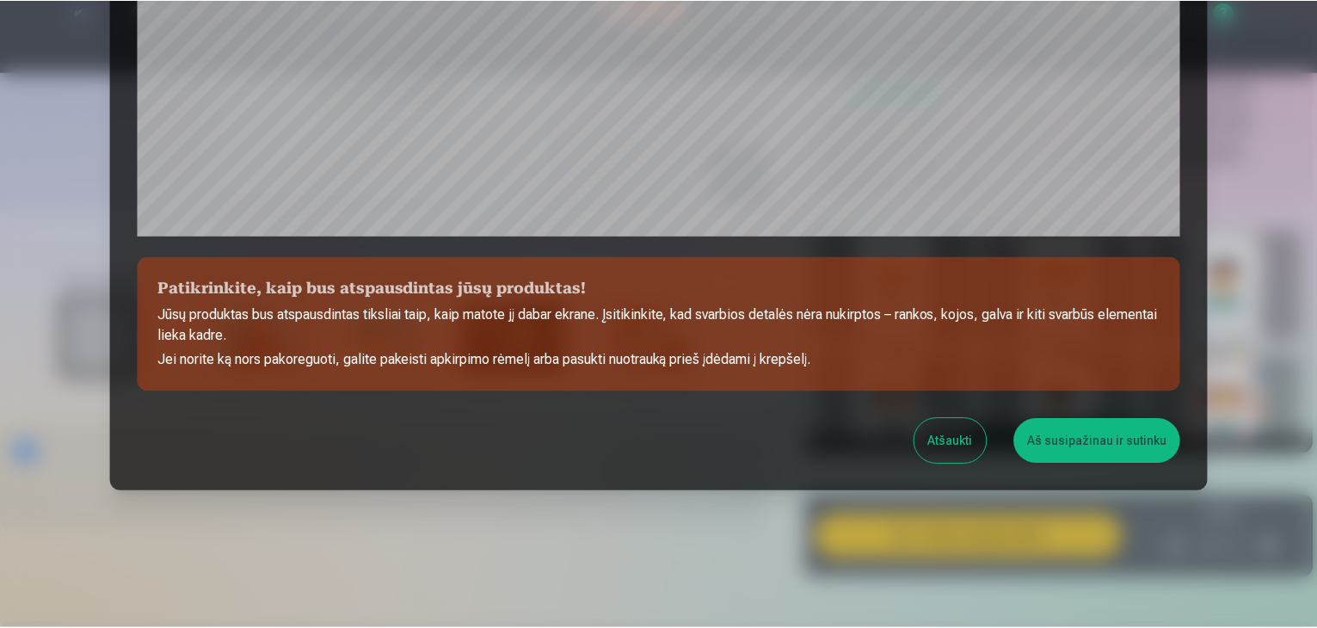
scroll to position [611, 0]
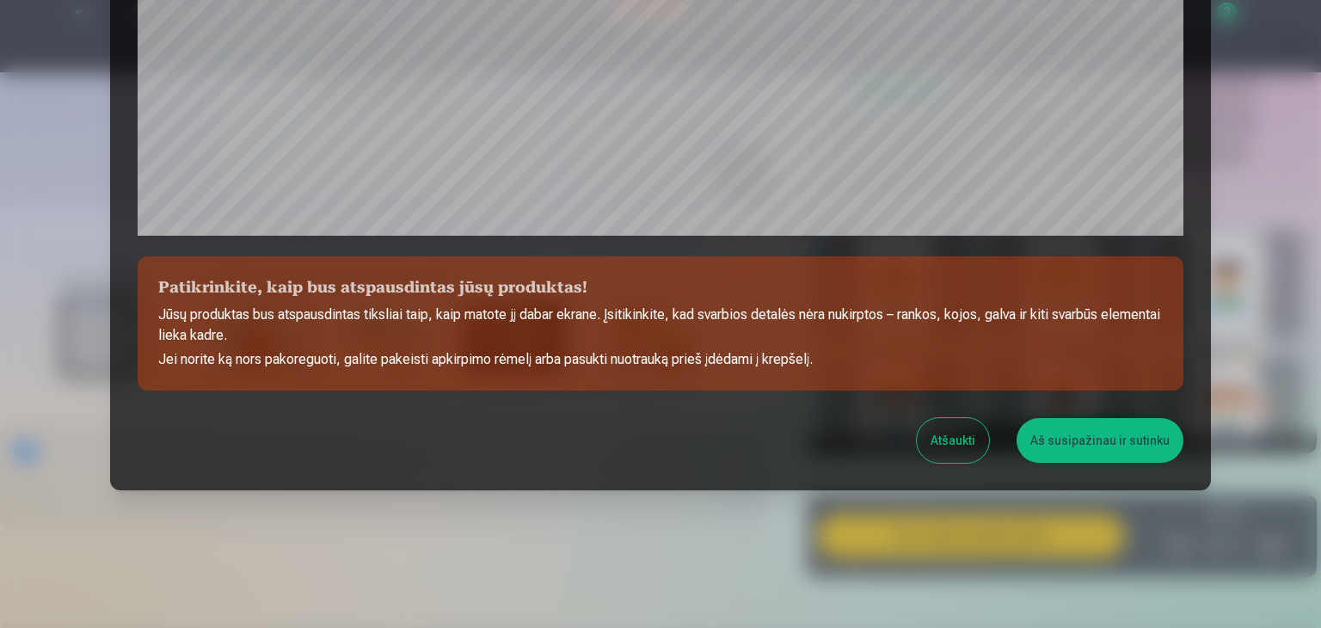
click at [1096, 446] on button "Aš susipažinau ir sutinku" at bounding box center [1100, 440] width 167 height 45
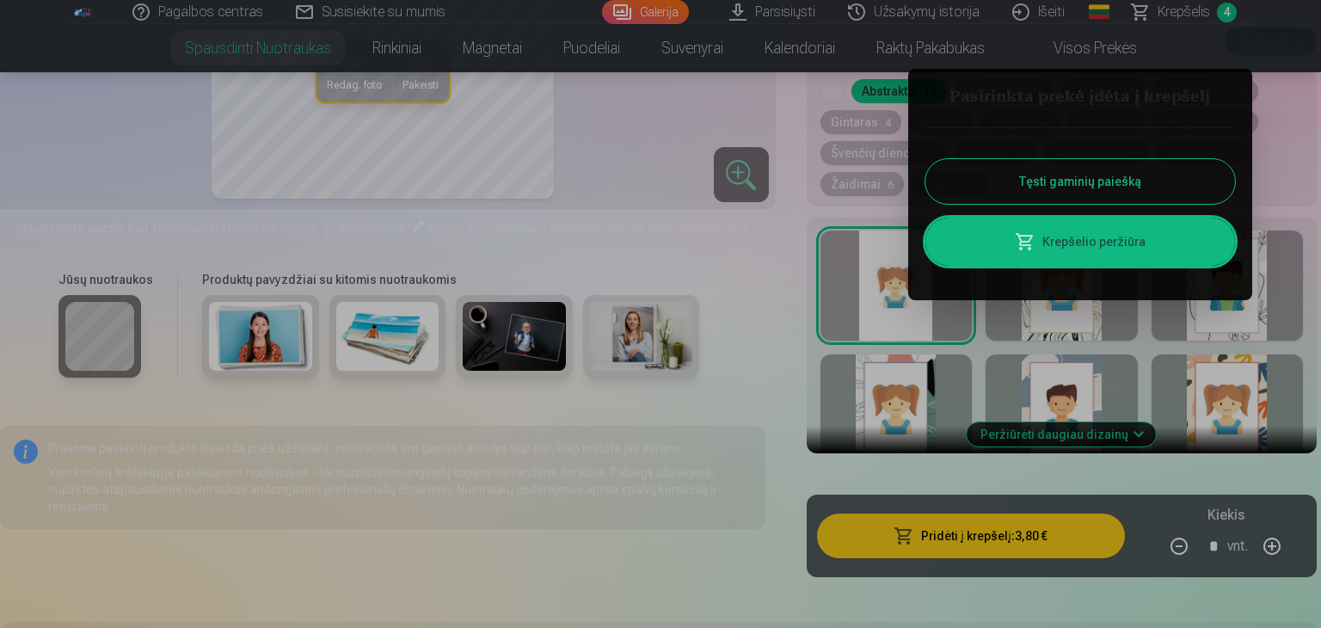
click at [1111, 163] on button "Tęsti gaminių paiešką" at bounding box center [1081, 181] width 310 height 45
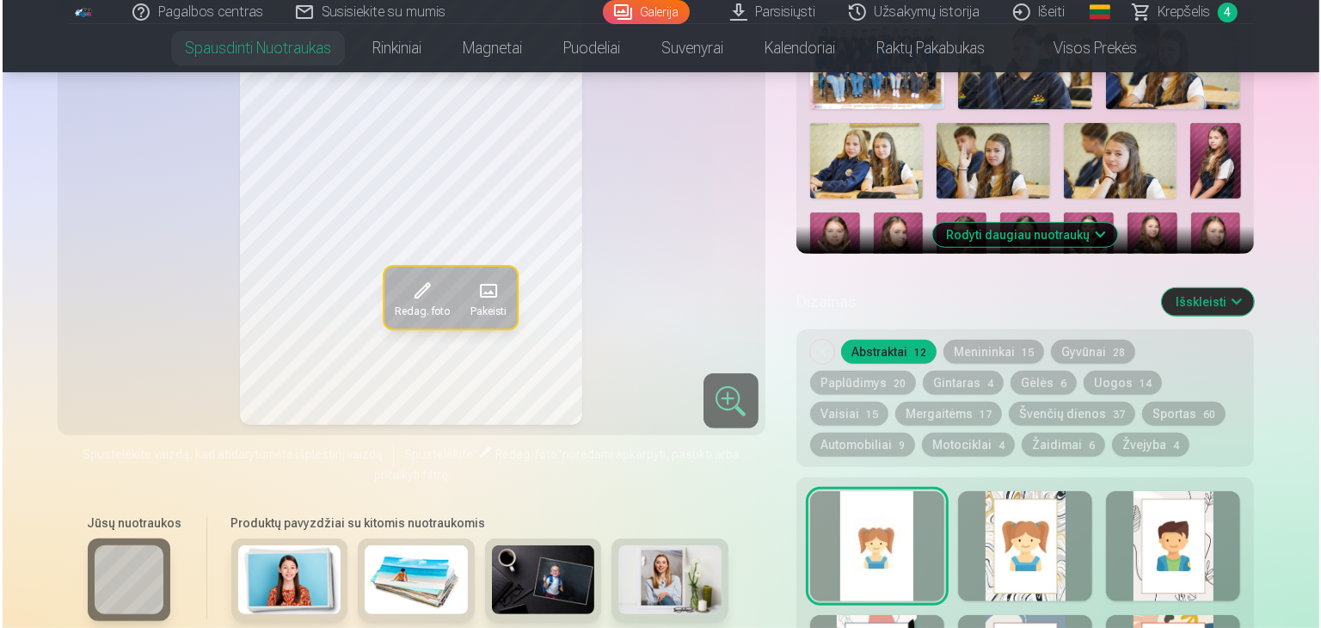
scroll to position [602, 0]
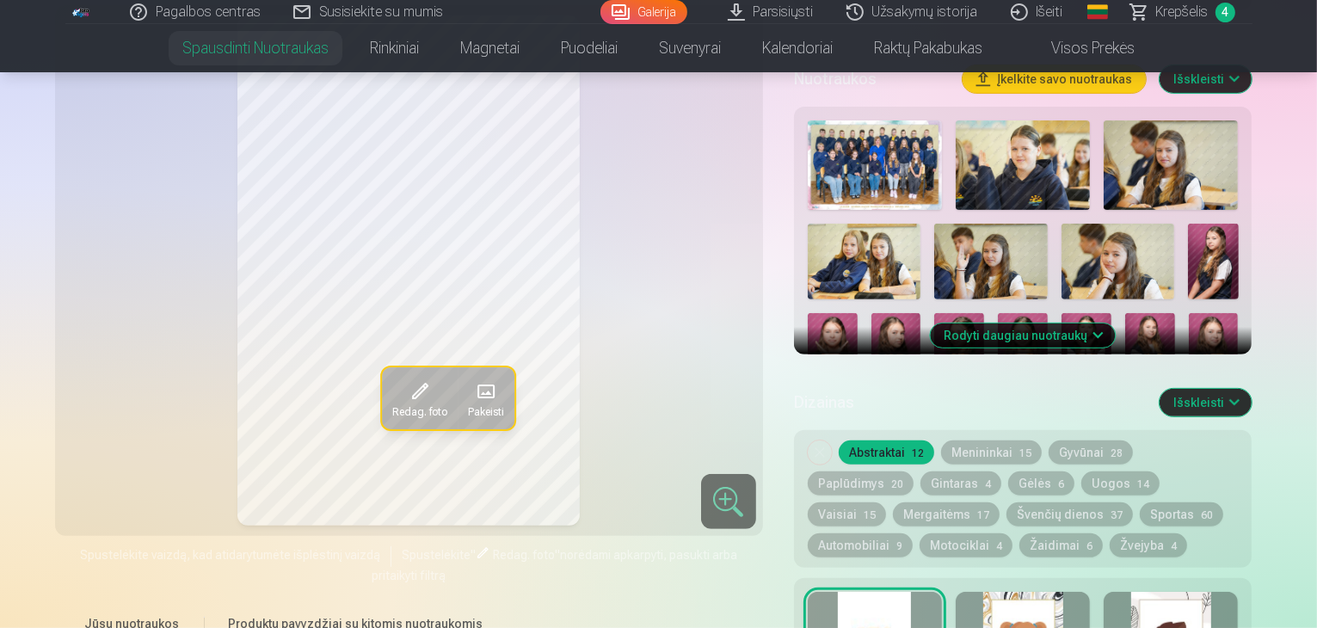
click at [471, 405] on span at bounding box center [485, 392] width 28 height 28
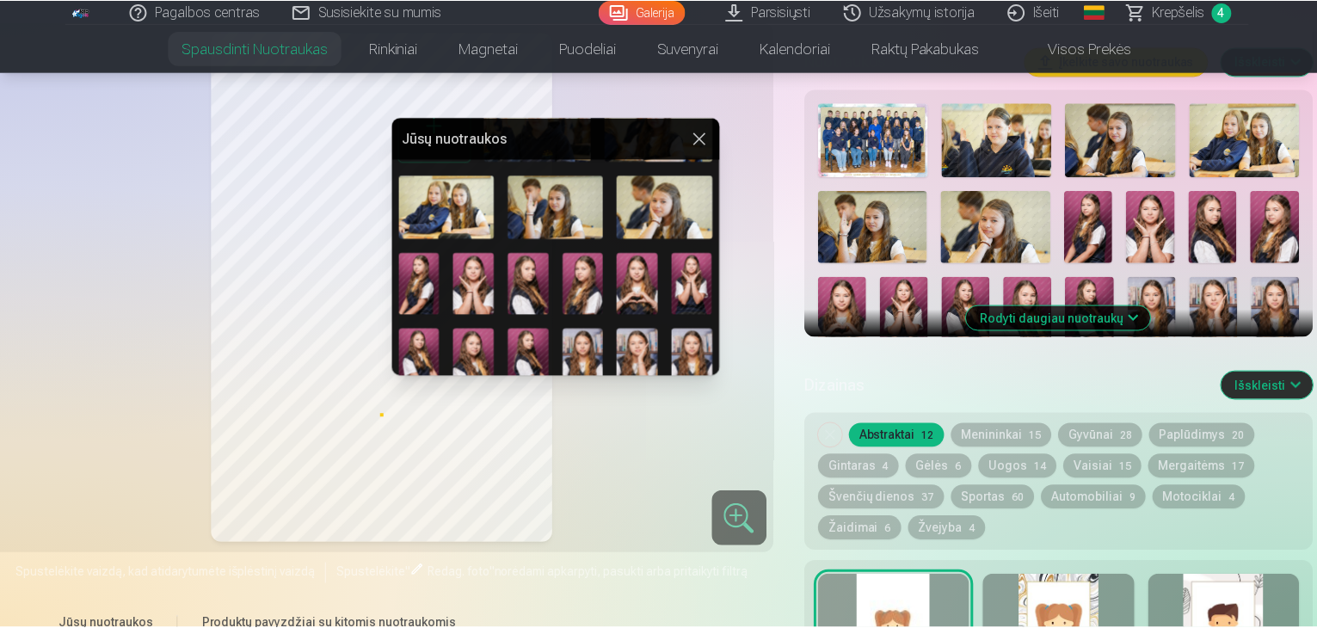
scroll to position [0, 0]
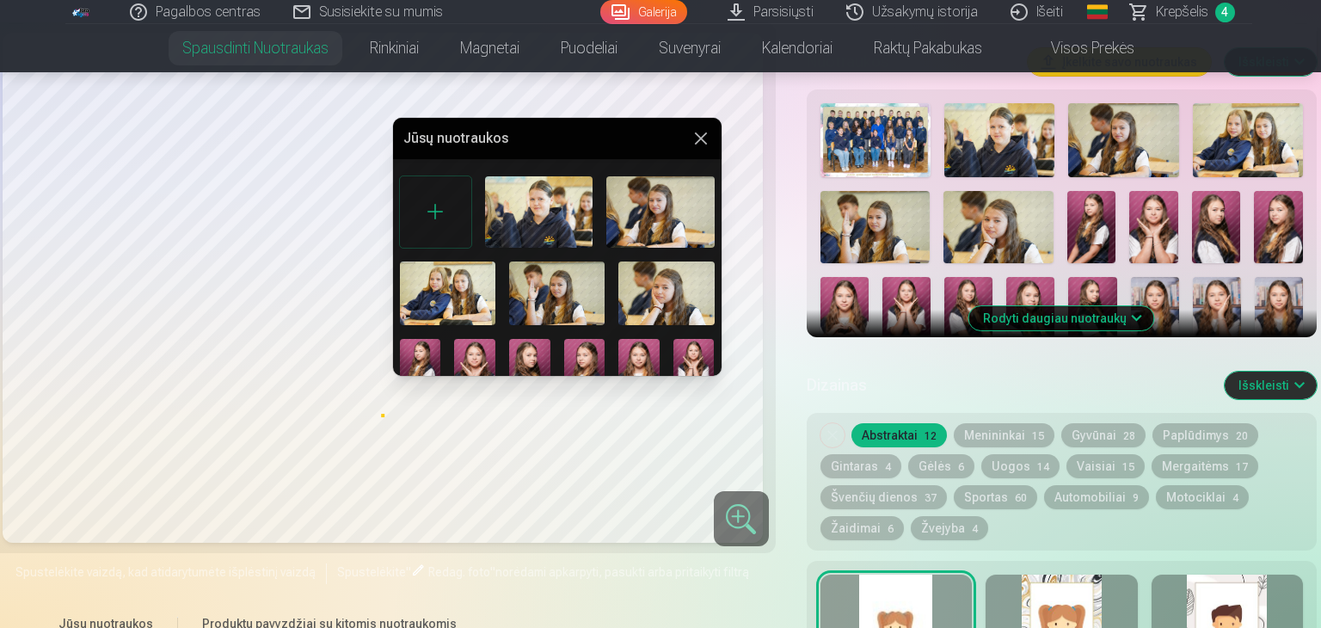
click at [651, 227] on img at bounding box center [660, 211] width 108 height 71
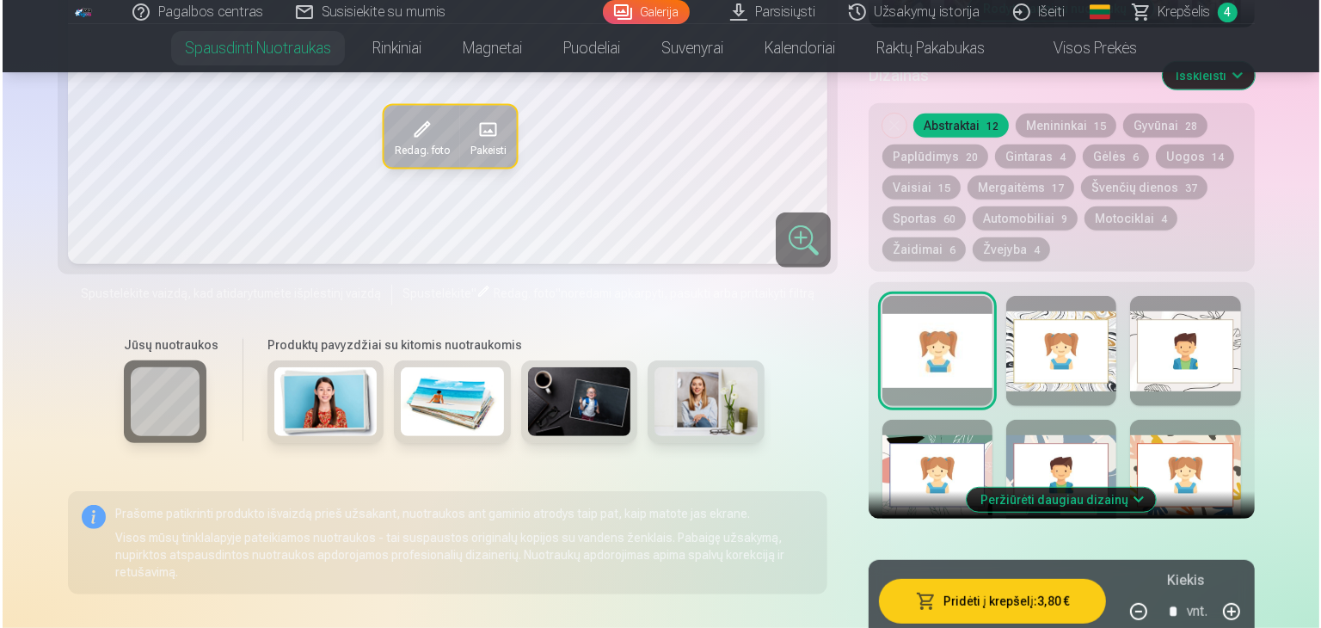
scroll to position [1032, 0]
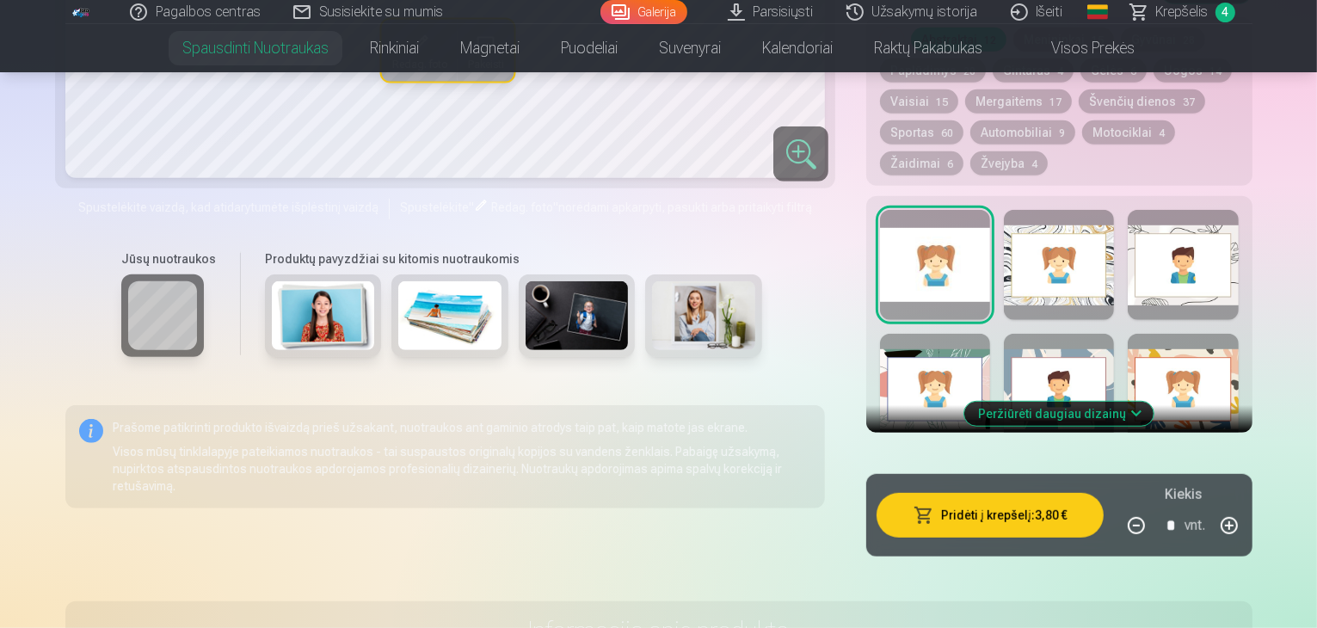
click at [918, 493] on button "Pridėti į krepšelį : 3,80 €" at bounding box center [989, 515] width 227 height 45
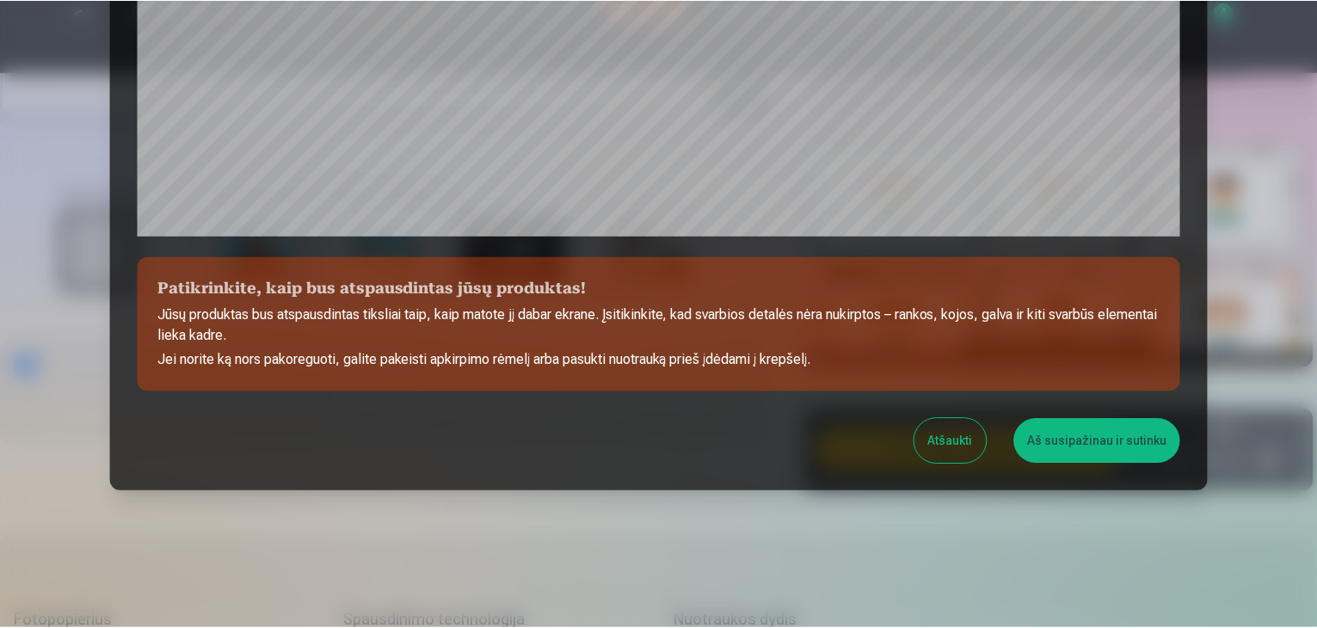
scroll to position [611, 0]
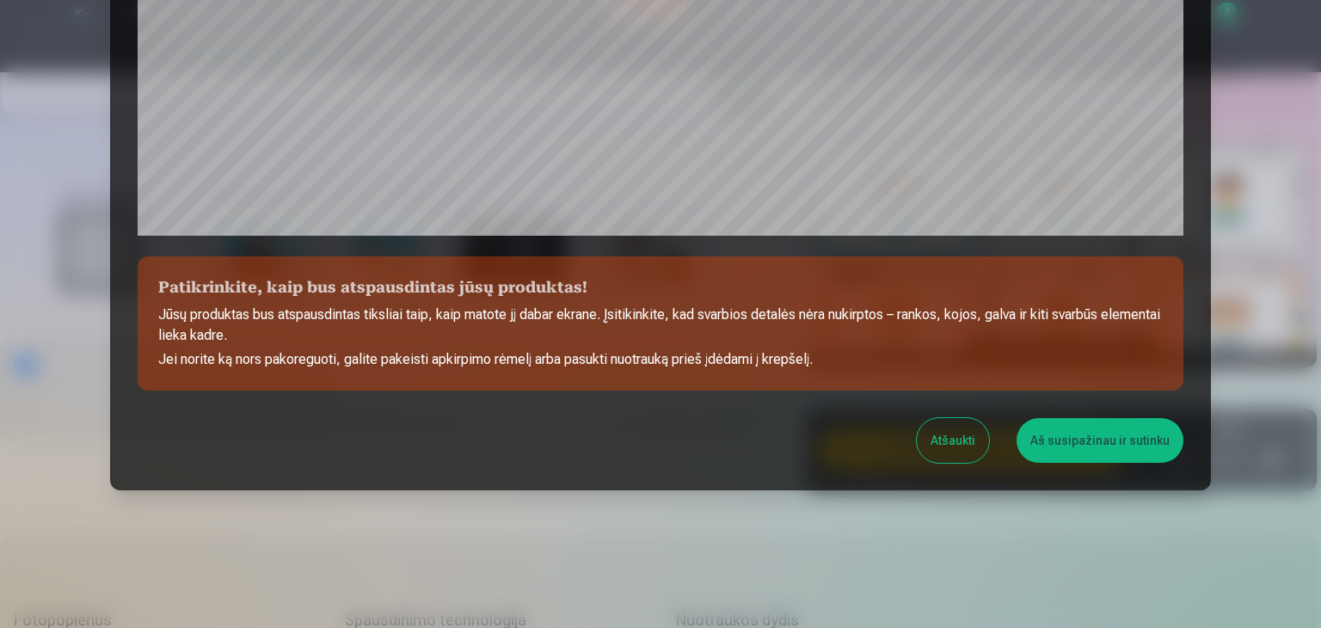
click at [1049, 429] on button "Aš susipažinau ir sutinku" at bounding box center [1100, 440] width 167 height 45
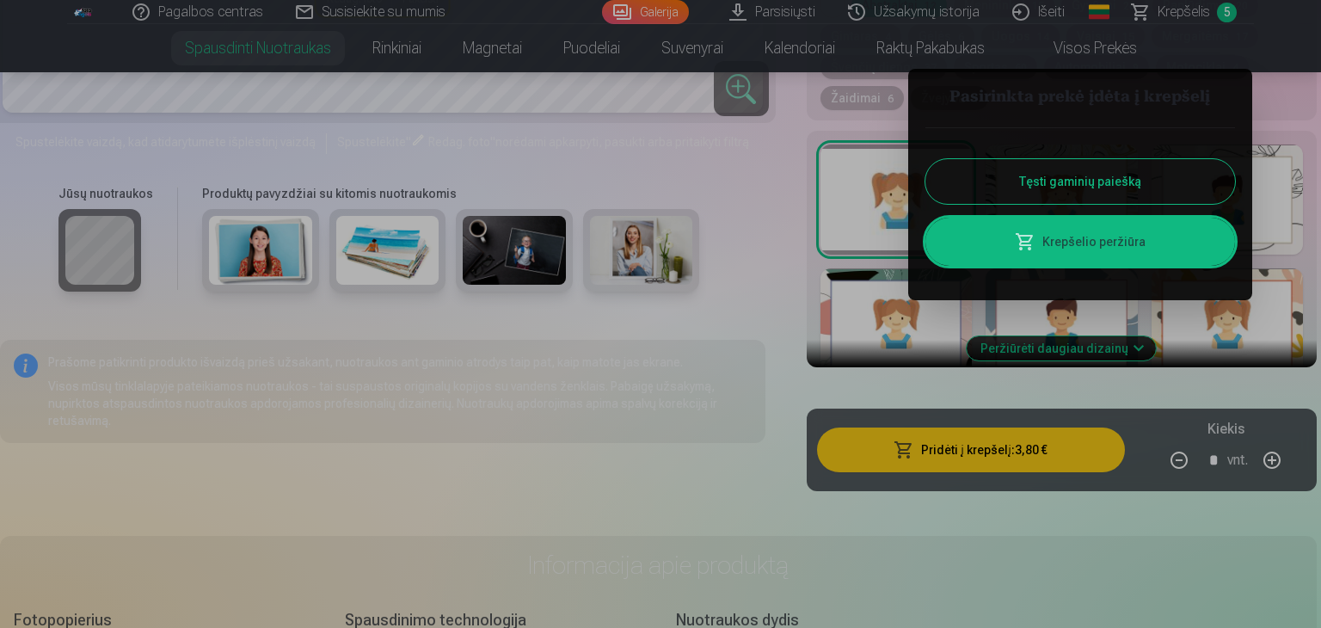
click at [1049, 177] on button "Tęsti gaminių paiešką" at bounding box center [1081, 181] width 310 height 45
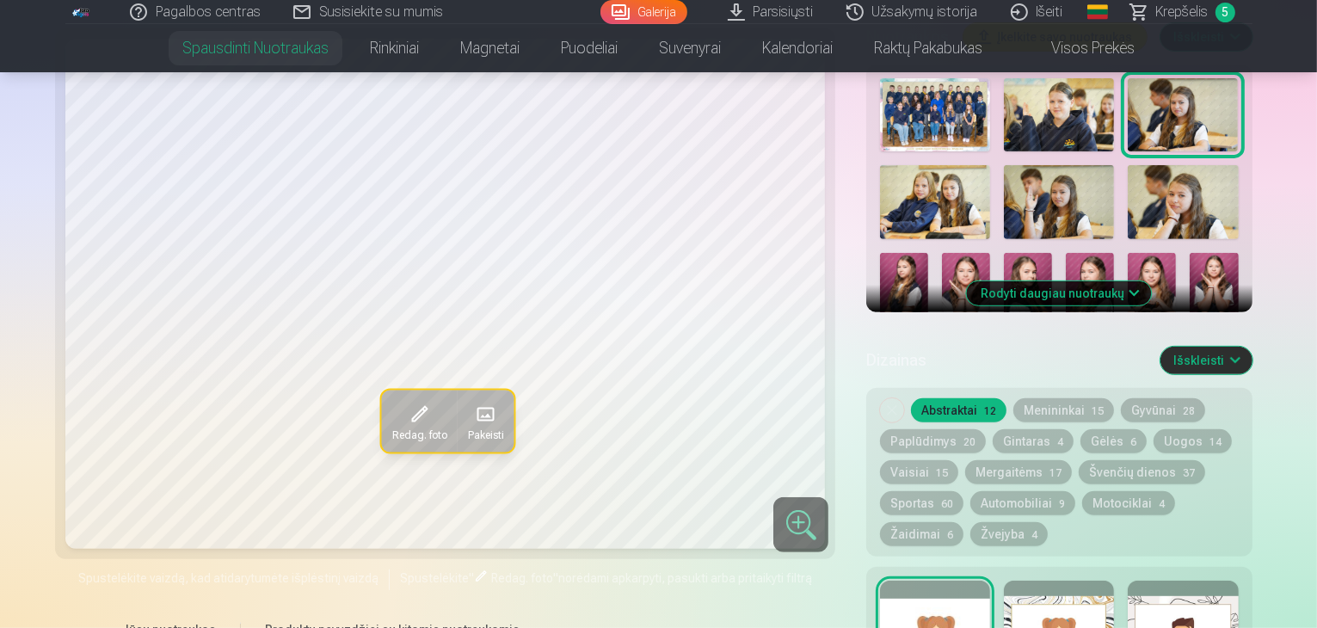
scroll to position [602, 0]
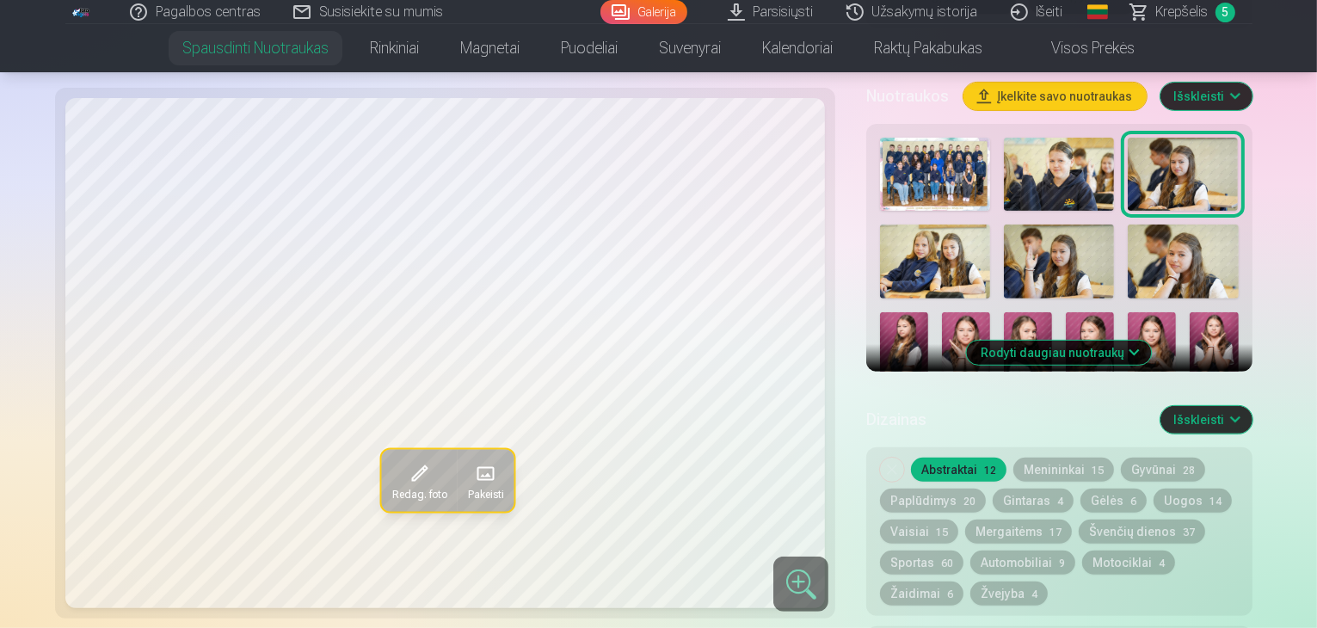
click at [1214, 8] on link "Krepšelis 5" at bounding box center [1184, 12] width 138 height 24
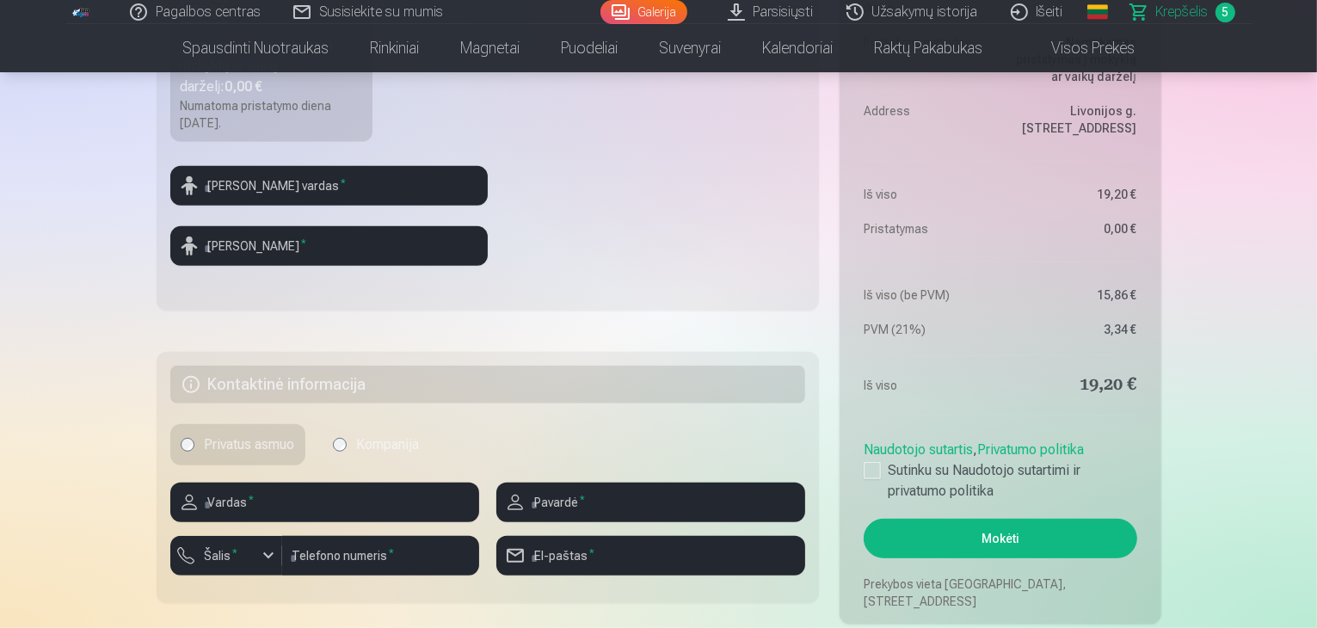
scroll to position [688, 0]
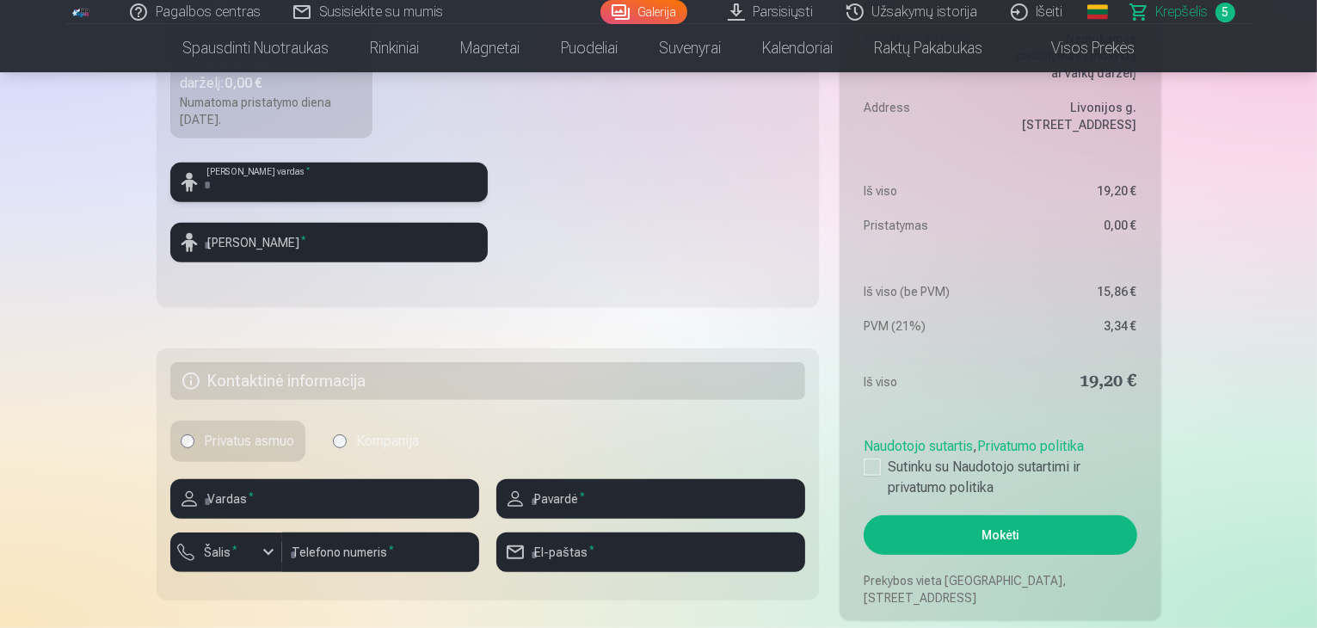
click at [399, 170] on input "text" at bounding box center [328, 183] width 317 height 40
type input "******"
click at [364, 238] on input "text" at bounding box center [328, 243] width 317 height 40
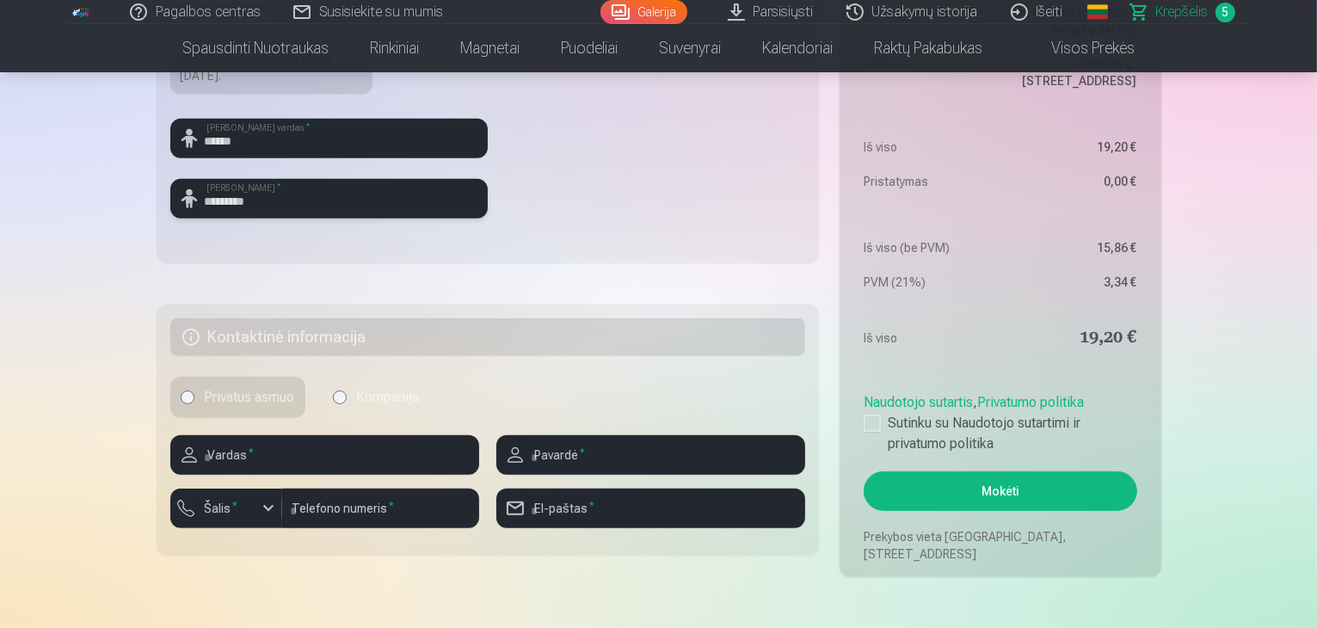
scroll to position [774, 0]
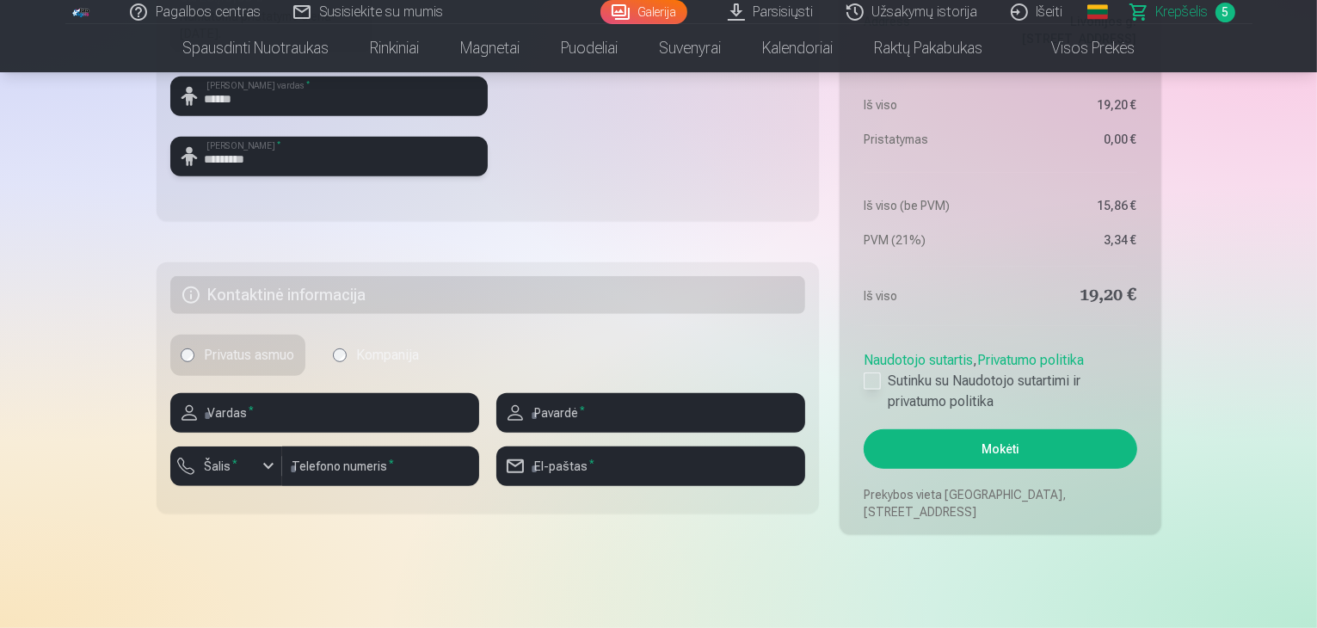
type input "*********"
click at [871, 381] on div at bounding box center [872, 380] width 17 height 17
click at [998, 435] on button "Mokėti" at bounding box center [1000, 449] width 273 height 40
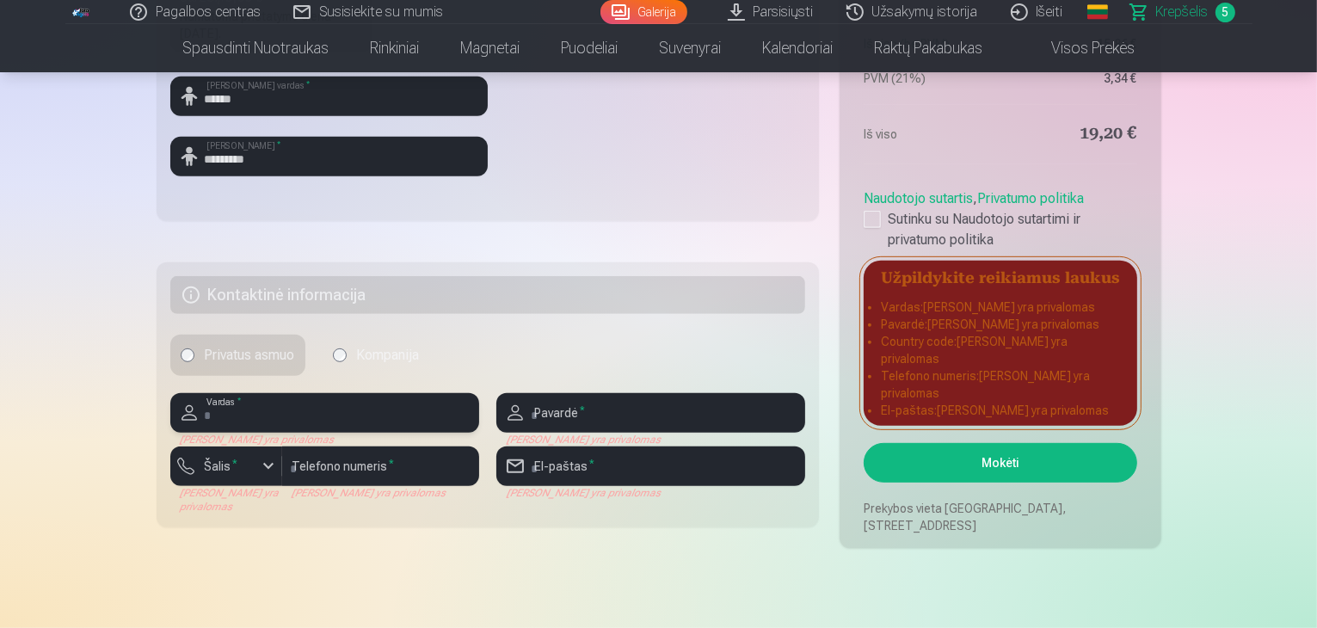
click at [283, 409] on input "text" at bounding box center [324, 413] width 309 height 40
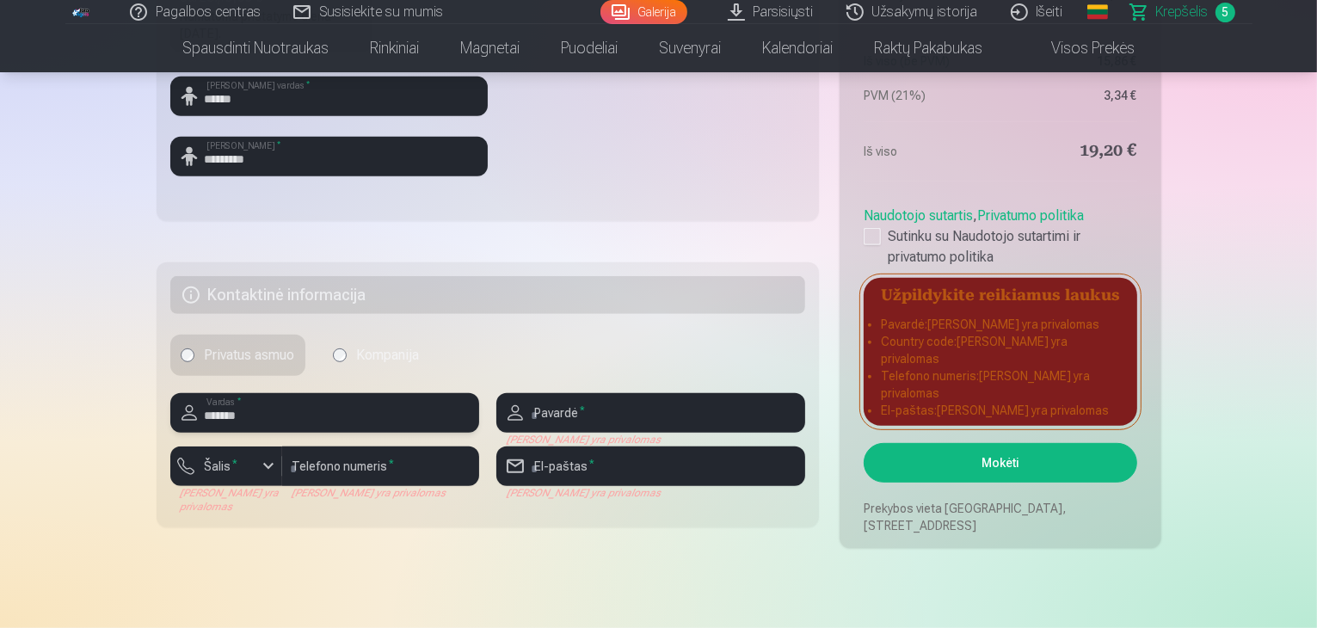
type input "******"
click at [600, 407] on input "text" at bounding box center [650, 413] width 309 height 40
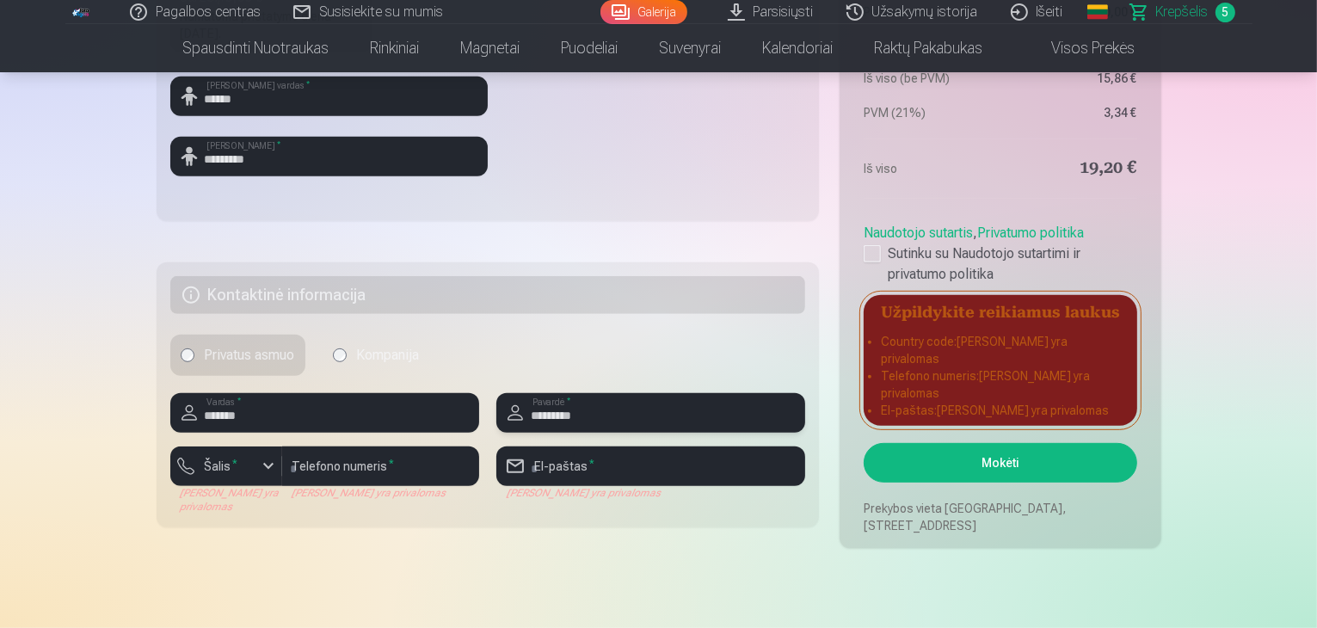
type input "*********"
click at [265, 465] on div "button" at bounding box center [268, 466] width 21 height 21
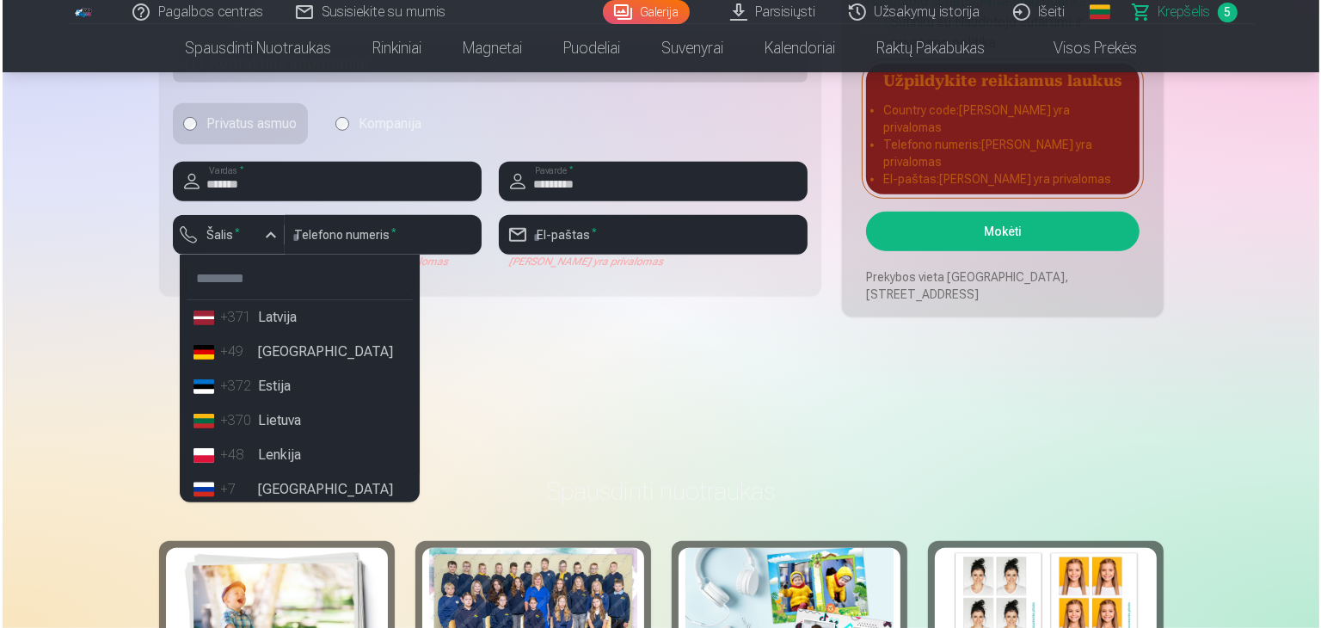
scroll to position [1032, 0]
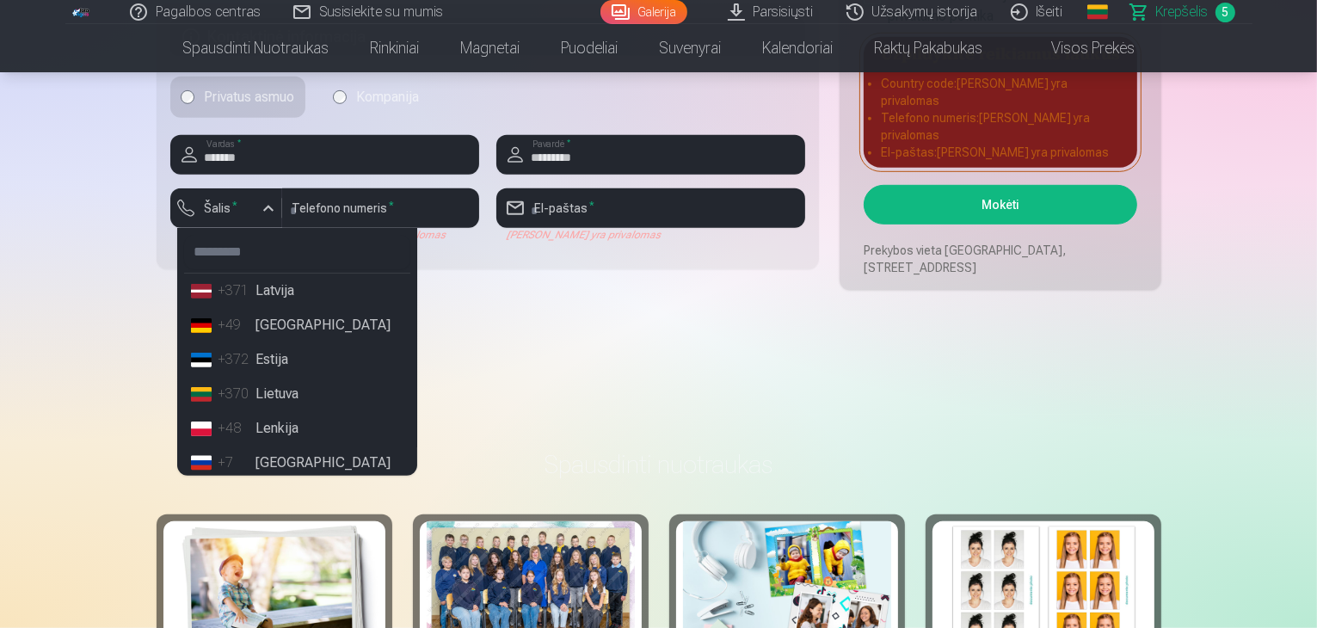
click at [279, 383] on li "+370 Lietuva" at bounding box center [297, 394] width 226 height 34
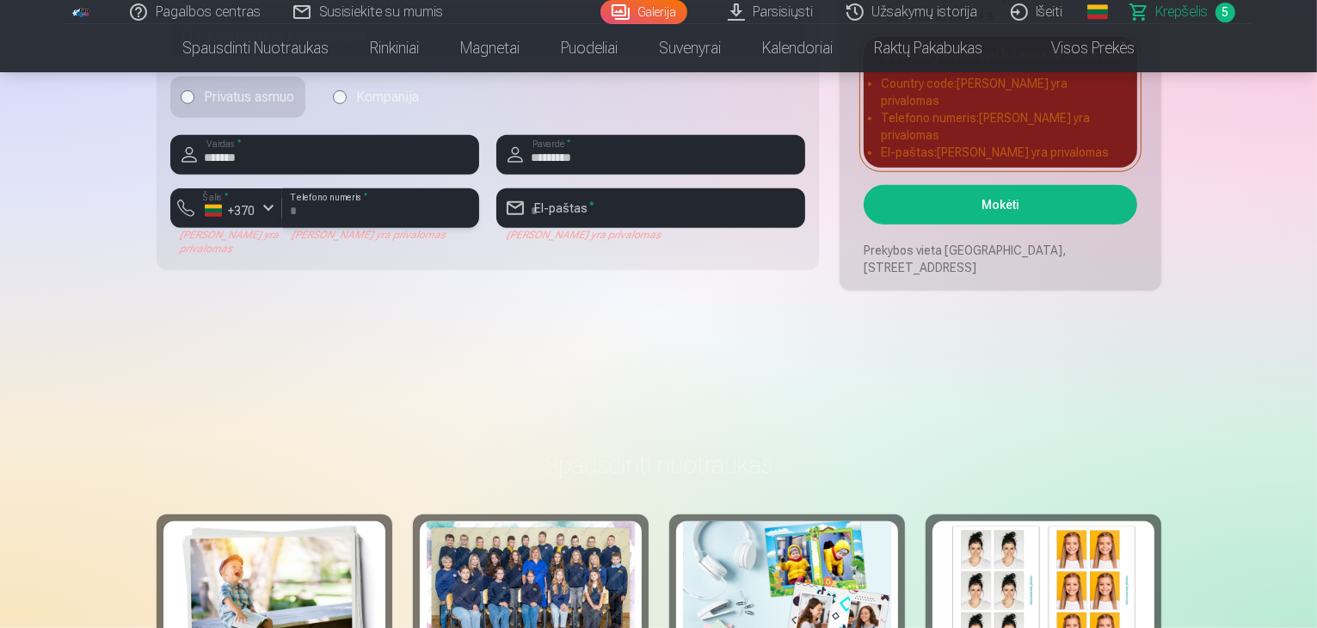
click at [340, 207] on input "number" at bounding box center [380, 208] width 197 height 40
type input "********"
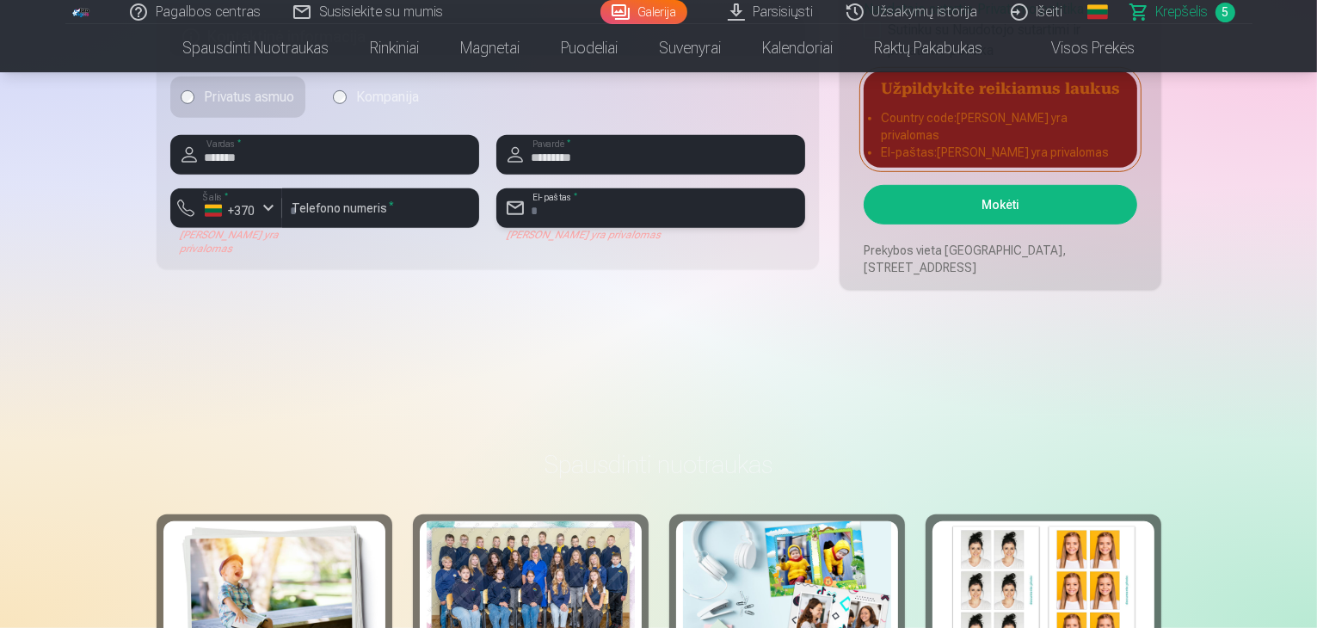
click at [608, 206] on input "email" at bounding box center [650, 208] width 309 height 40
type input "**********"
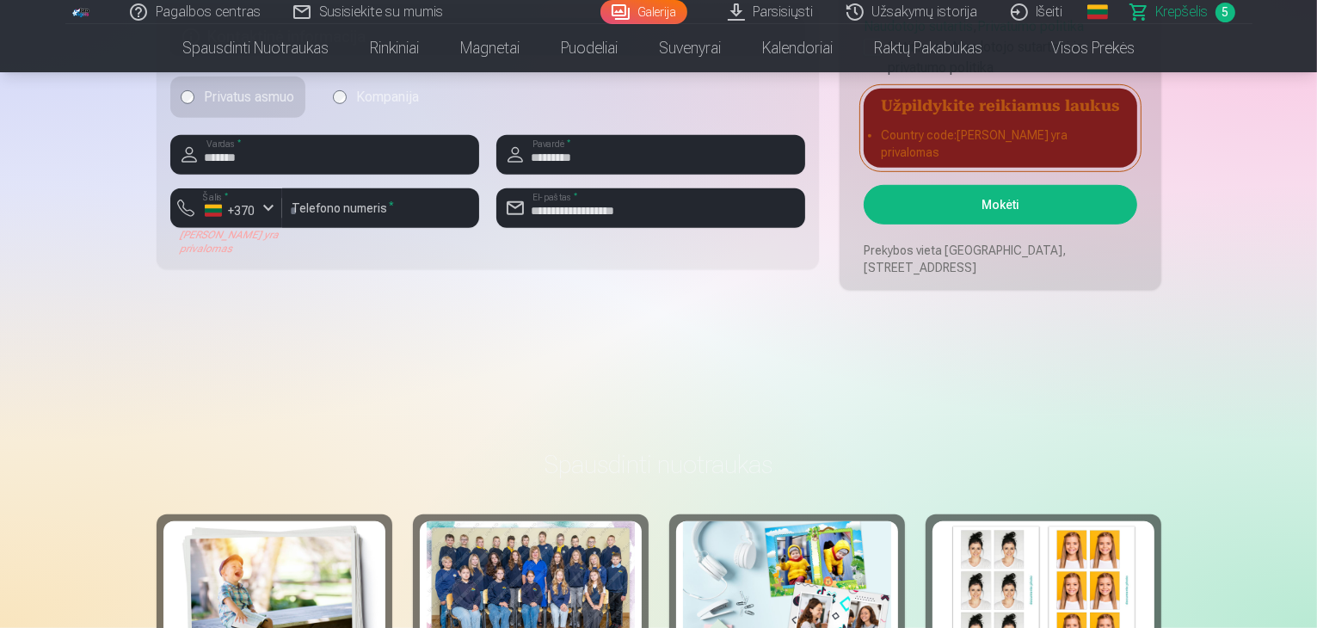
click at [913, 205] on button "Mokėti" at bounding box center [1000, 205] width 273 height 40
